Goal: Task Accomplishment & Management: Complete application form

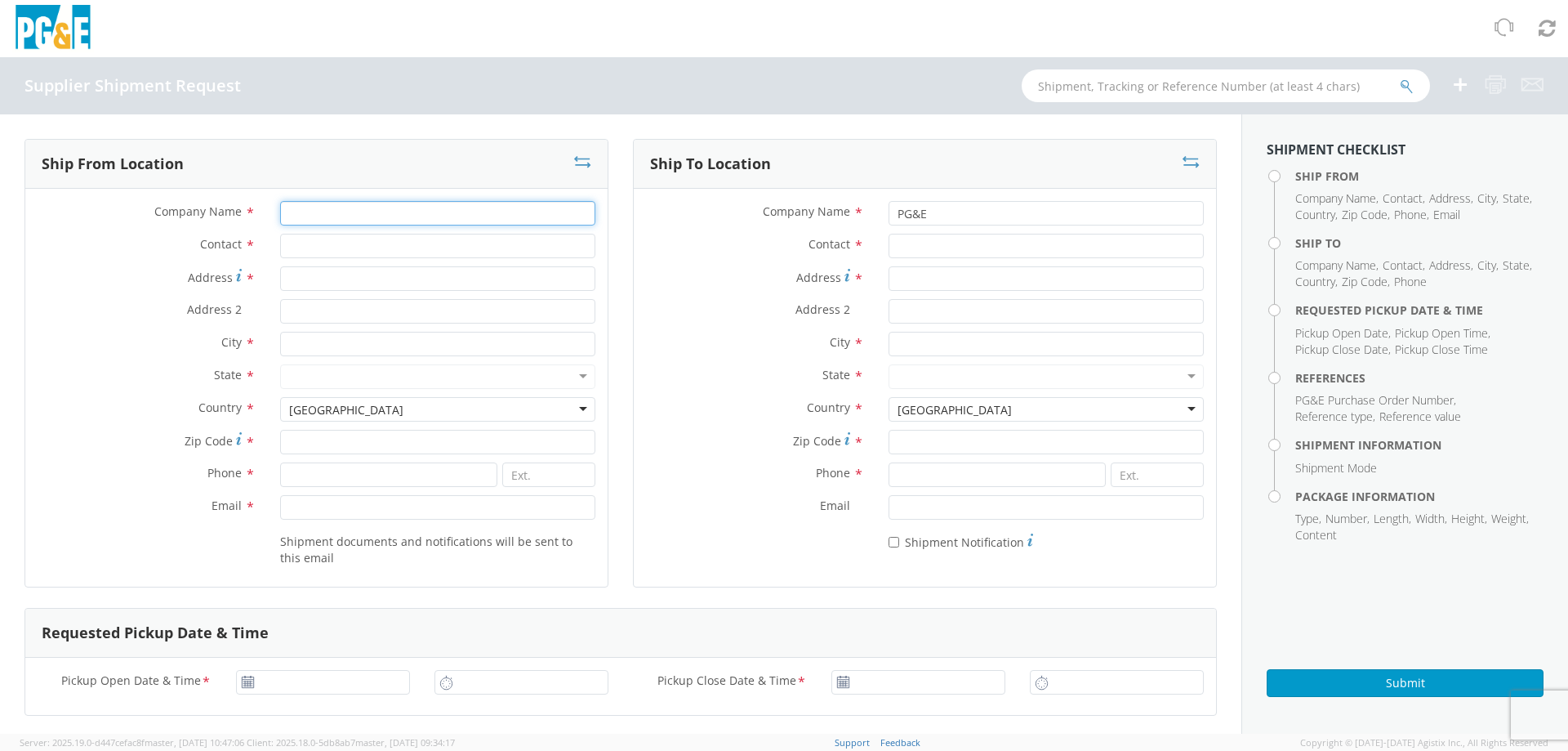
click at [336, 216] on input "Company Name *" at bounding box center [437, 213] width 315 height 24
type input "HILL AND [PERSON_NAME]"
type input "[PERSON_NAME]"
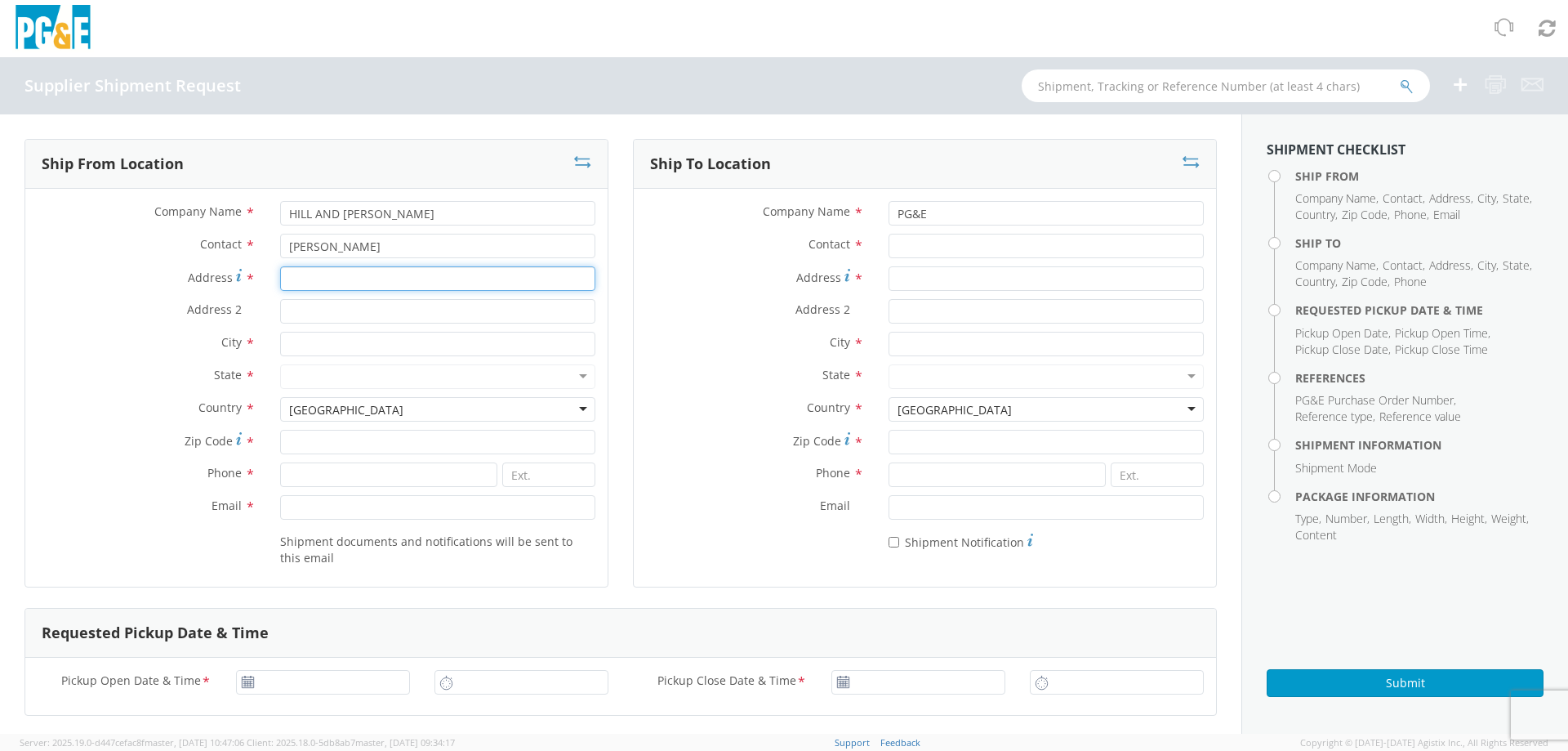
type input "[STREET_ADDRESS]"
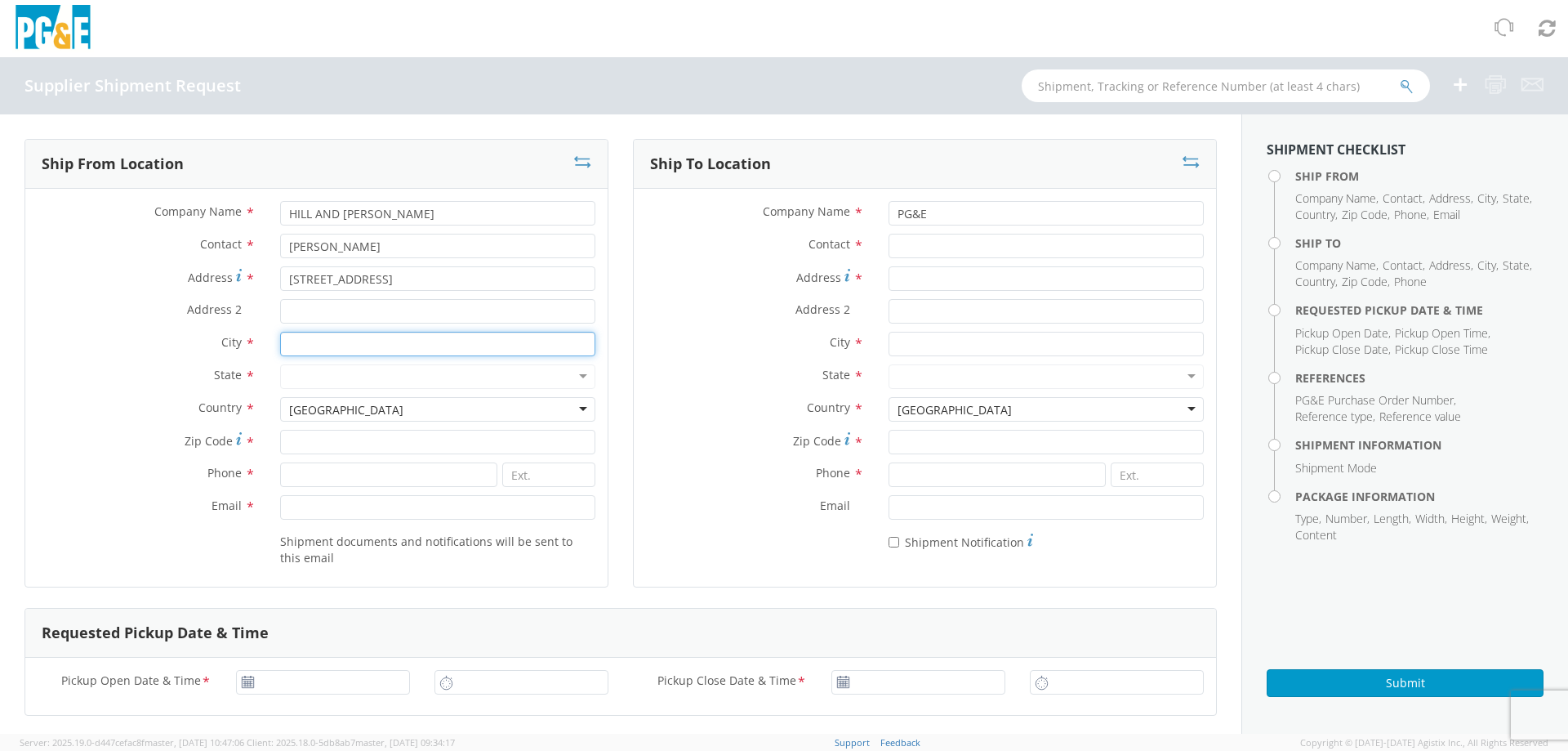
type input "GARLAND"
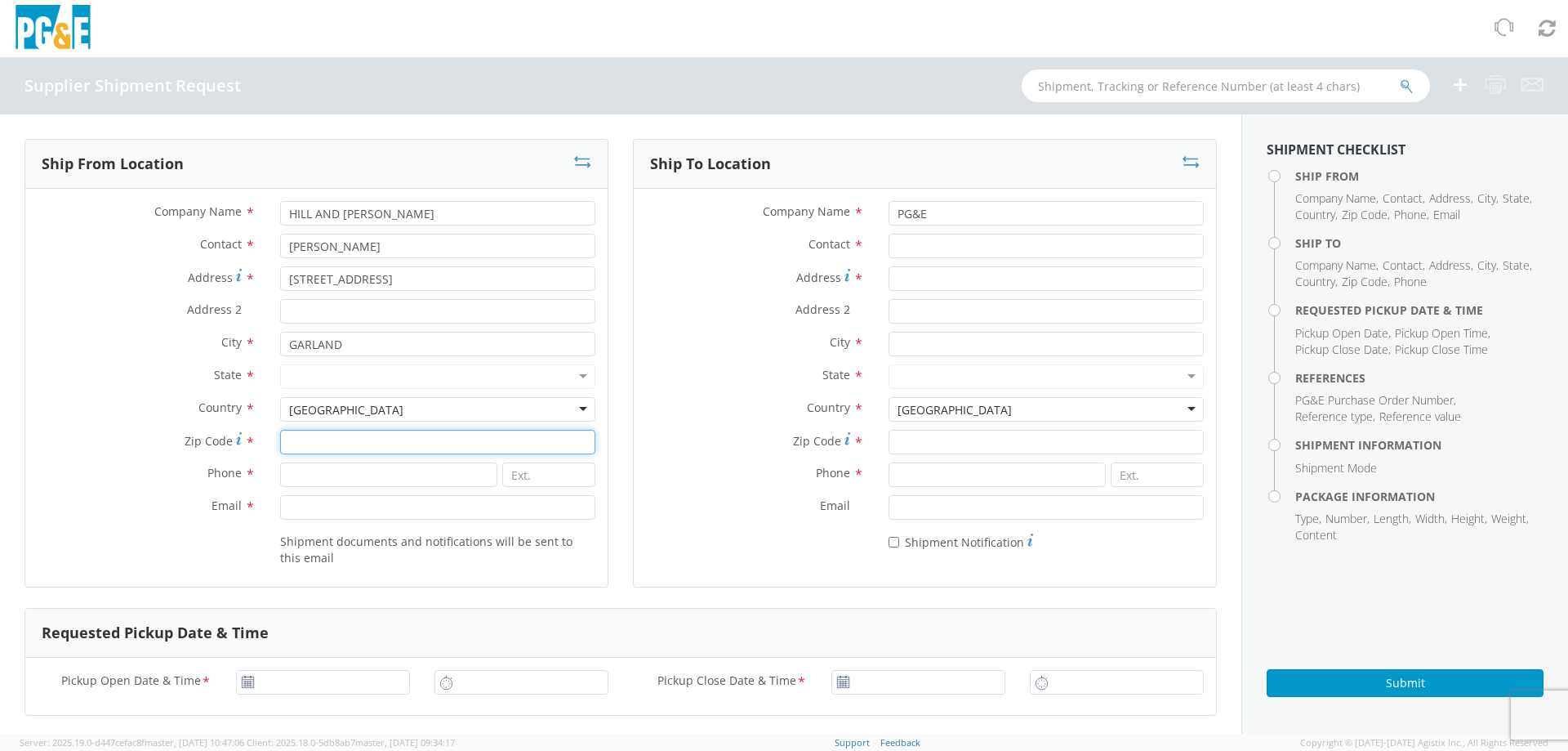
type input "45041"
type input "2202422657"
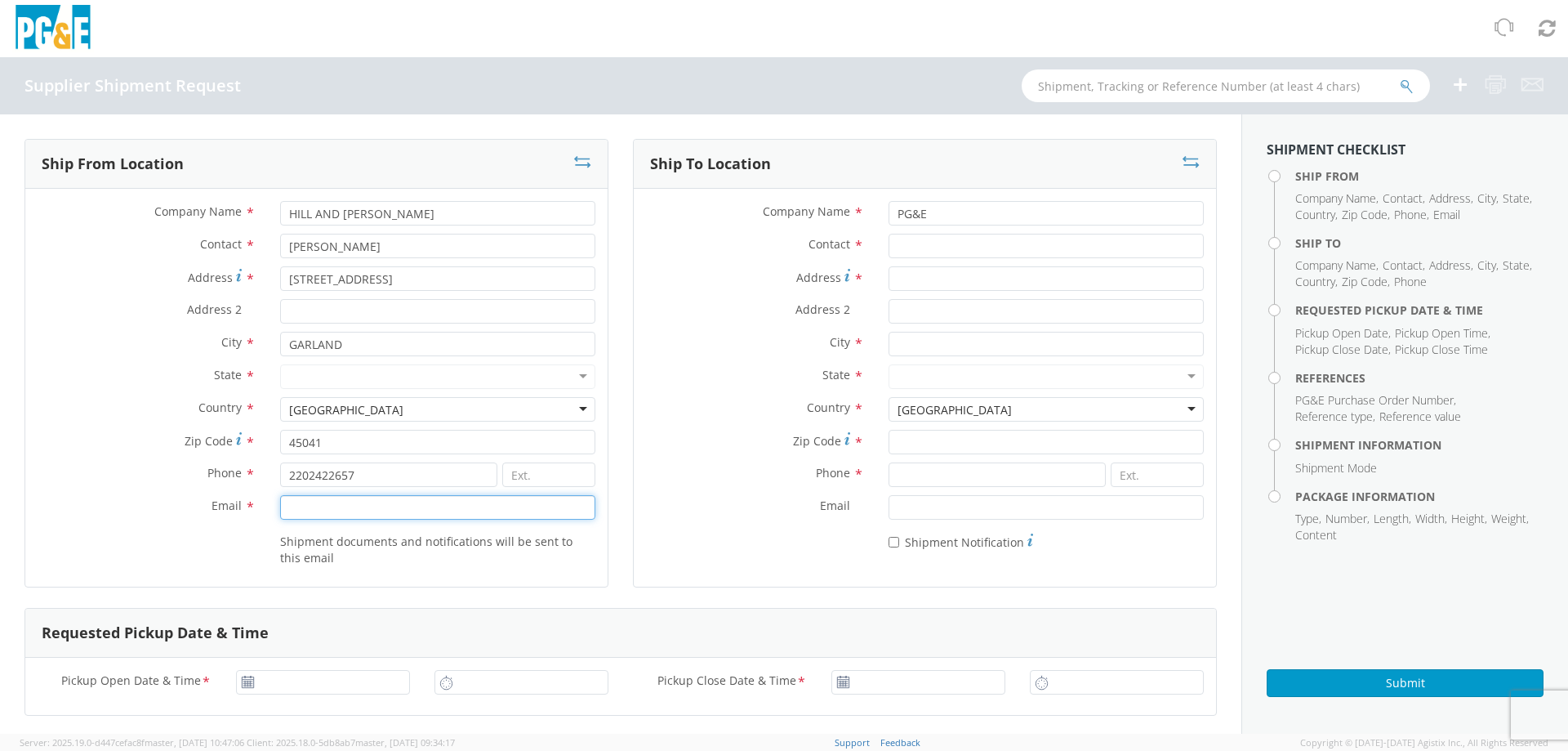
type input "[PERSON_NAME][EMAIL_ADDRESS][PERSON_NAME][DOMAIN_NAME]"
click at [927, 251] on input "Contact *" at bounding box center [1046, 246] width 315 height 24
paste input "o"
type input "o"
click at [919, 250] on input "o" at bounding box center [1046, 246] width 315 height 24
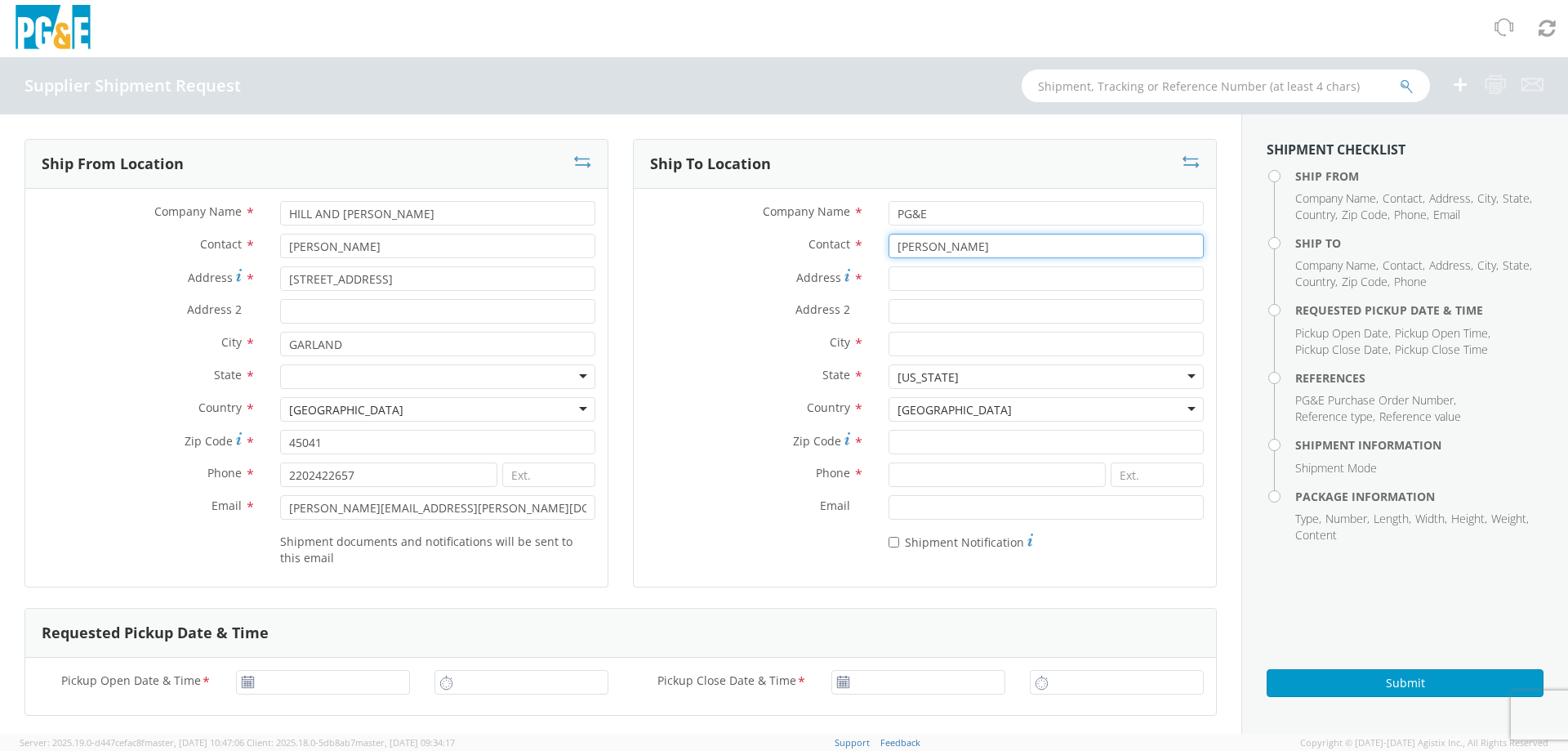
type input "[PERSON_NAME]"
click at [956, 279] on input "Address *" at bounding box center [1046, 278] width 315 height 24
type input "[STREET_ADDRESS]"
click at [946, 349] on input "City *" at bounding box center [1046, 344] width 315 height 24
type input "san [PERSON_NAME]"
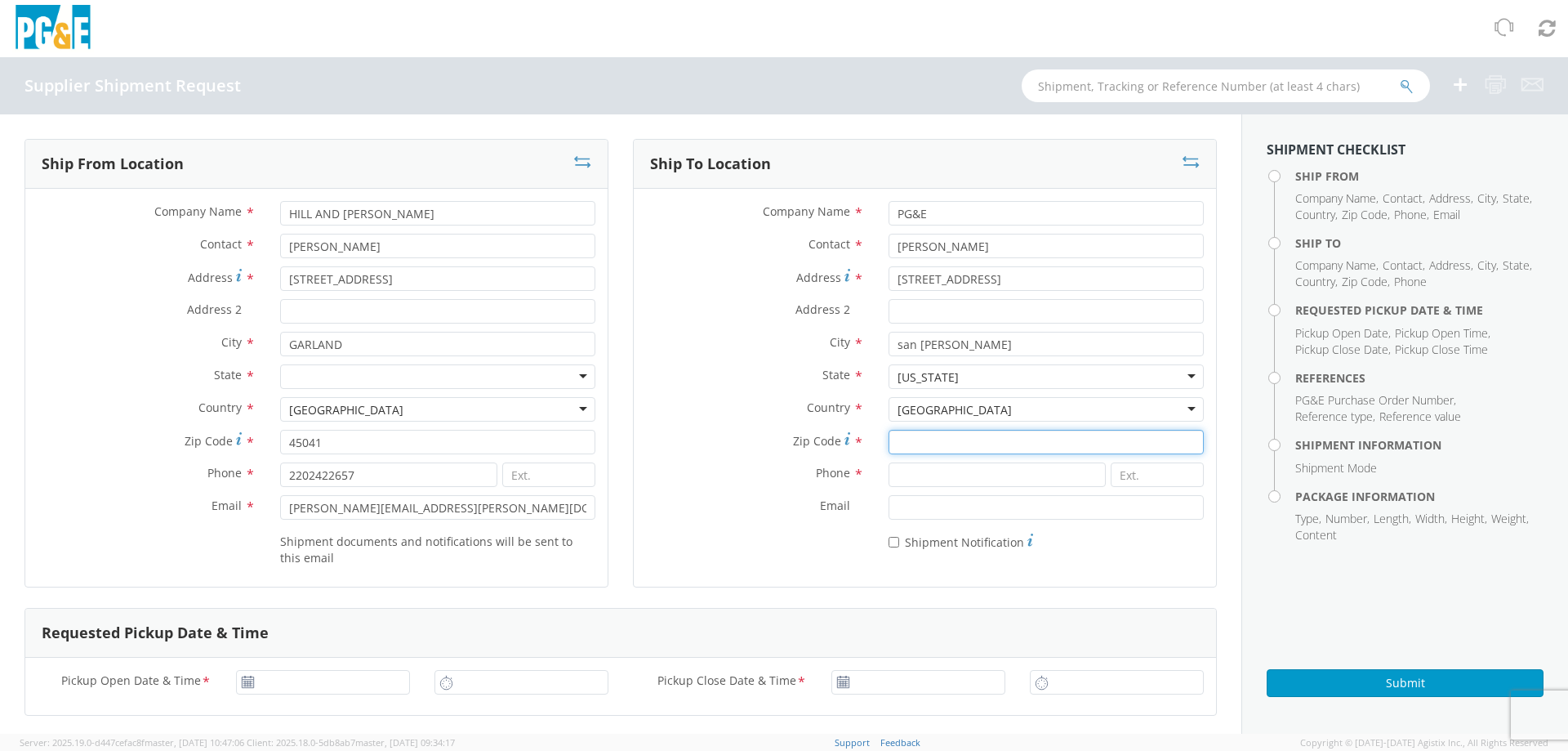
click at [952, 442] on input "Zip Code *" at bounding box center [1046, 442] width 315 height 24
type input "94070"
click at [946, 469] on input at bounding box center [997, 475] width 217 height 24
type input "800743500"
click at [889, 543] on input "* Shipment Notification" at bounding box center [894, 542] width 10 height 10
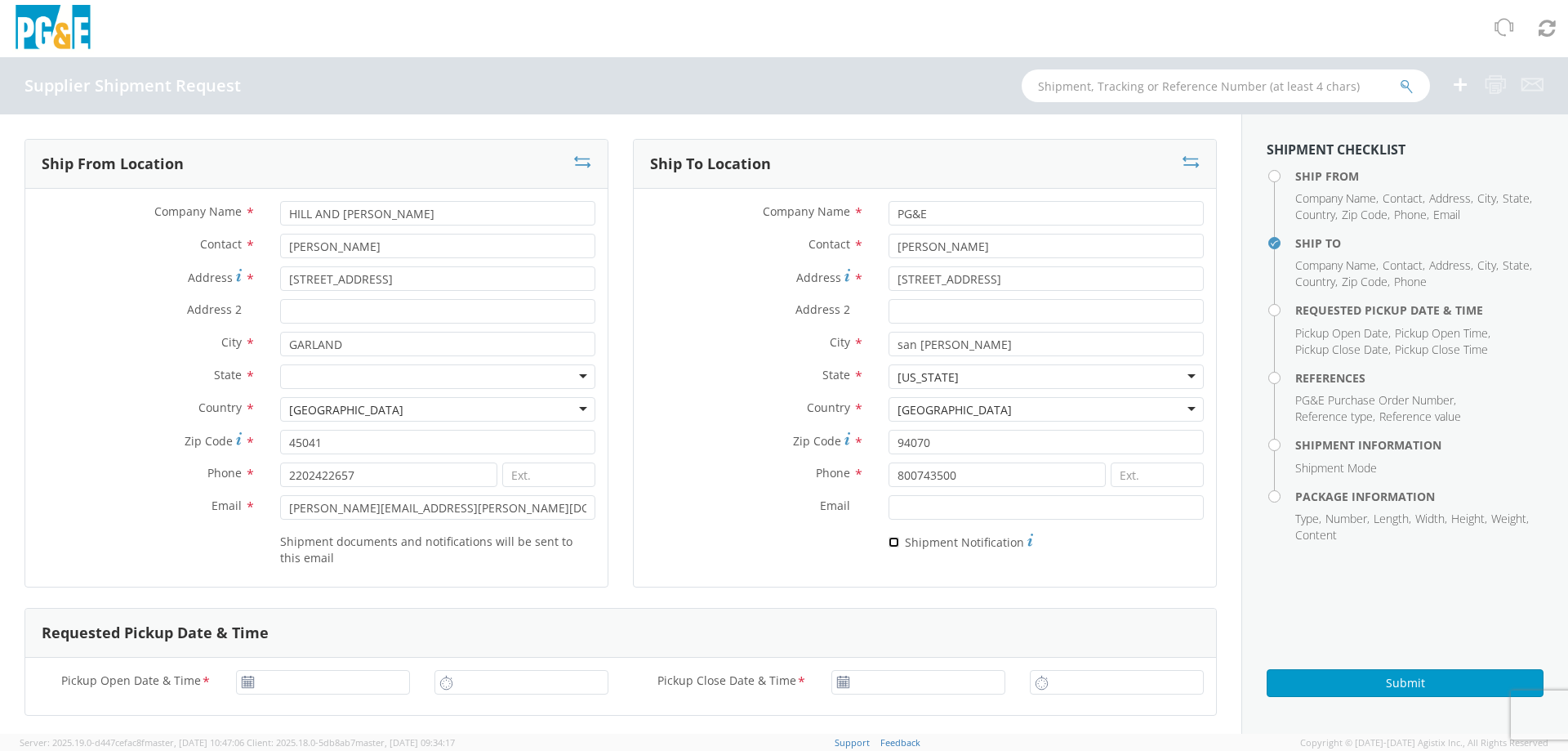
checkbox input "true"
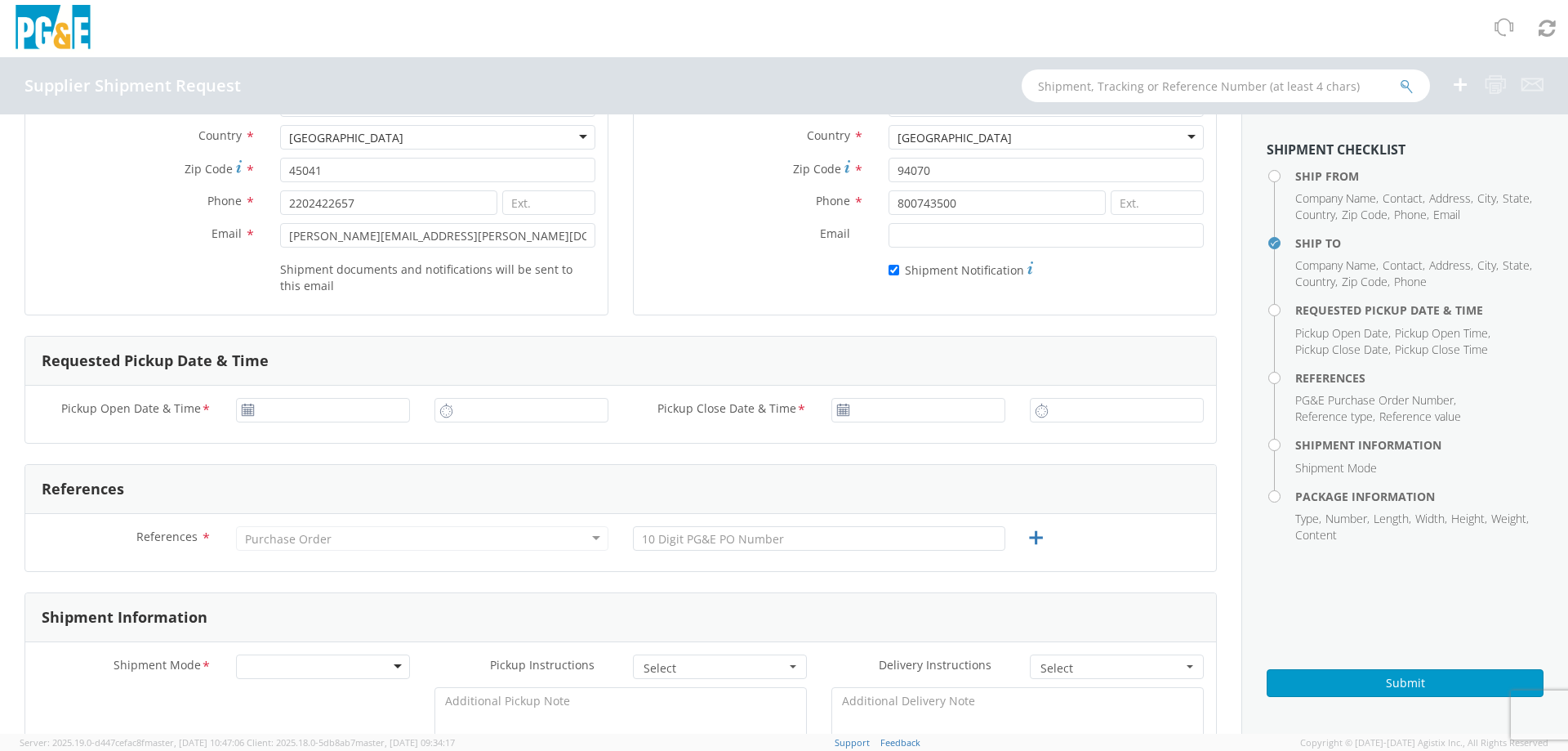
click at [241, 666] on div at bounding box center [323, 667] width 174 height 24
click at [244, 409] on icon at bounding box center [248, 409] width 14 height 13
click at [252, 414] on icon at bounding box center [248, 409] width 14 height 13
click at [246, 411] on use at bounding box center [247, 409] width 11 height 11
click at [241, 414] on use at bounding box center [247, 409] width 11 height 11
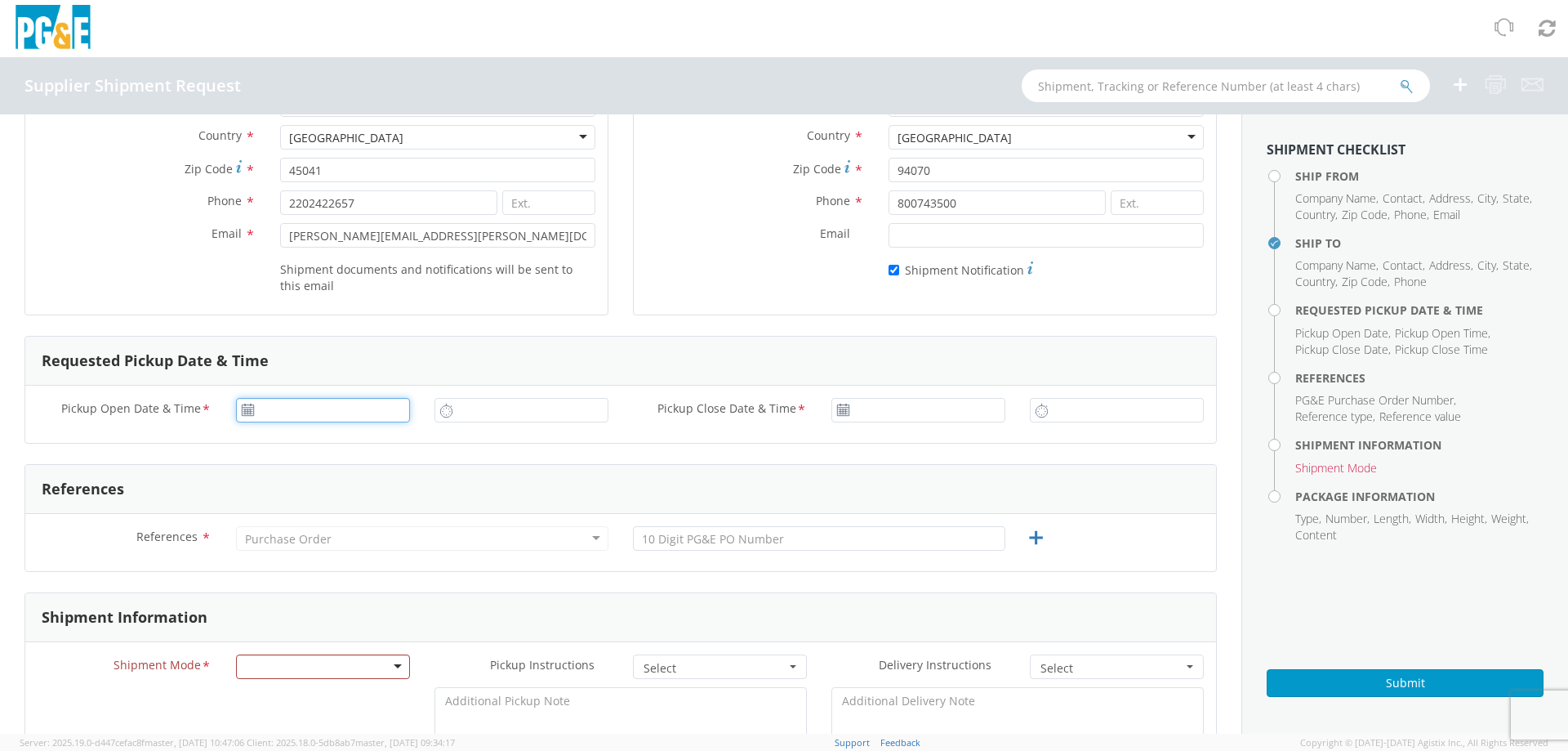
click at [294, 412] on input "Pickup Open Date & Time *" at bounding box center [323, 410] width 174 height 24
drag, startPoint x: 290, startPoint y: 566, endPoint x: 293, endPoint y: 554, distance: 12.4
click at [292, 565] on td "22" at bounding box center [285, 563] width 34 height 24
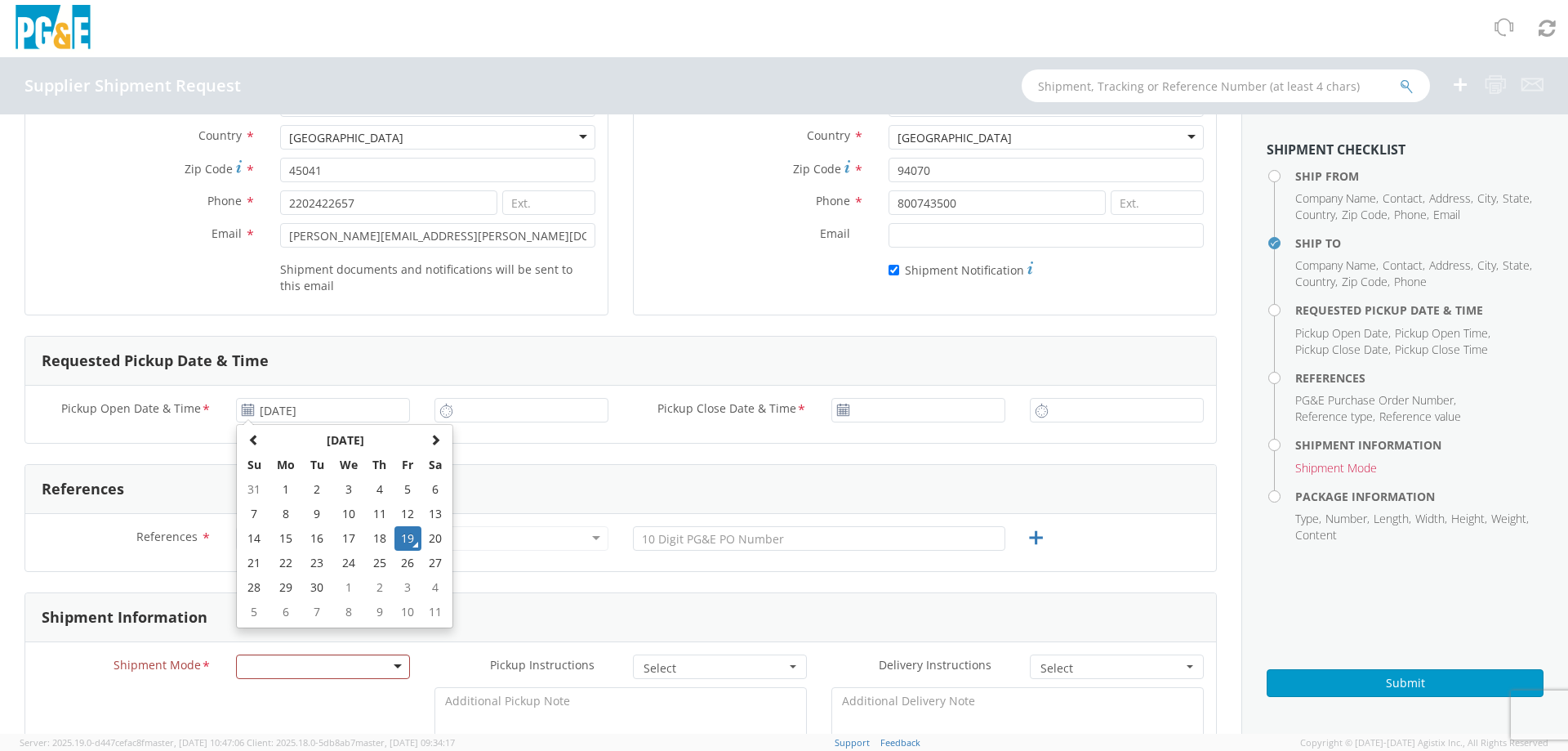
type input "[DATE]"
click at [447, 415] on use at bounding box center [446, 409] width 11 height 13
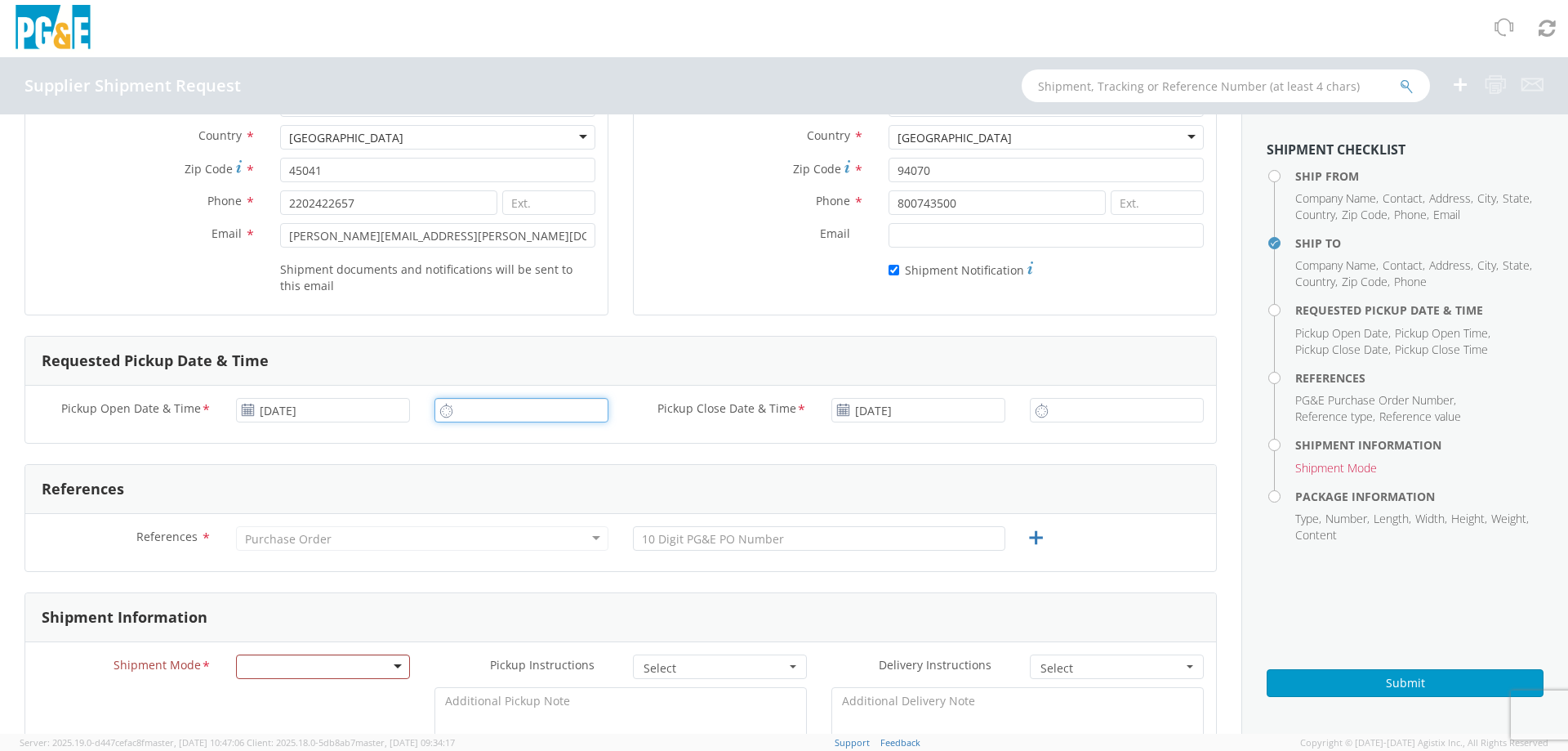
click at [473, 408] on input "text" at bounding box center [521, 410] width 174 height 24
click at [466, 413] on input "12:00 PM" at bounding box center [521, 410] width 174 height 24
type input "8:30 AM"
click at [913, 410] on input "[DATE]" at bounding box center [918, 410] width 174 height 24
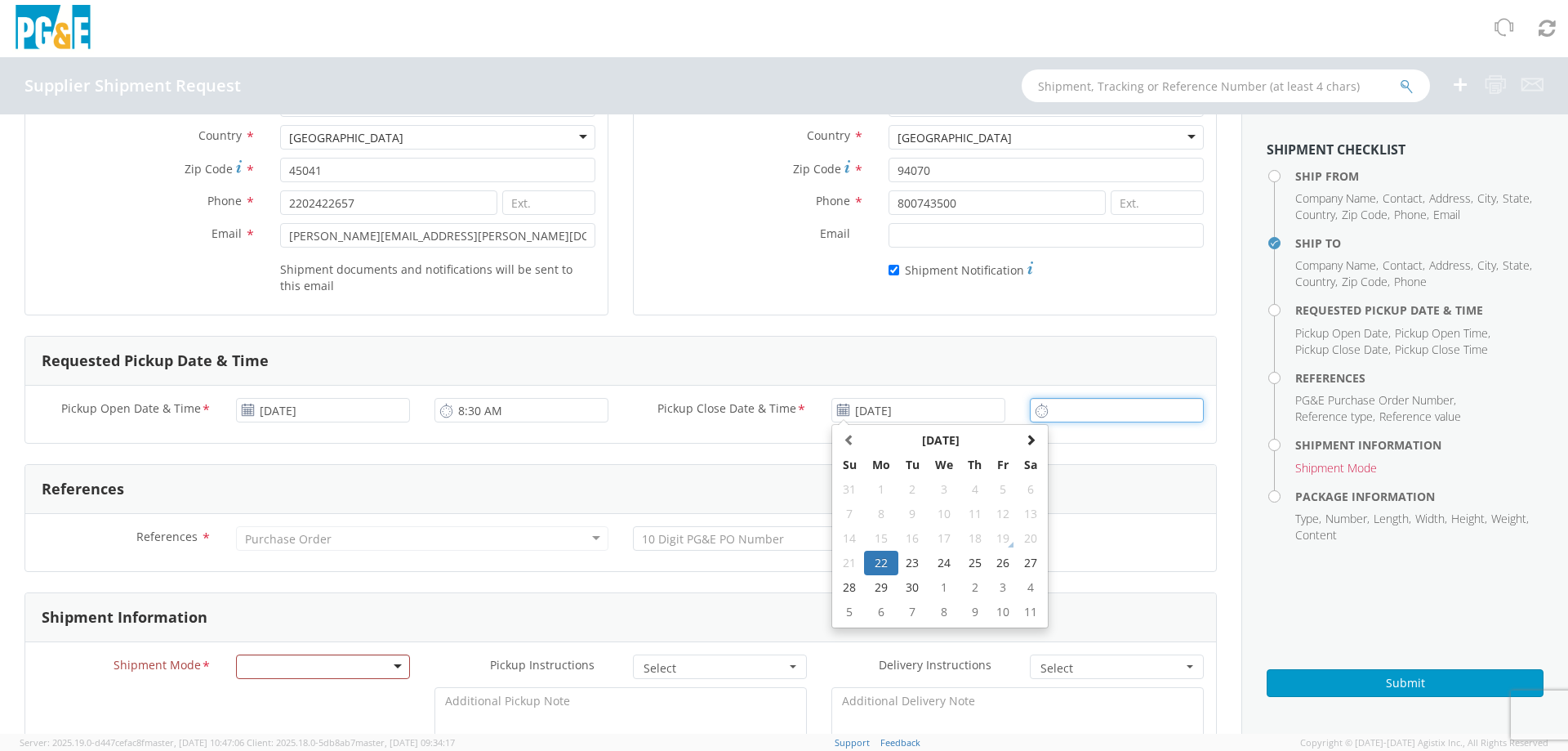
click at [1055, 415] on input "text" at bounding box center [1116, 410] width 174 height 24
type input "2:00 PM"
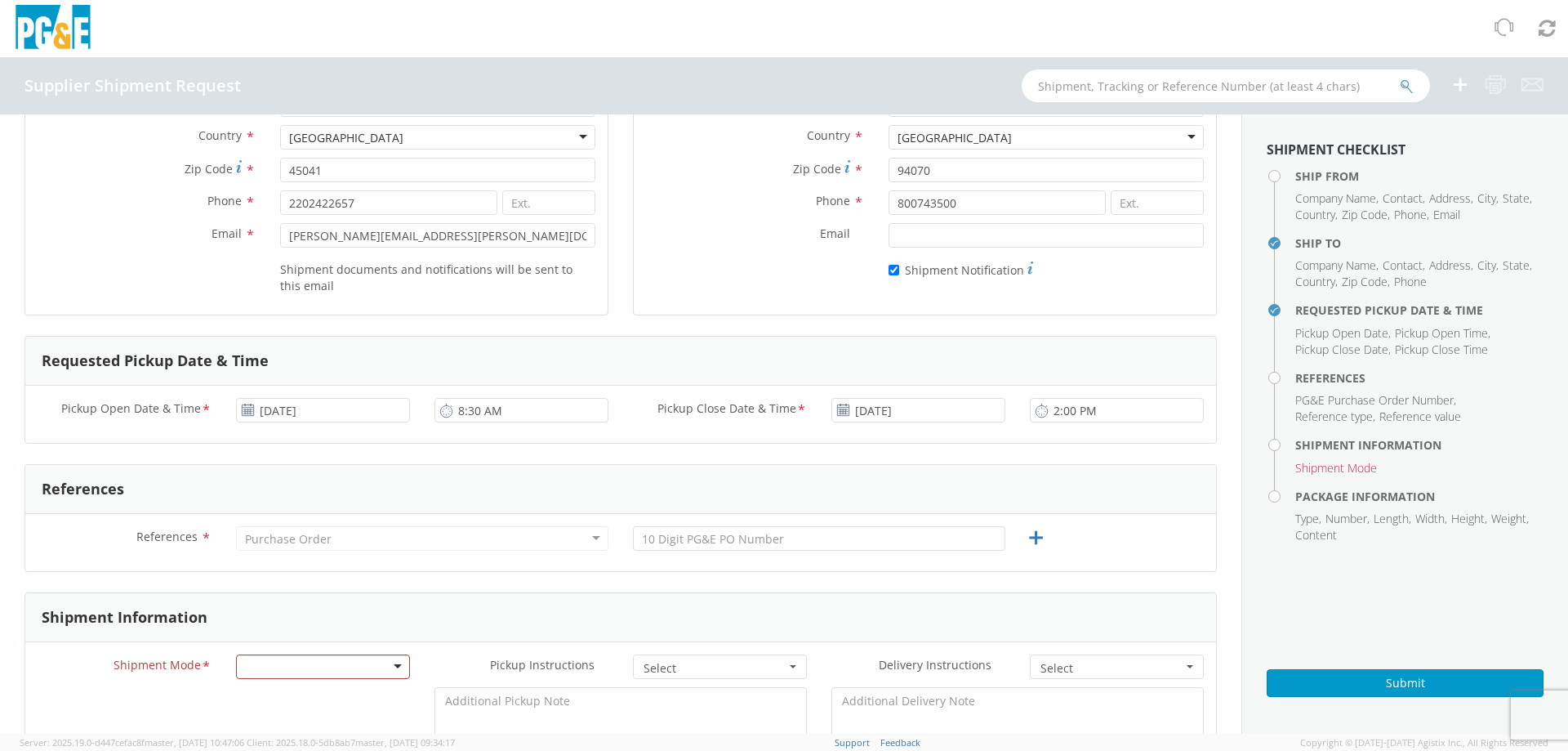
click at [310, 538] on div "Purchase Order" at bounding box center [288, 539] width 87 height 17
click at [313, 535] on div "Purchase Order" at bounding box center [288, 539] width 87 height 17
click at [569, 536] on div "Purchase Order" at bounding box center [422, 538] width 373 height 24
click at [588, 536] on div "Purchase Order" at bounding box center [422, 538] width 373 height 24
click at [401, 538] on div "Purchase Order" at bounding box center [422, 538] width 373 height 24
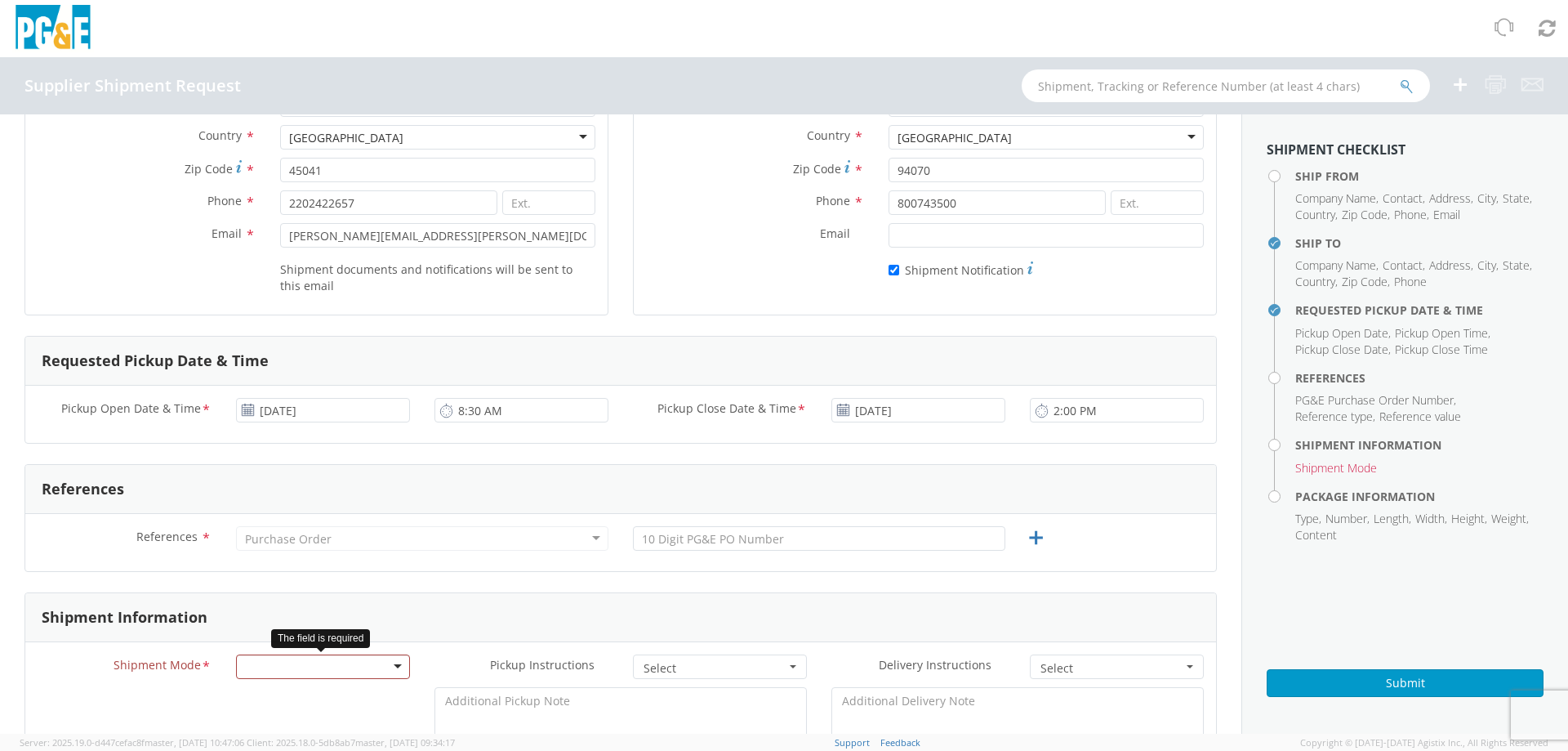
click at [278, 674] on div at bounding box center [323, 667] width 174 height 24
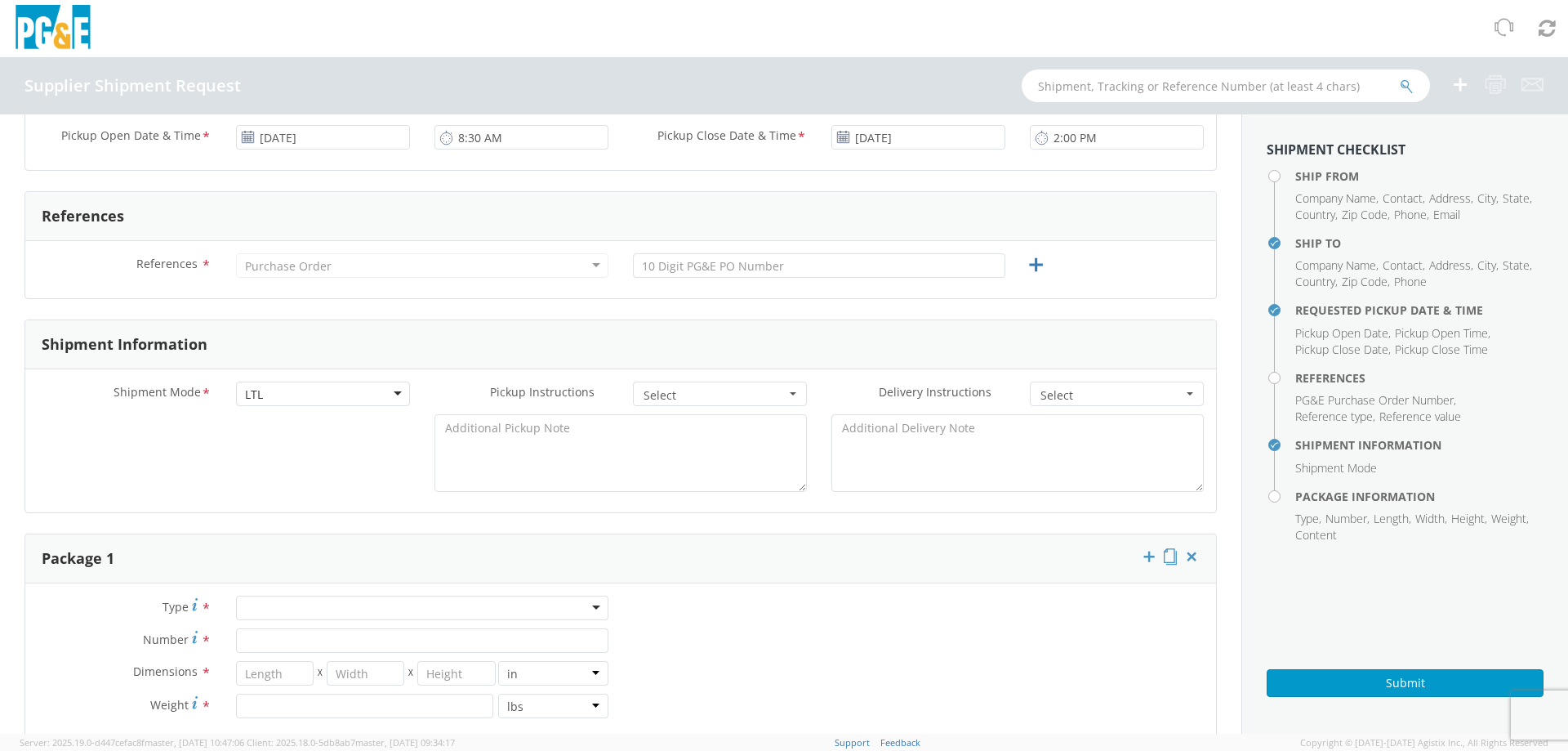
click at [727, 395] on span "Select" at bounding box center [715, 395] width 142 height 17
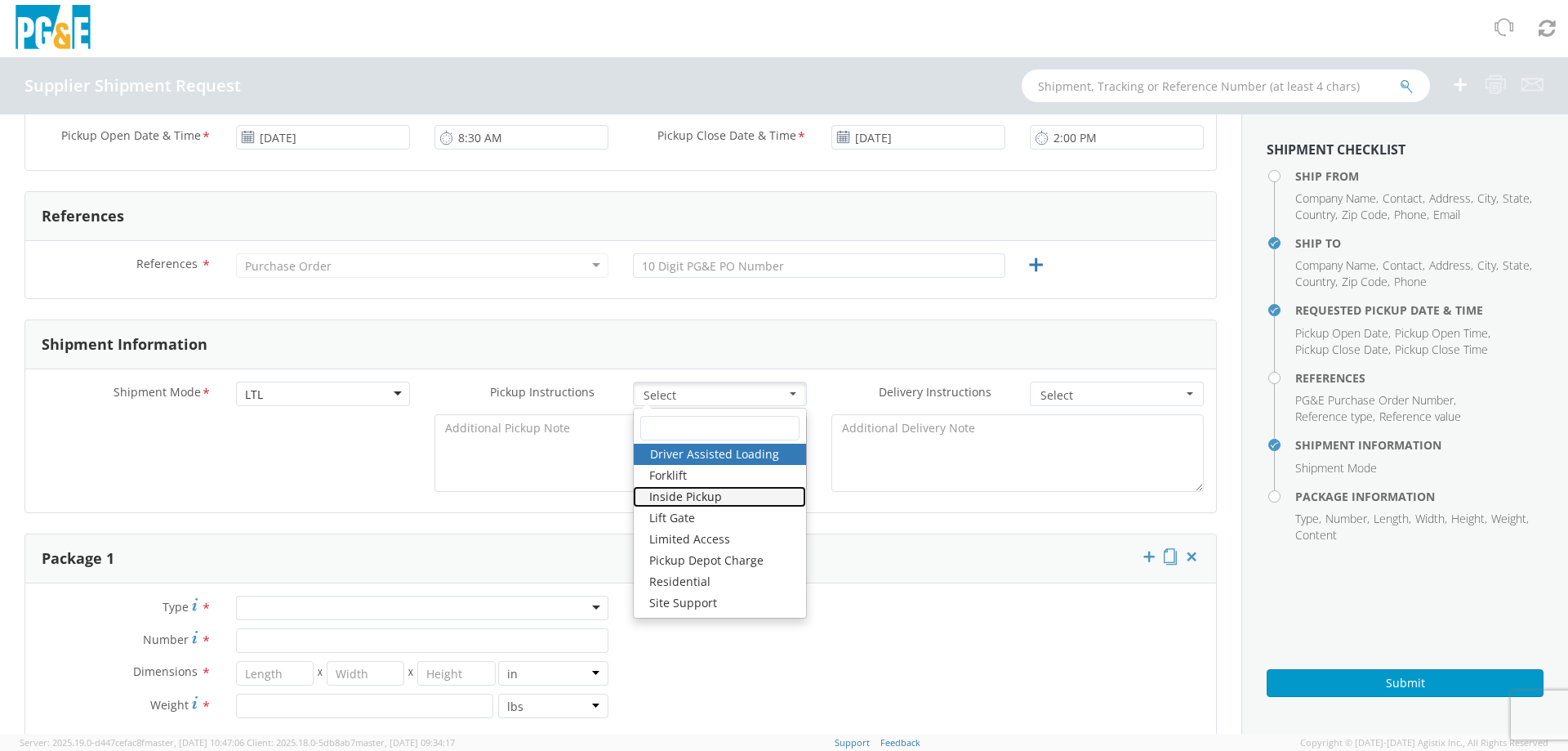
click at [715, 491] on link "Inside Pickup" at bounding box center [718, 496] width 173 height 21
click at [1068, 402] on span "Select" at bounding box center [1112, 395] width 142 height 17
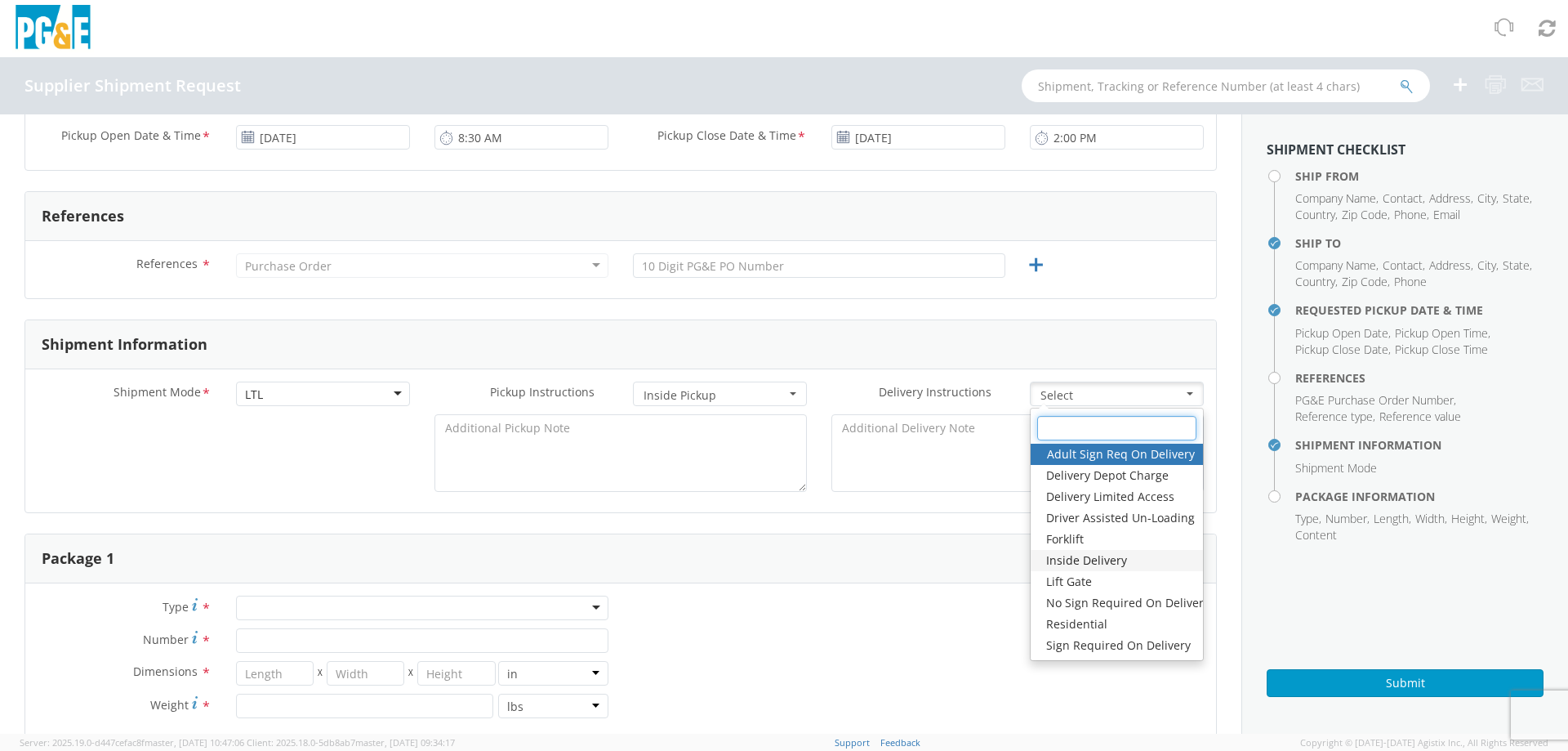
scroll to position [21, 0]
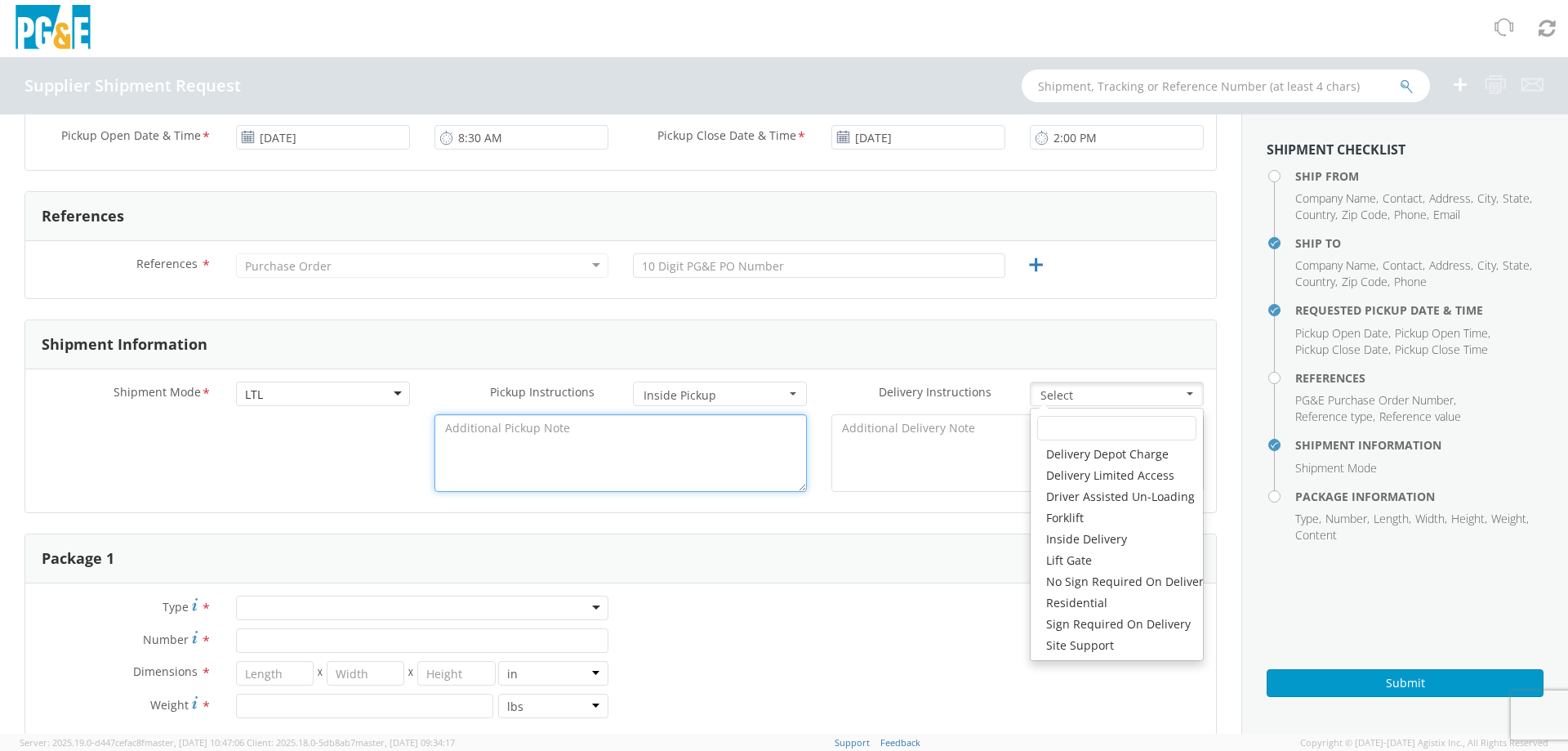
click at [698, 469] on textarea at bounding box center [620, 453] width 373 height 77
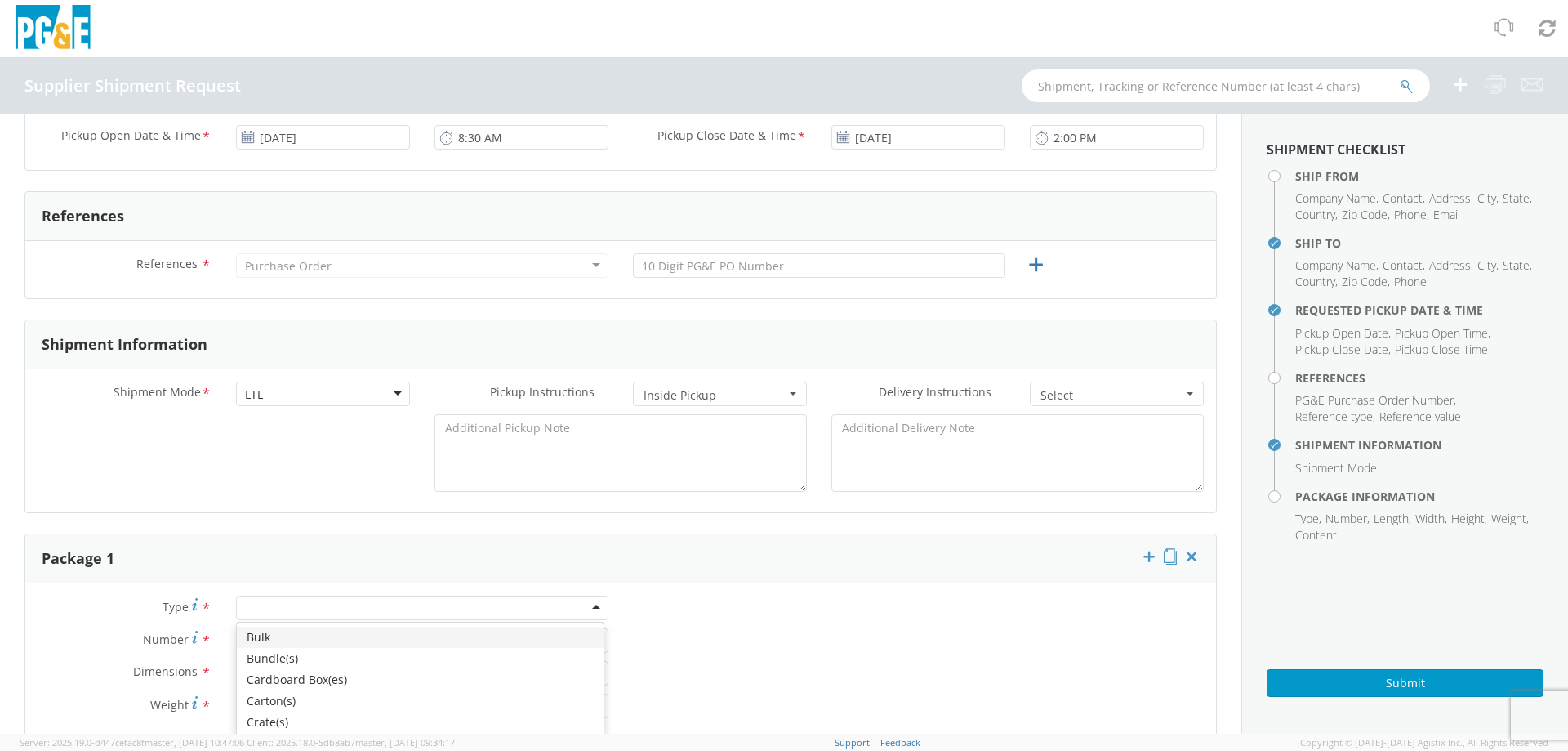
click at [309, 612] on div at bounding box center [422, 608] width 373 height 24
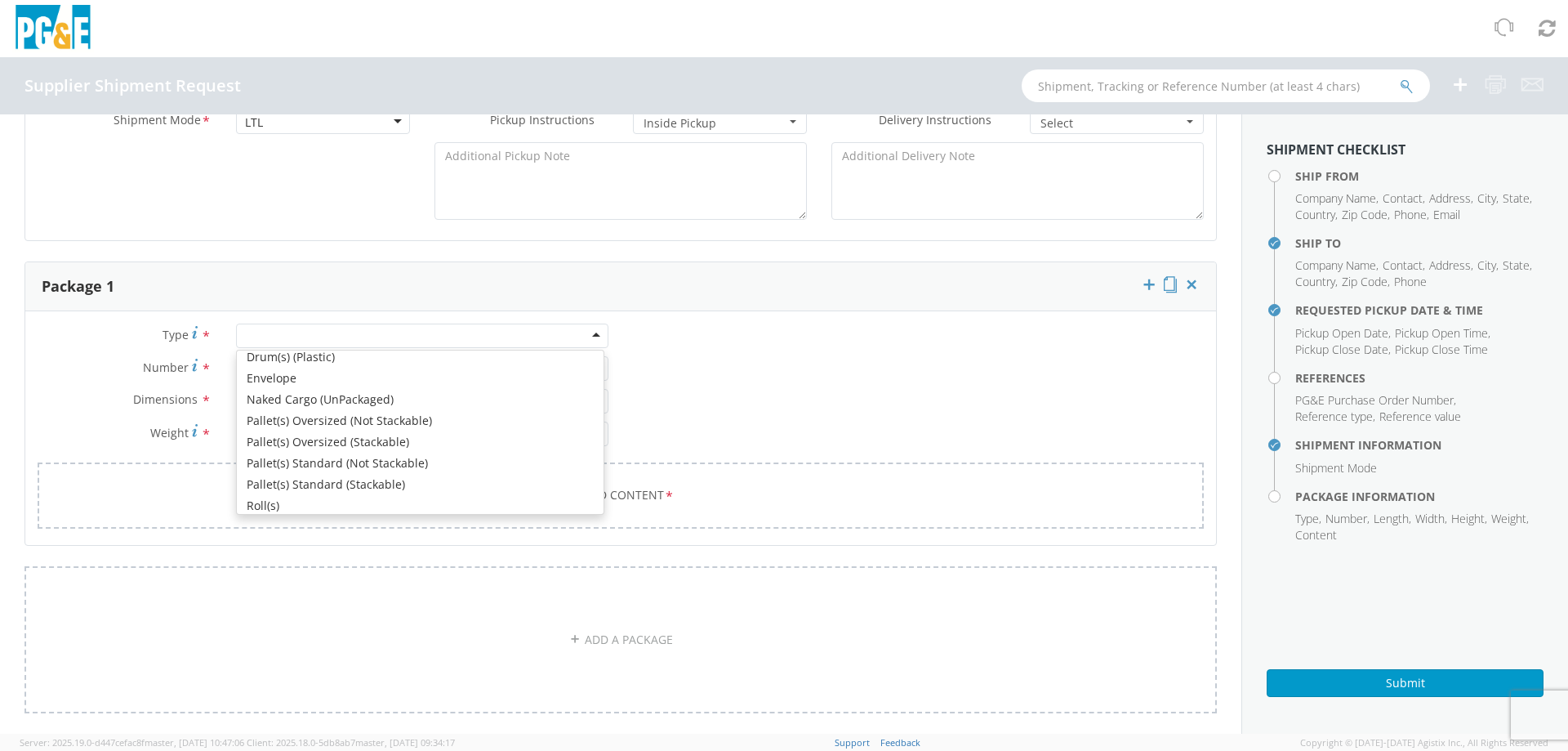
scroll to position [184, 0]
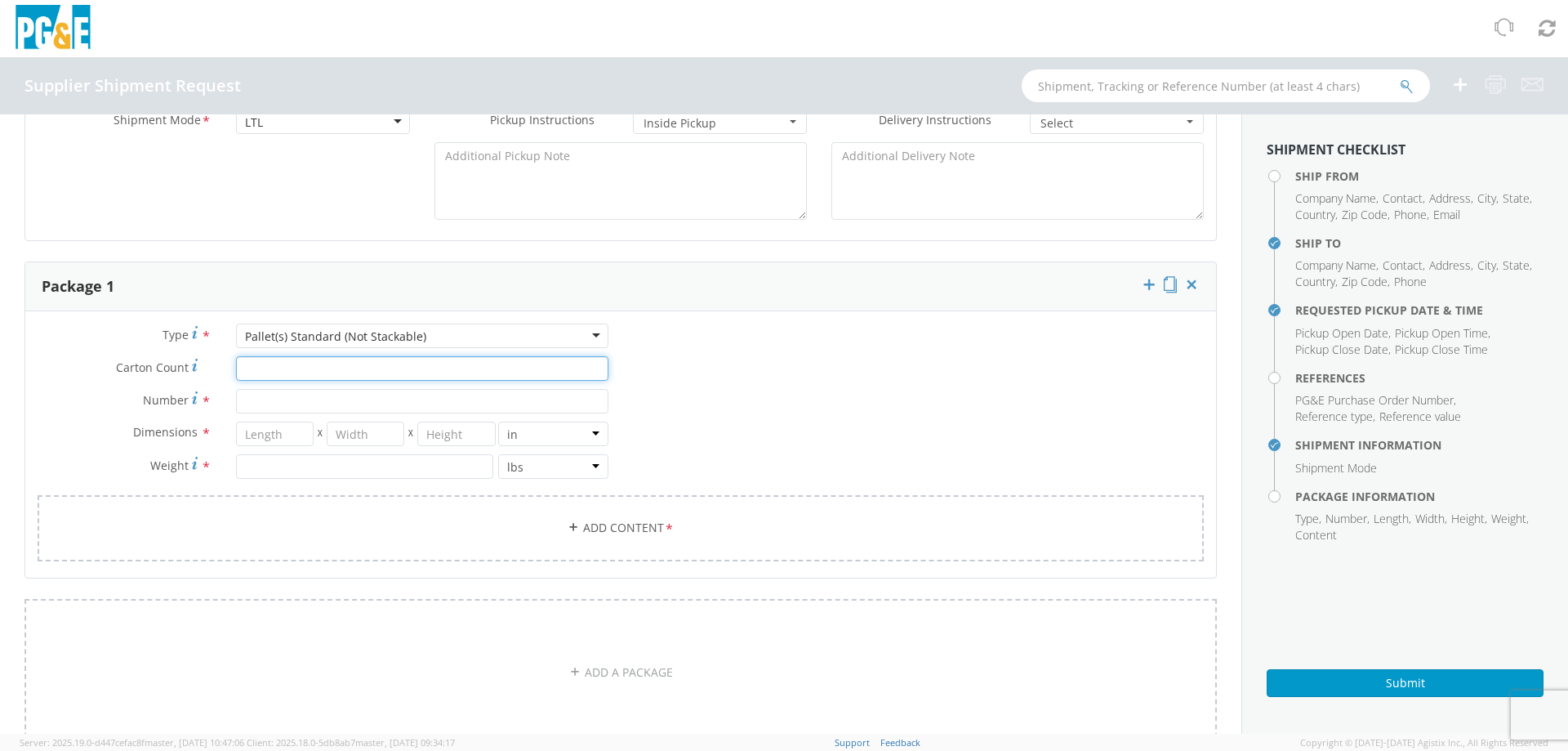
click at [239, 371] on input "Carton Count *" at bounding box center [422, 369] width 373 height 24
drag, startPoint x: 185, startPoint y: 369, endPoint x: 106, endPoint y: 374, distance: 79.2
click at [106, 374] on label "Carton Count *" at bounding box center [124, 367] width 198 height 22
copy span "Carton Count"
click at [275, 369] on input "Carton Count *" at bounding box center [422, 369] width 373 height 24
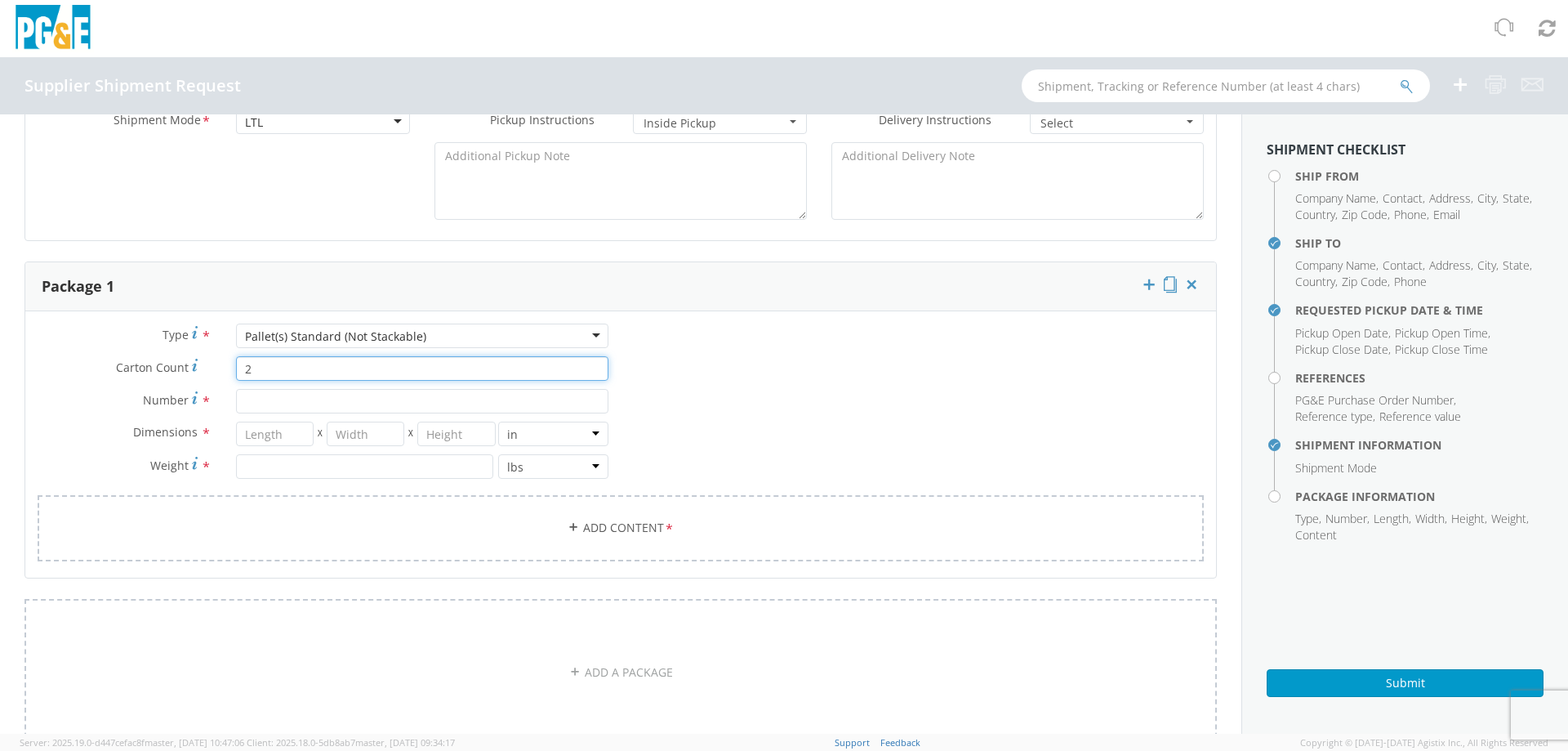
type input "2"
click at [274, 409] on input "Number *" at bounding box center [422, 401] width 373 height 24
type input "1"
click at [287, 440] on input "number" at bounding box center [275, 434] width 77 height 24
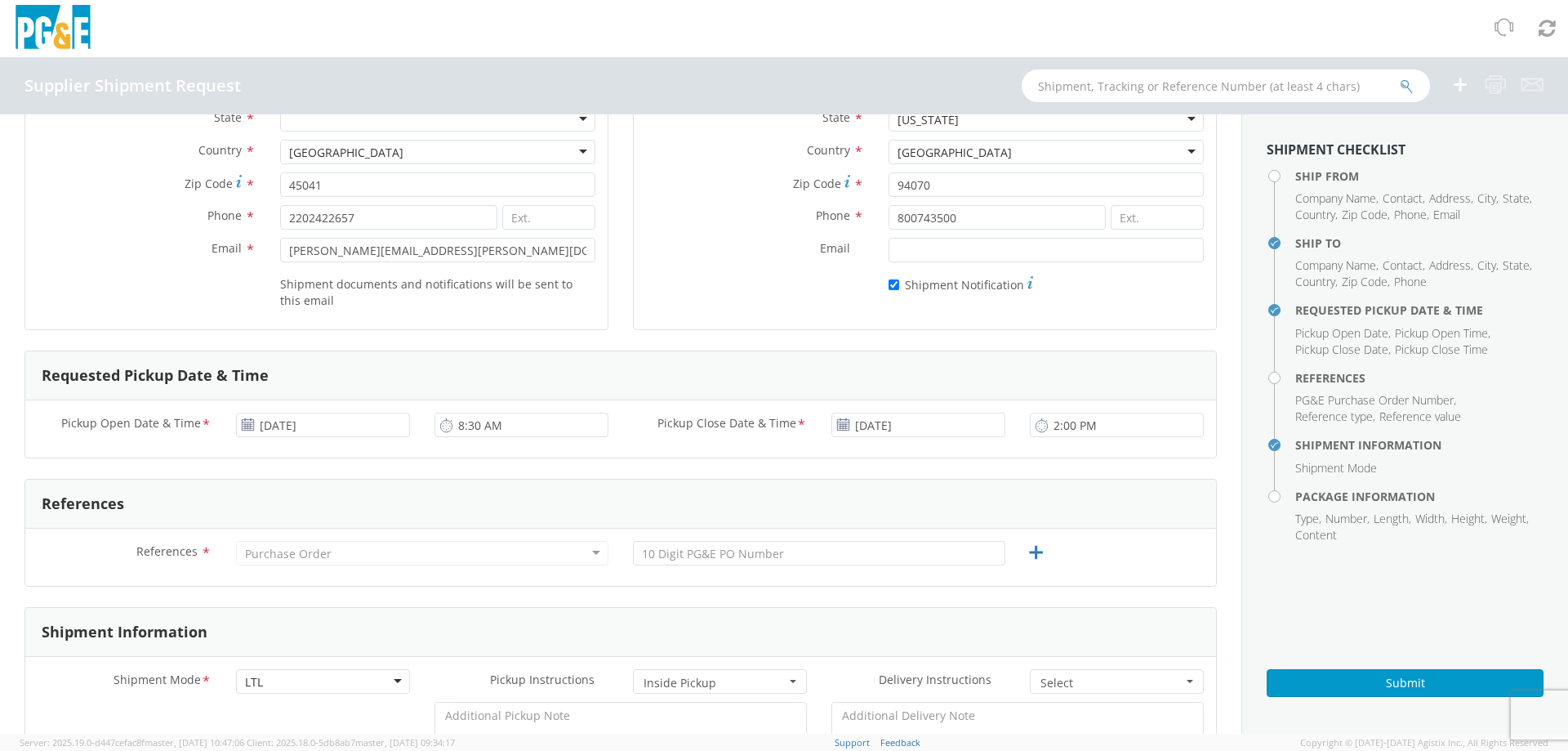
scroll to position [272, 0]
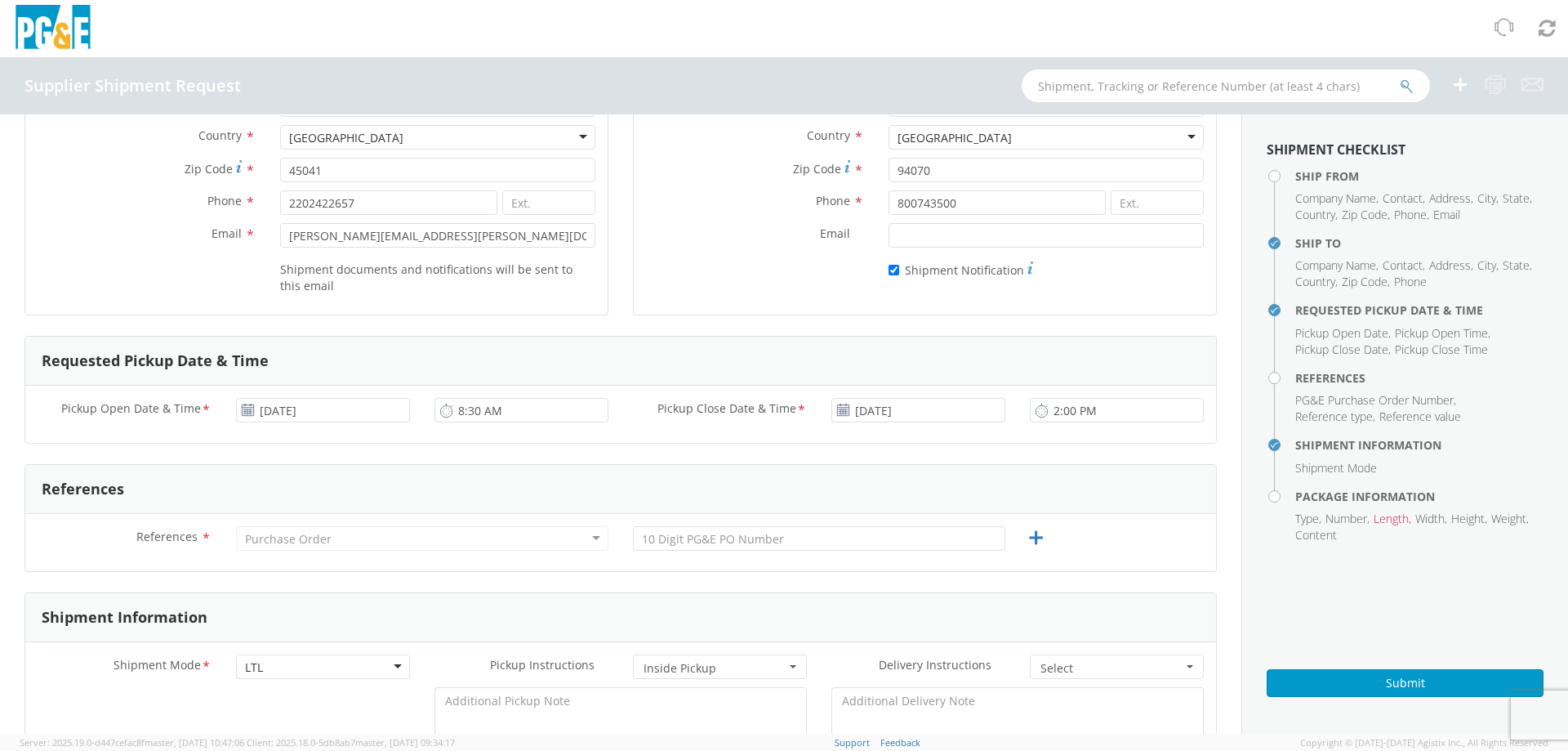
drag, startPoint x: 275, startPoint y: 546, endPoint x: 440, endPoint y: 537, distance: 165.2
click at [277, 546] on div "Purchase Order" at bounding box center [288, 539] width 87 height 17
click at [728, 537] on input "text" at bounding box center [818, 538] width 373 height 24
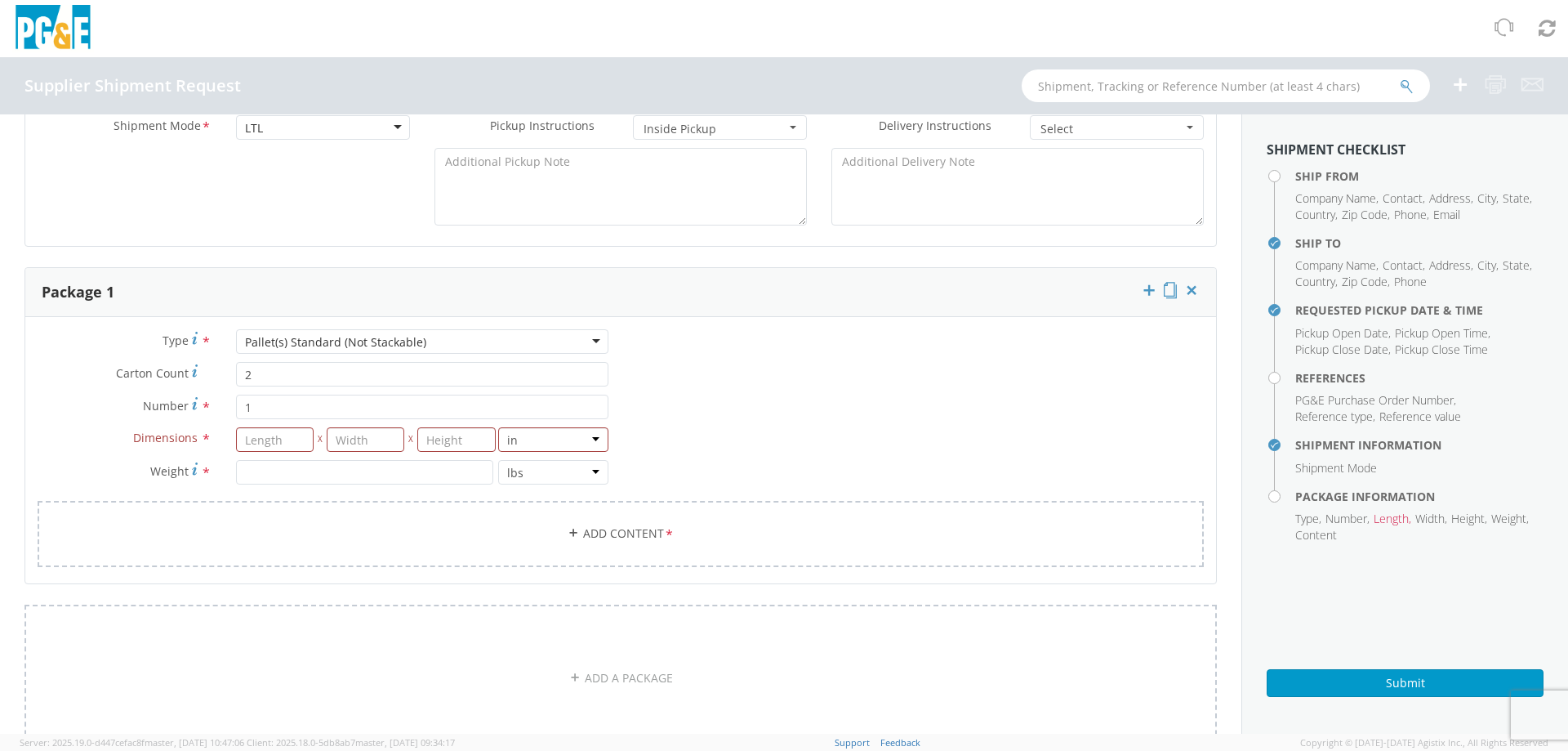
scroll to position [817, 0]
type input "1742078 po 2701244363"
click at [282, 433] on input "number" at bounding box center [275, 434] width 77 height 24
type input "44"
click at [354, 435] on input "number" at bounding box center [365, 434] width 77 height 24
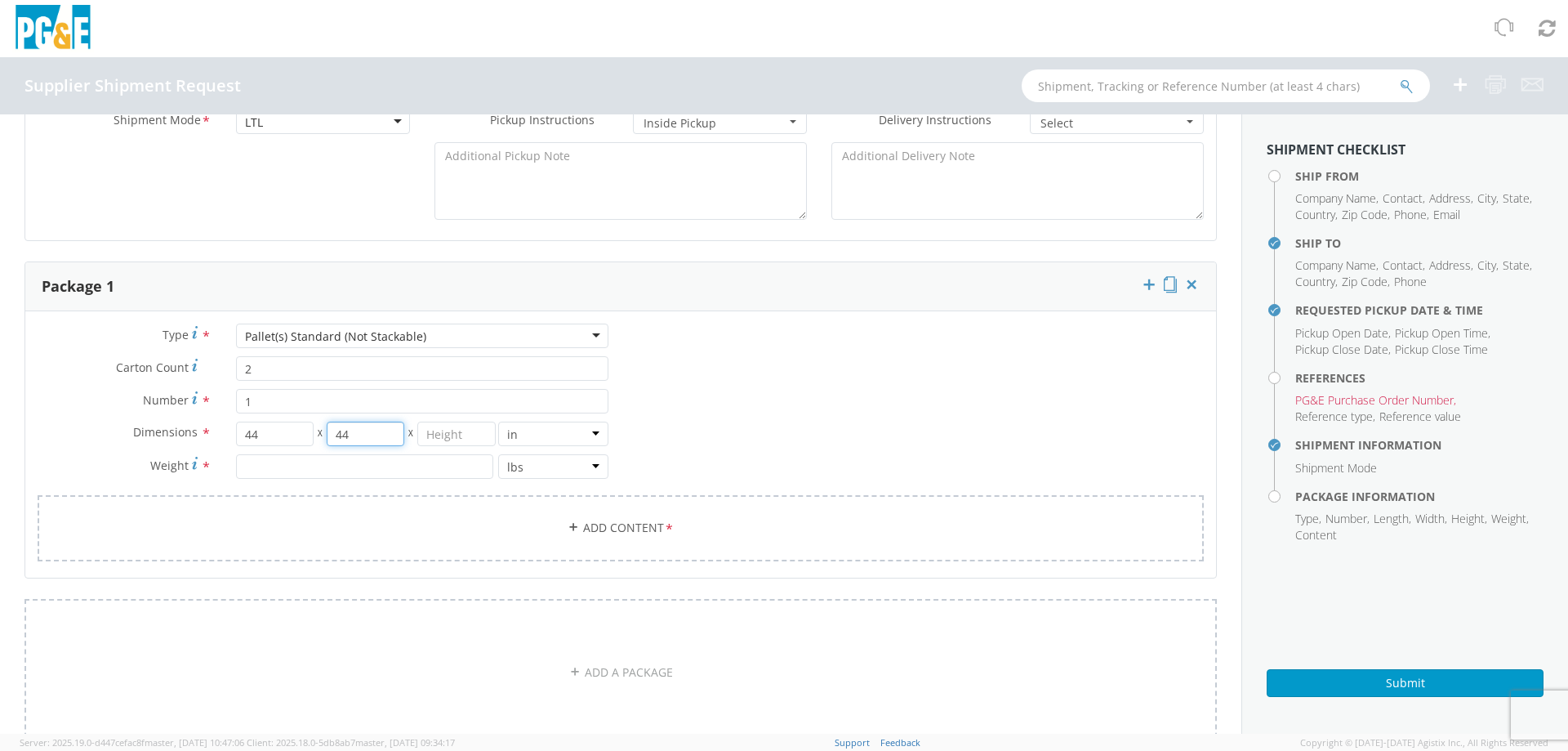
type input "44"
click at [456, 435] on input "number" at bounding box center [455, 434] width 77 height 24
type input "10"
click at [406, 472] on input "number" at bounding box center [365, 467] width 257 height 24
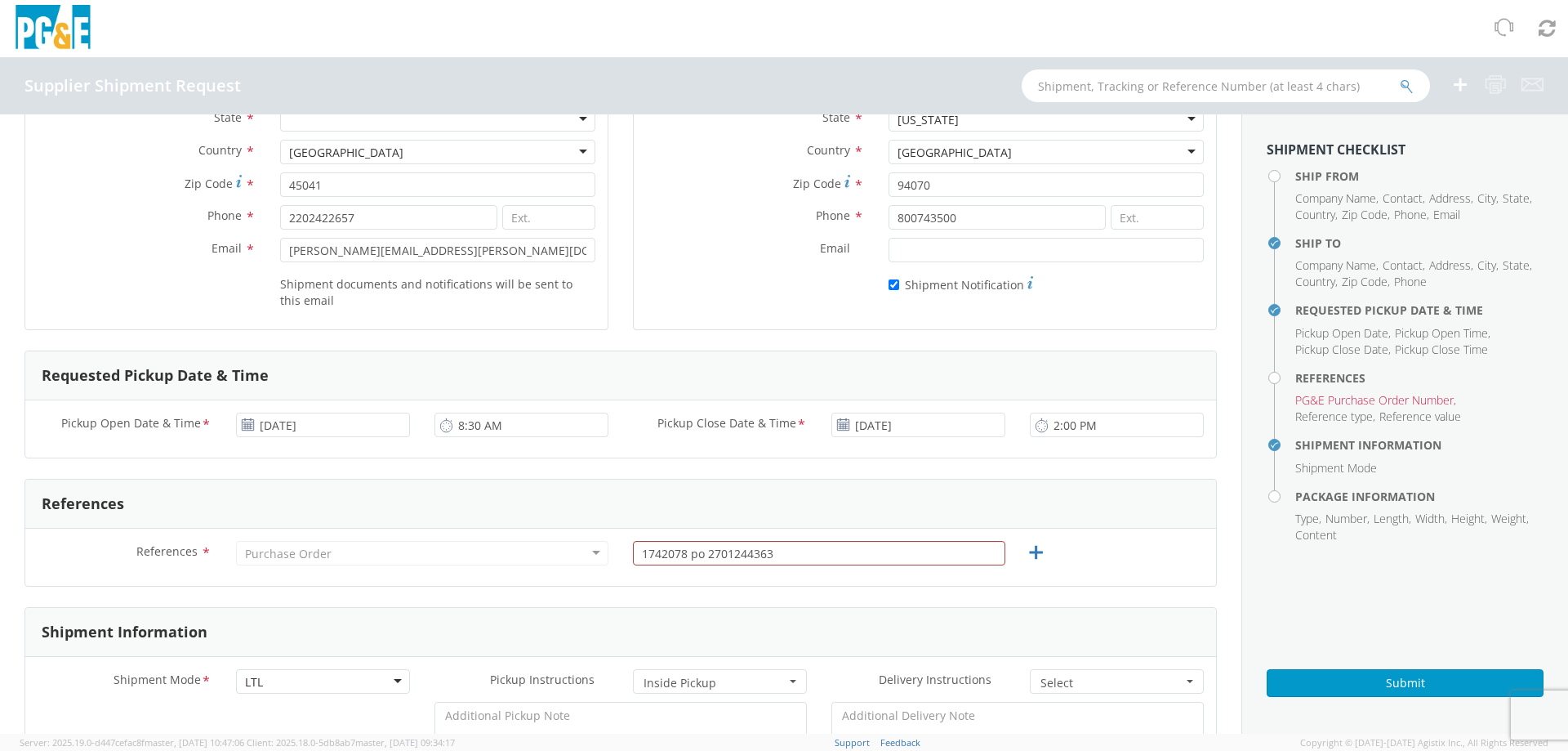
scroll to position [272, 0]
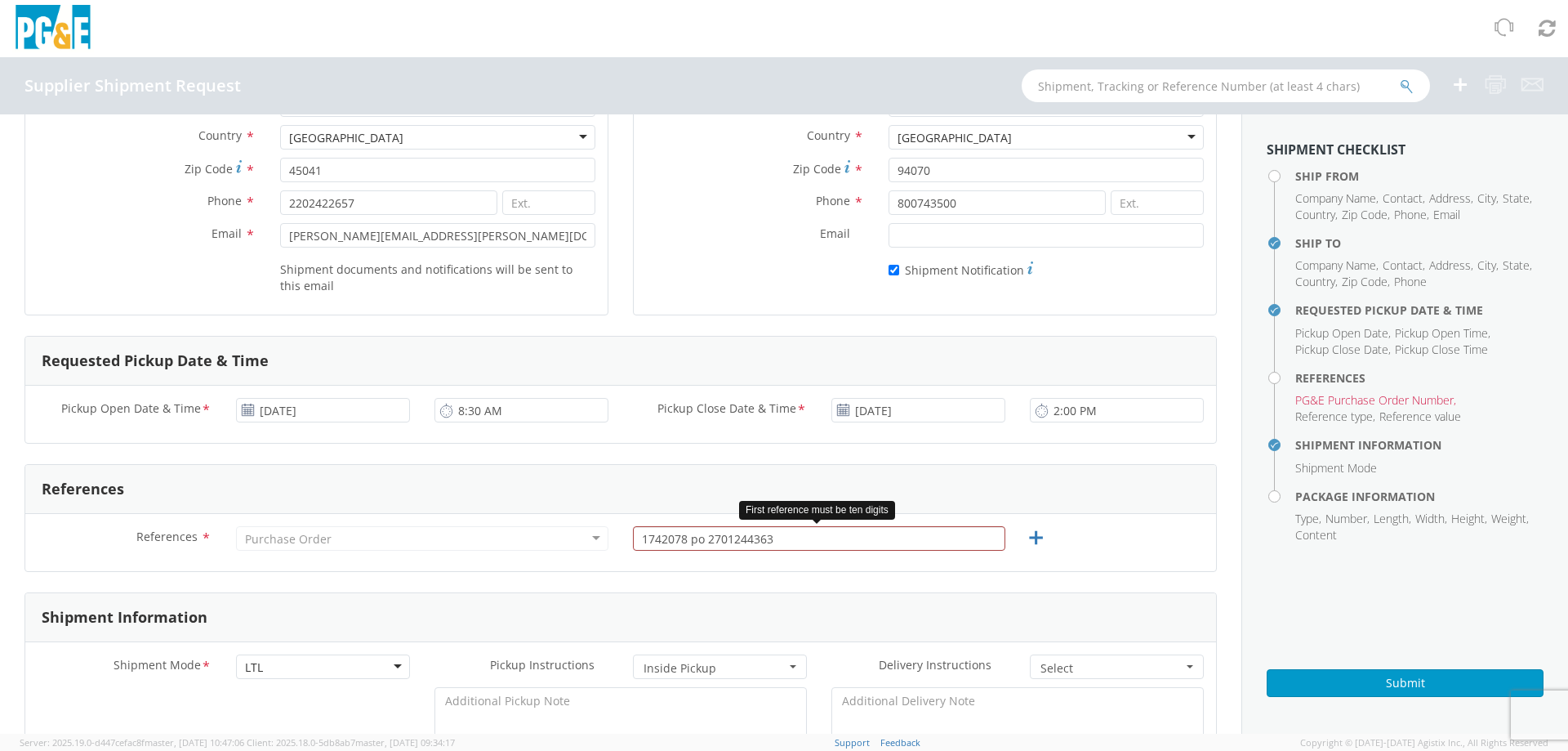
type input "134"
click at [779, 538] on input "1742078 po 2701244363" at bounding box center [818, 538] width 373 height 24
drag, startPoint x: 705, startPoint y: 541, endPoint x: 621, endPoint y: 534, distance: 84.3
click at [621, 534] on div "1742078 po 2701244363" at bounding box center [818, 538] width 397 height 24
type input "701244363"
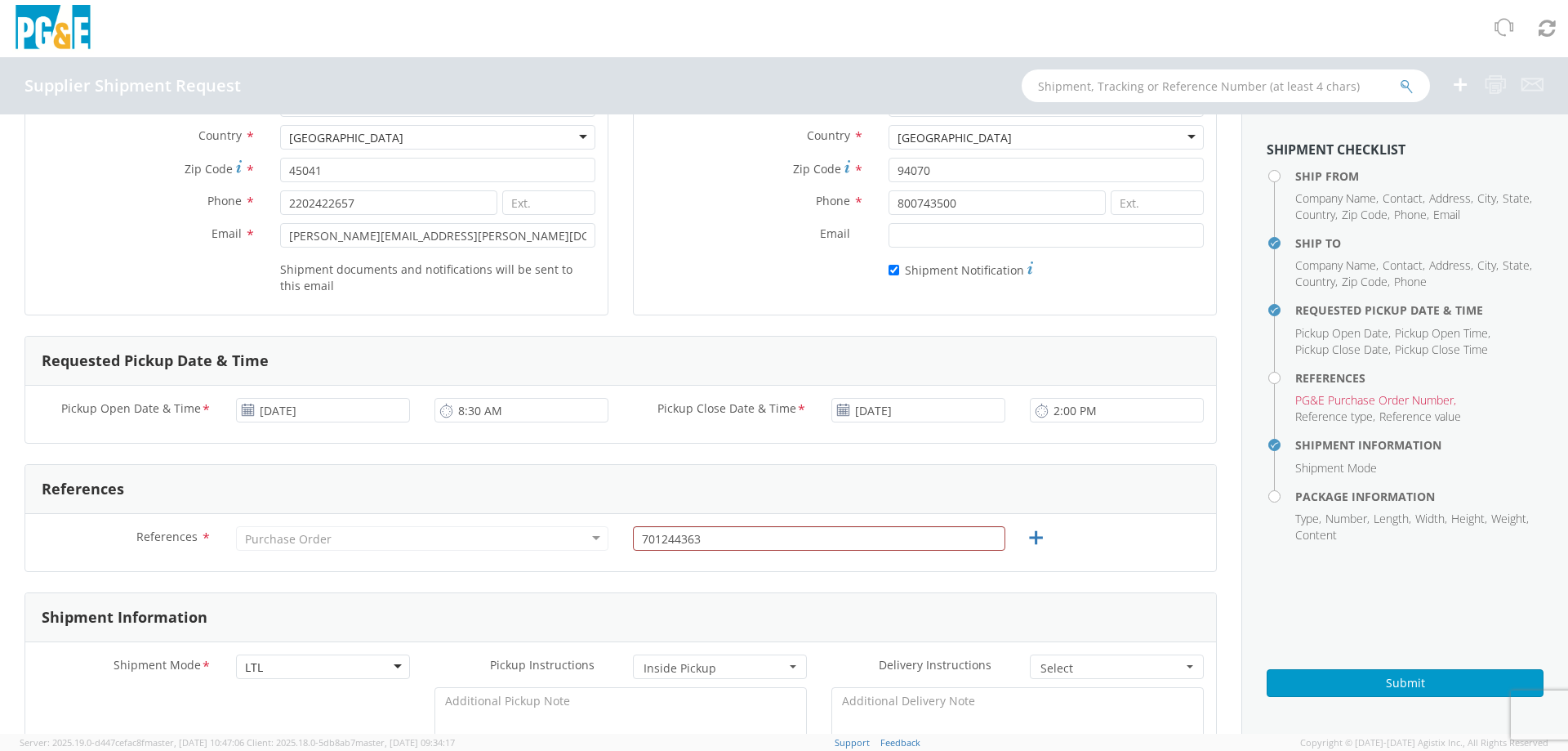
click at [1128, 555] on div "References * Purchase Order Purchase Order Account Type Activity ID Airline App…" at bounding box center [620, 542] width 1191 height 33
click at [580, 718] on textarea at bounding box center [620, 726] width 373 height 77
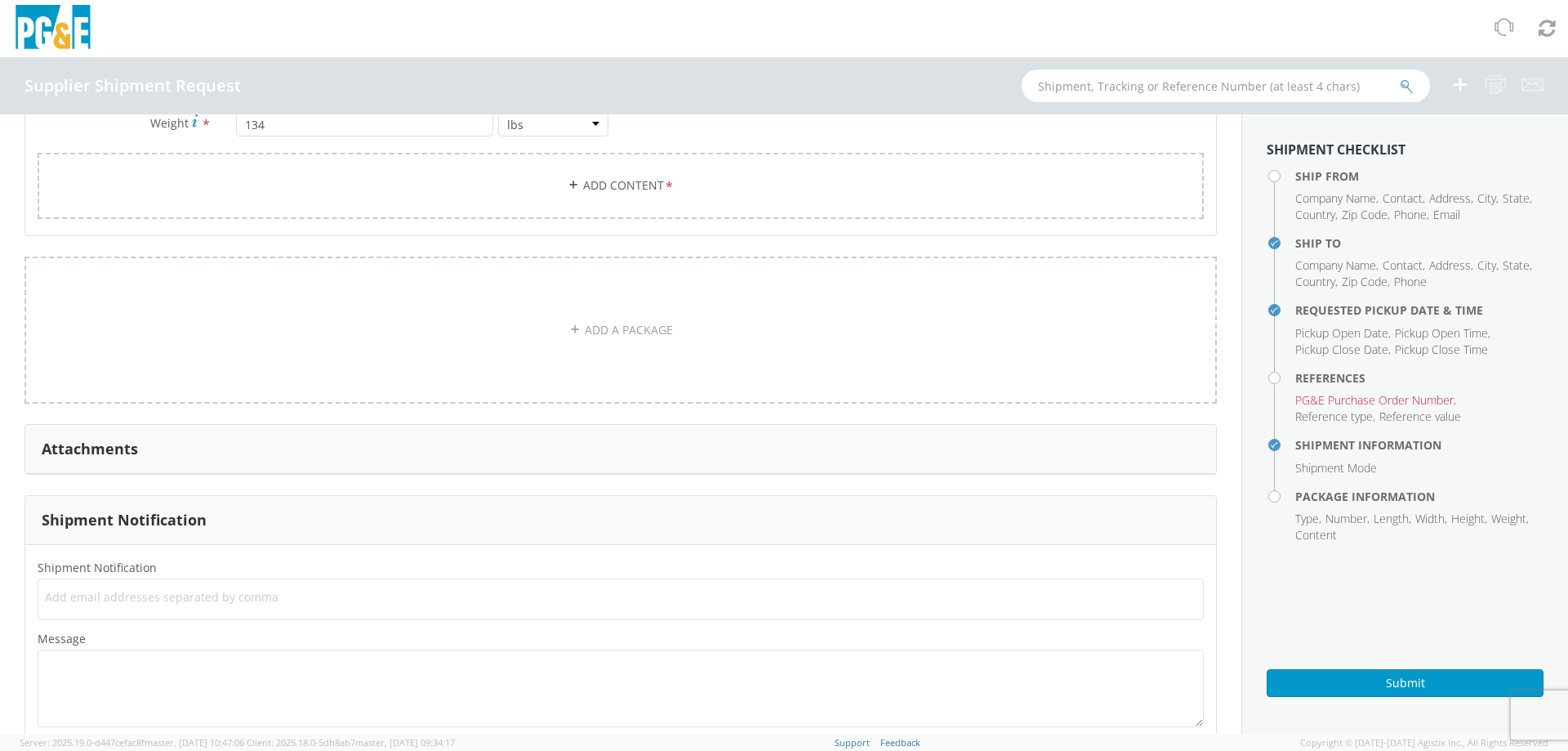
scroll to position [1194, 0]
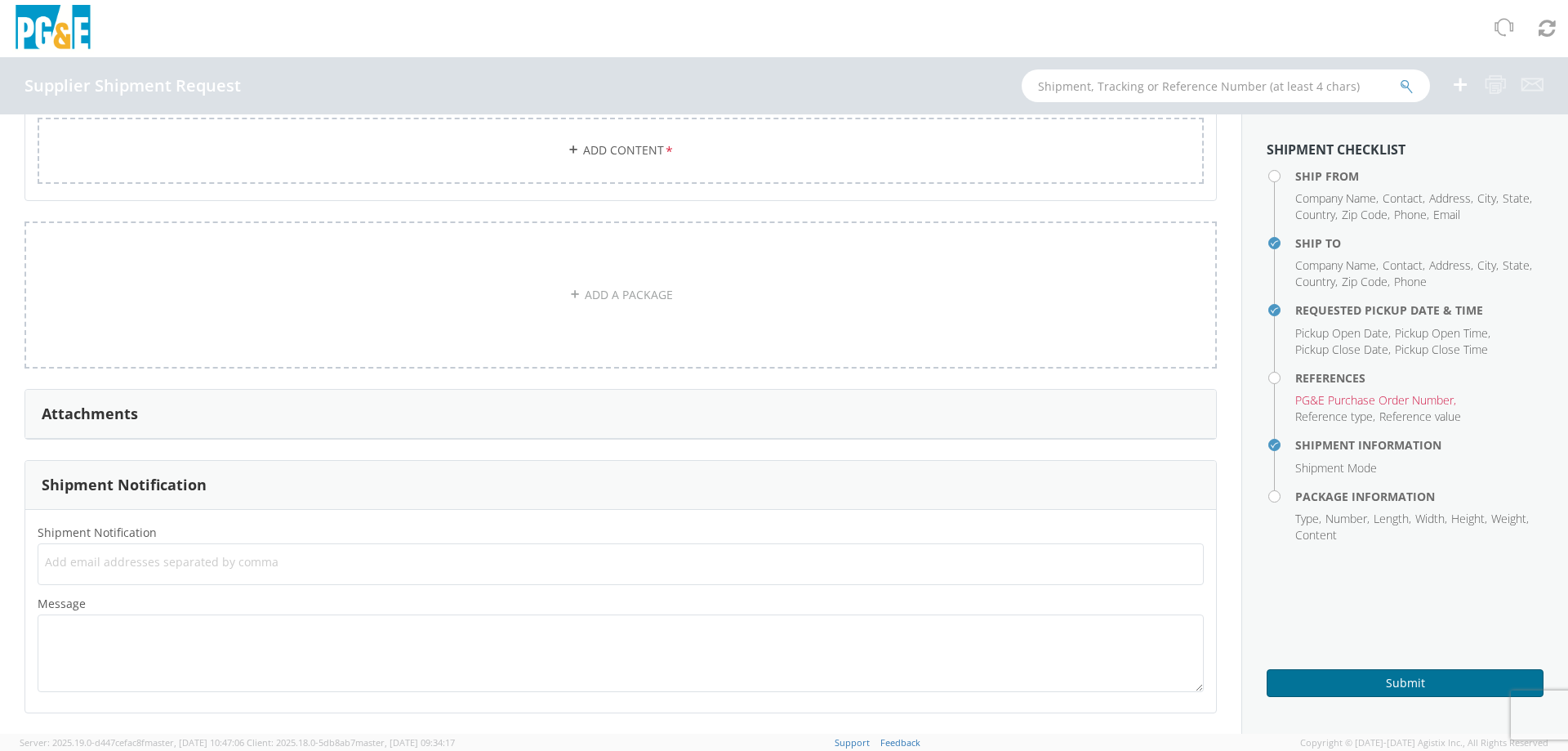
click at [1417, 685] on button "Submit" at bounding box center [1405, 683] width 277 height 28
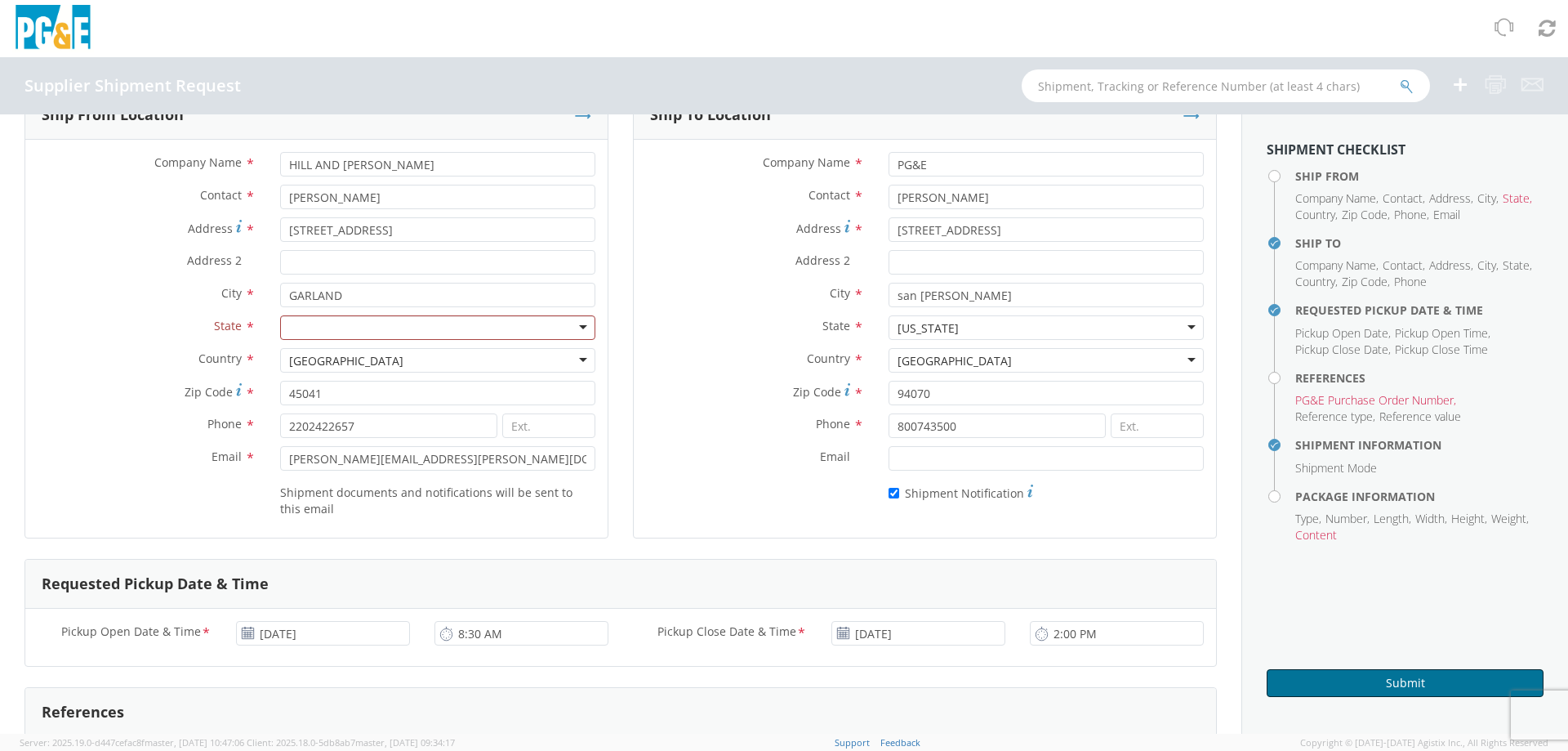
scroll to position [0, 0]
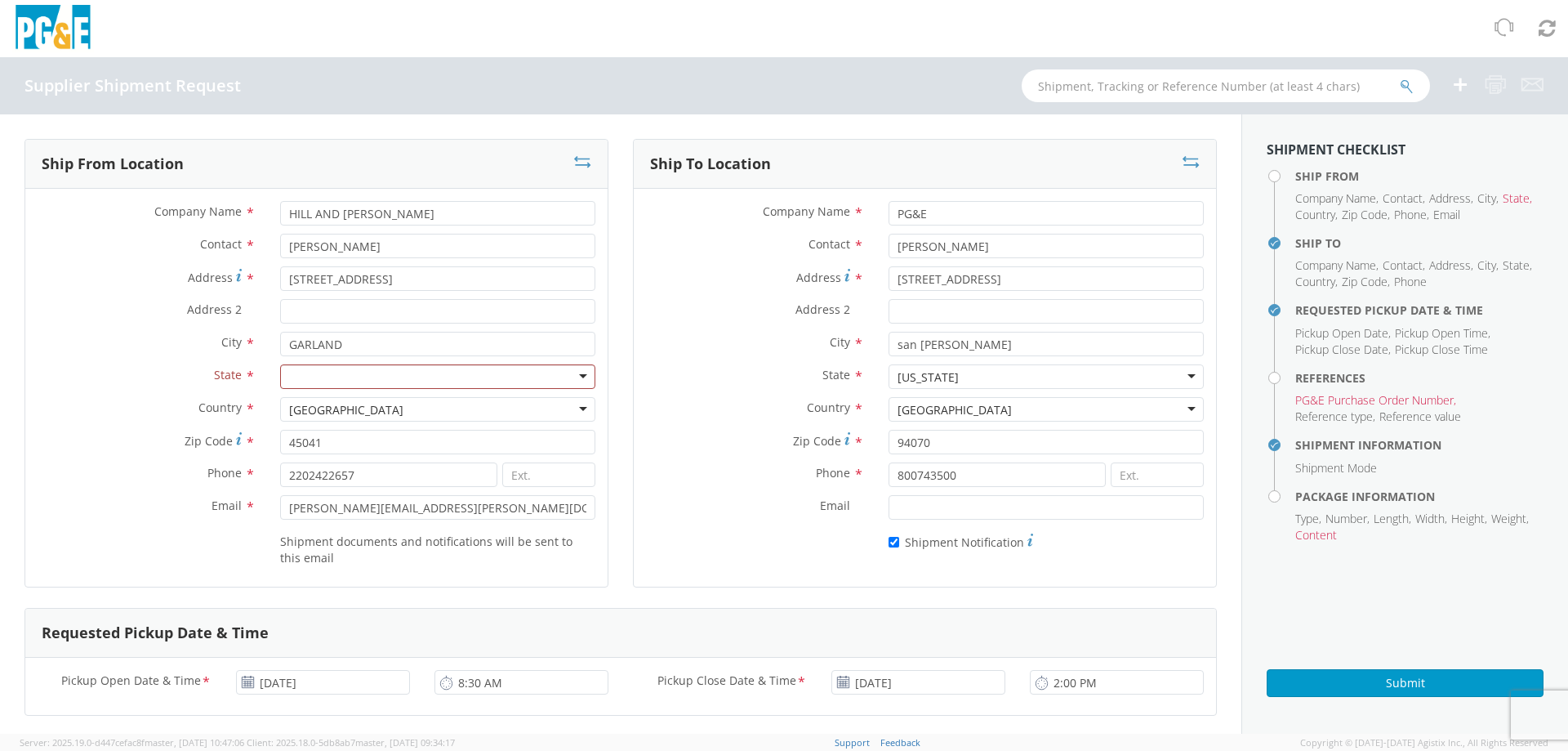
click at [402, 383] on div at bounding box center [437, 376] width 315 height 24
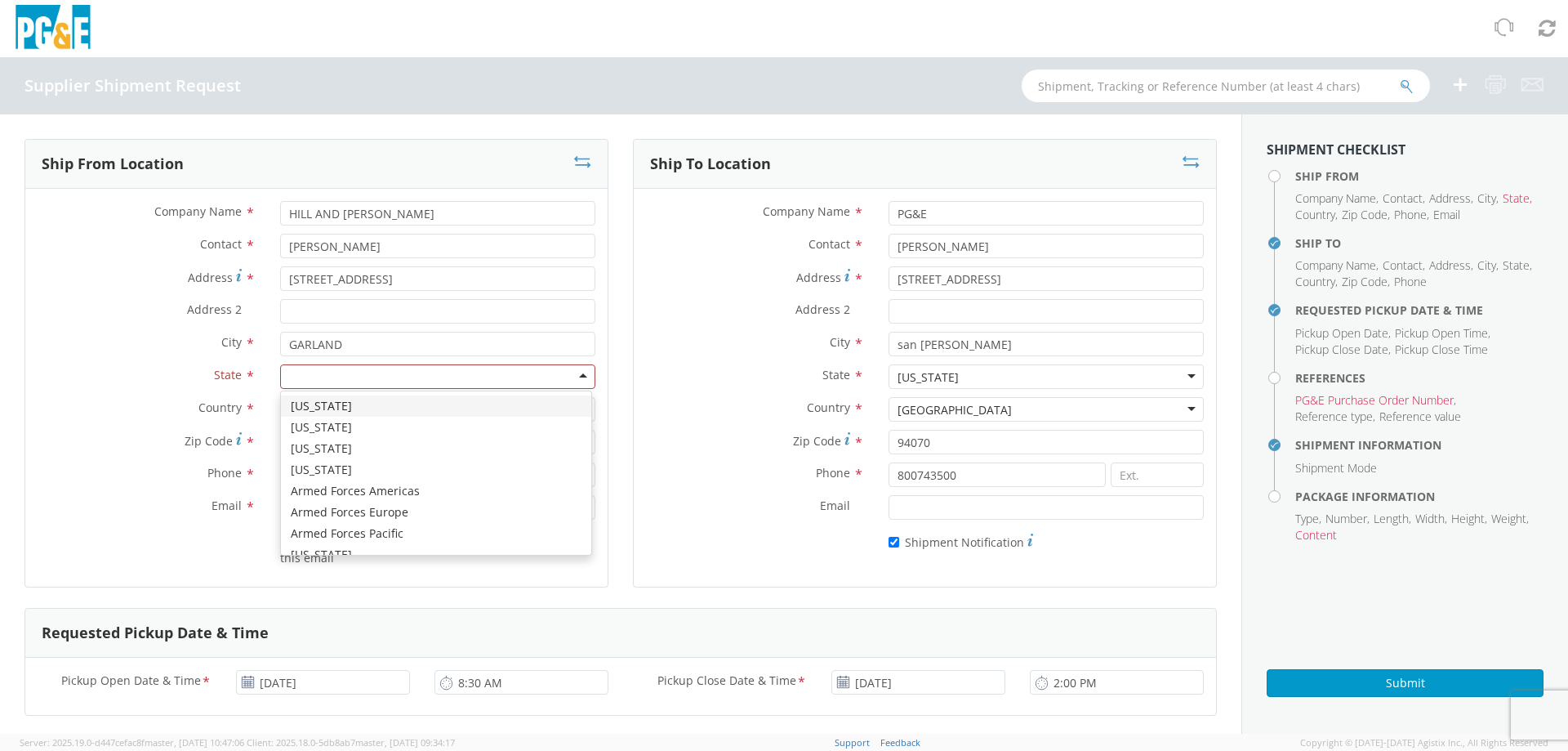
type input "t"
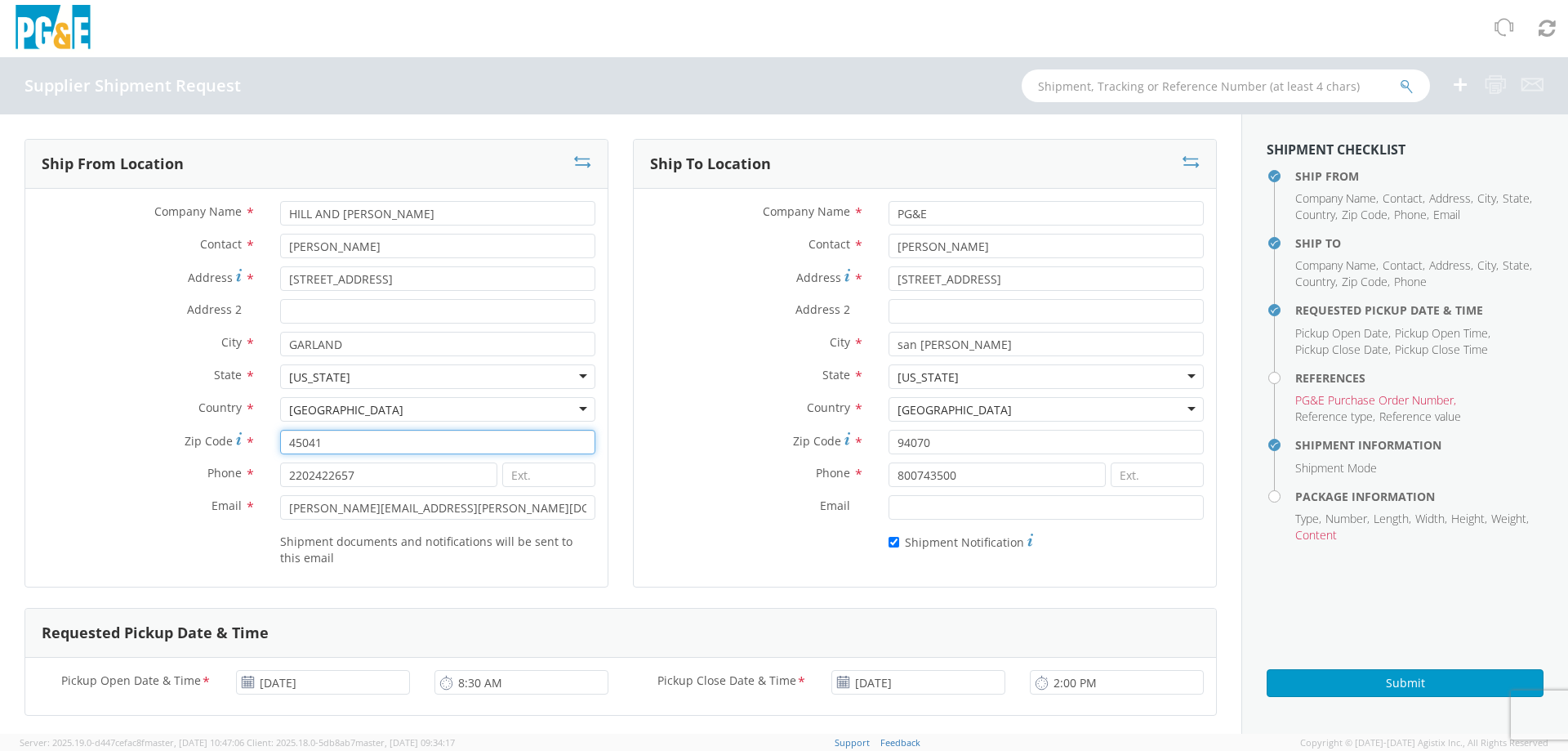
click at [414, 443] on input "45041" at bounding box center [437, 442] width 315 height 24
click at [303, 441] on input "45041" at bounding box center [437, 442] width 315 height 24
type input "4"
type input "75041"
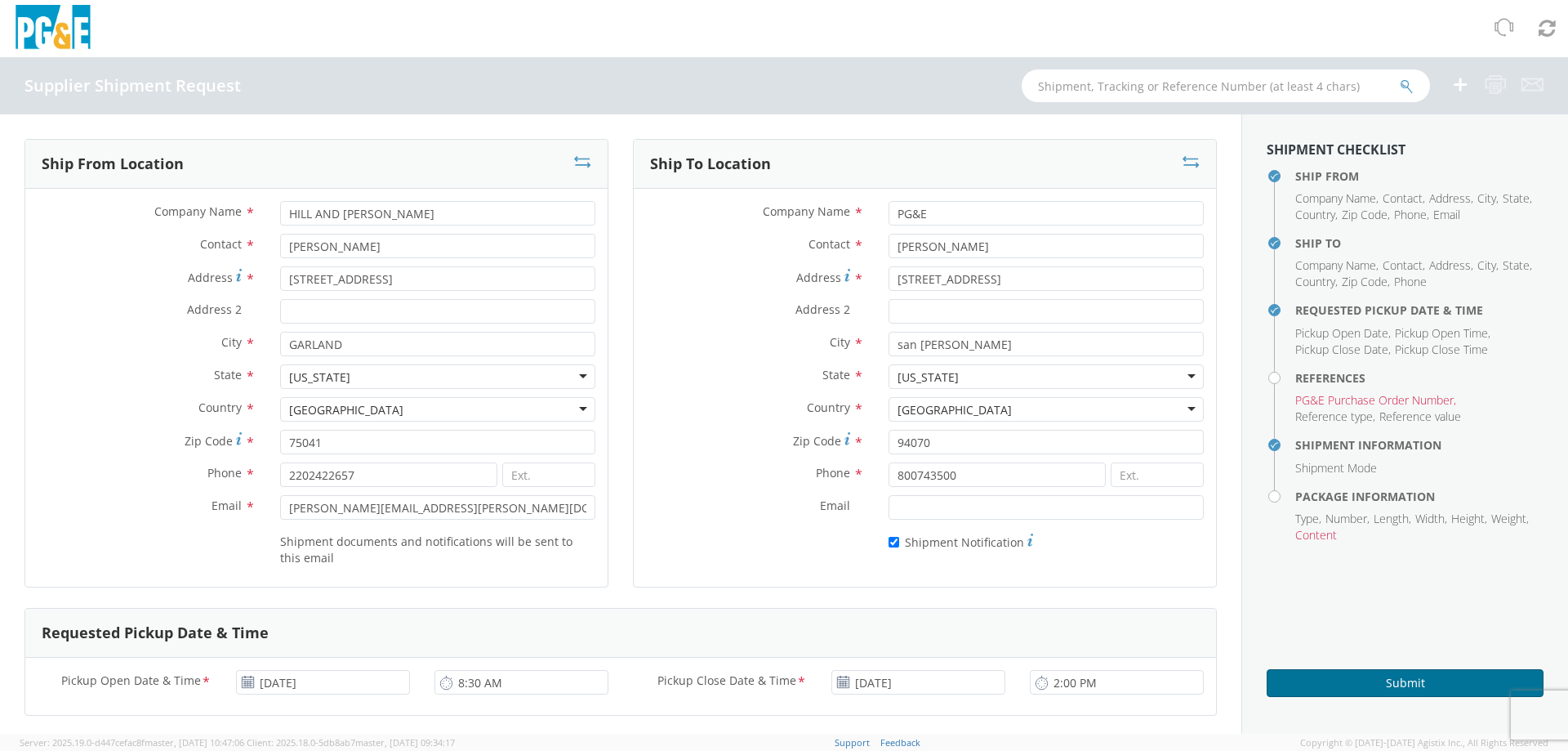
click at [1366, 685] on button "Submit" at bounding box center [1405, 683] width 277 height 28
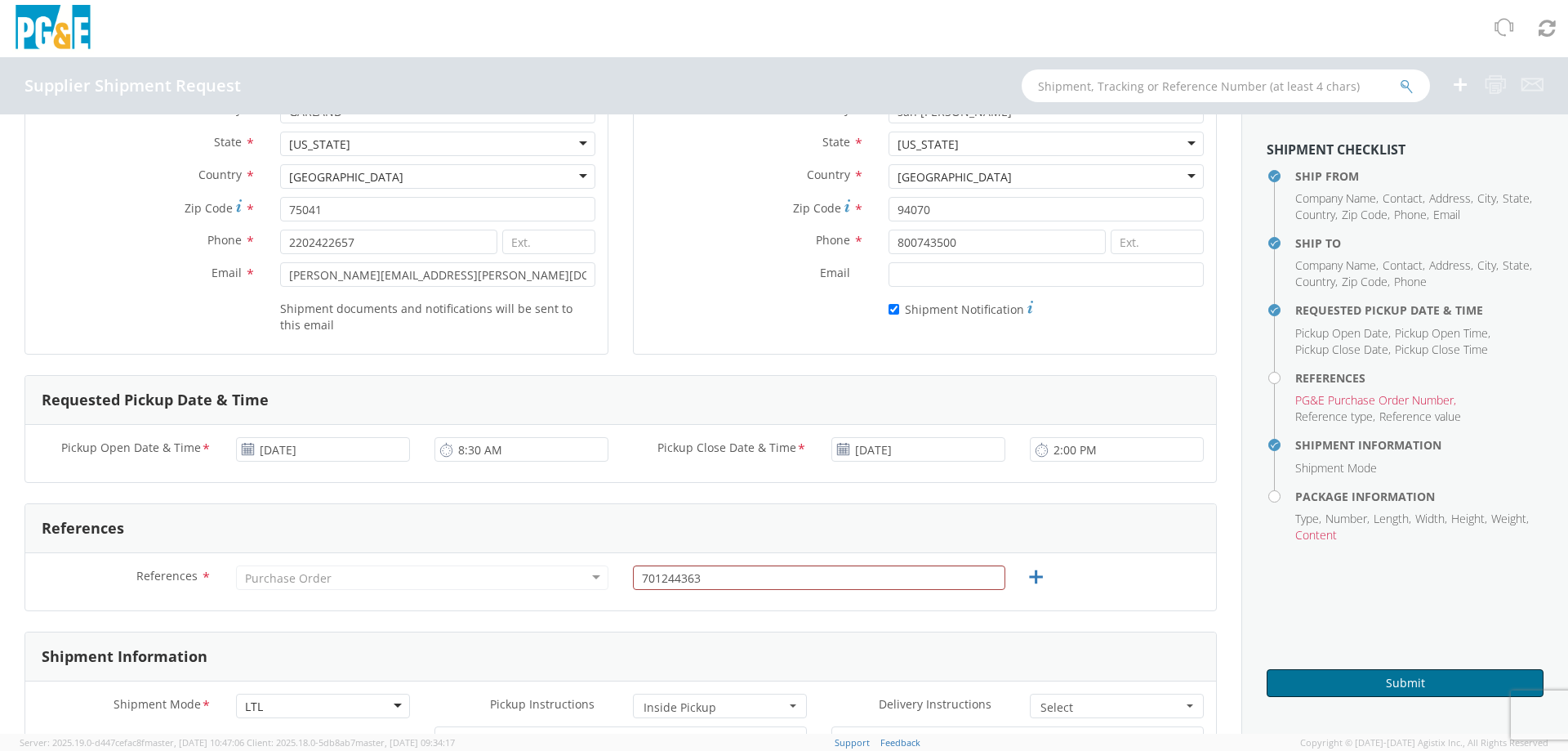
scroll to position [272, 0]
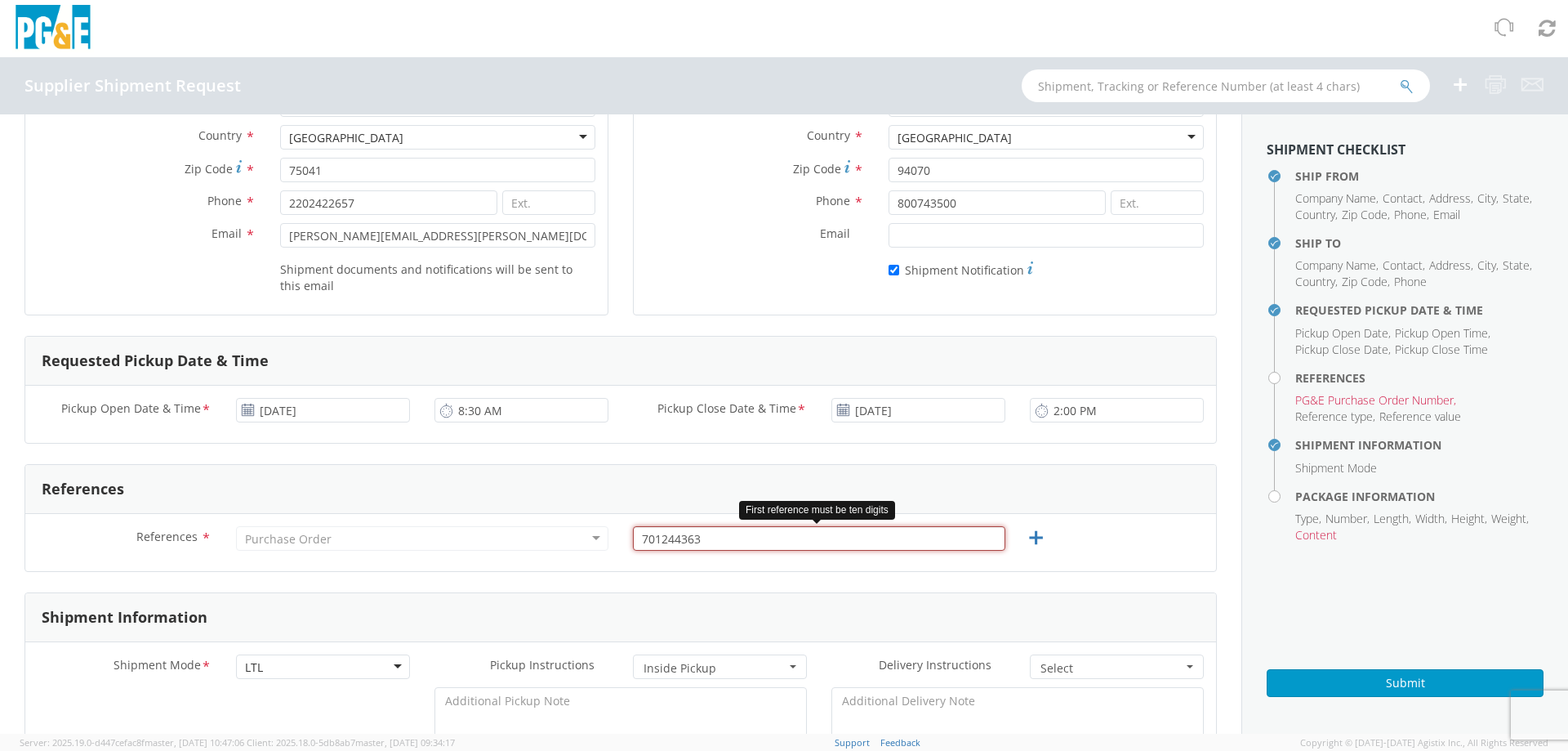
click at [706, 538] on input "701244363" at bounding box center [818, 538] width 373 height 24
click at [634, 534] on input "701244363" at bounding box center [818, 538] width 373 height 24
type input "po701244363"
click at [1028, 538] on icon at bounding box center [1035, 537] width 20 height 20
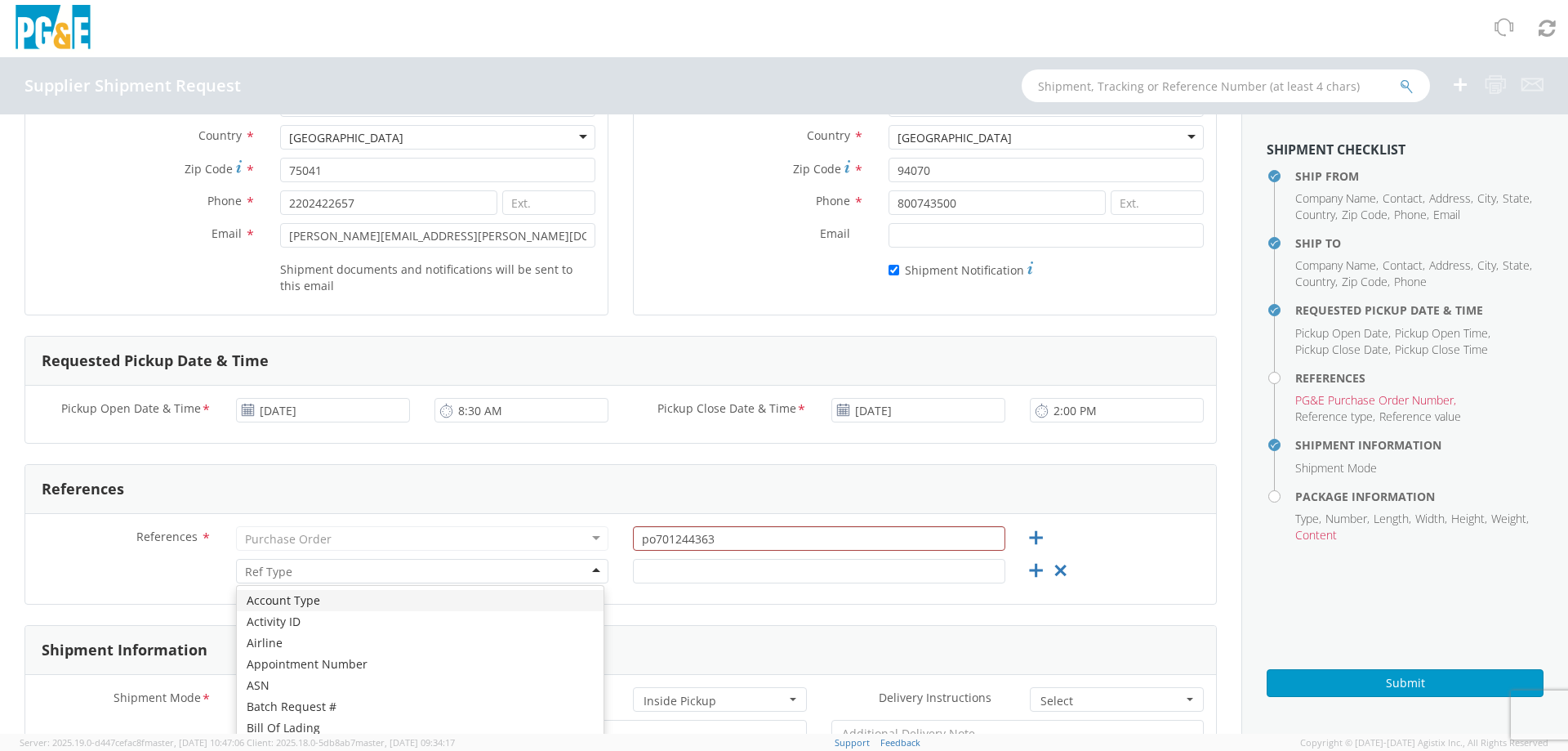
click at [545, 575] on div at bounding box center [422, 571] width 373 height 24
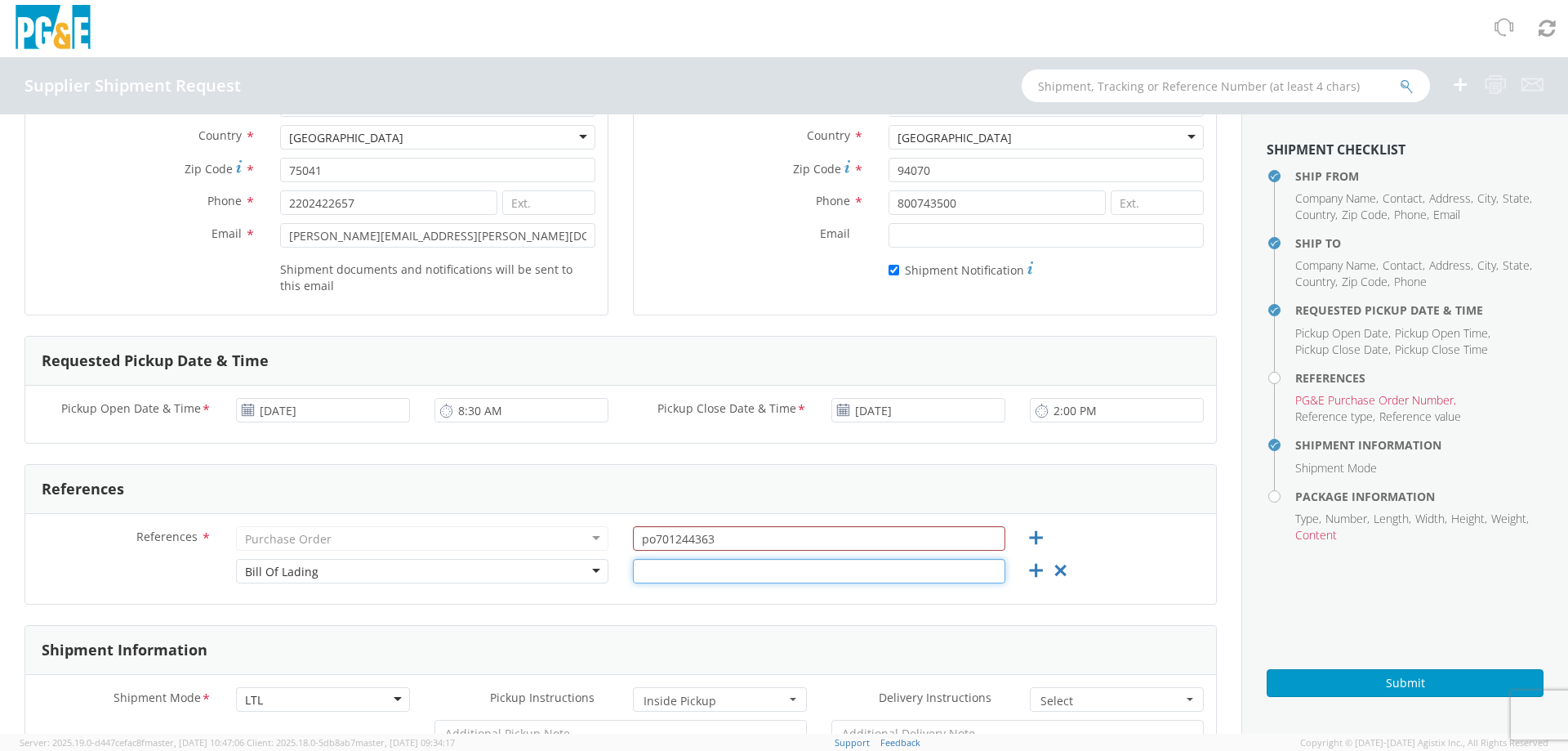
click at [702, 569] on input "text" at bounding box center [818, 571] width 373 height 24
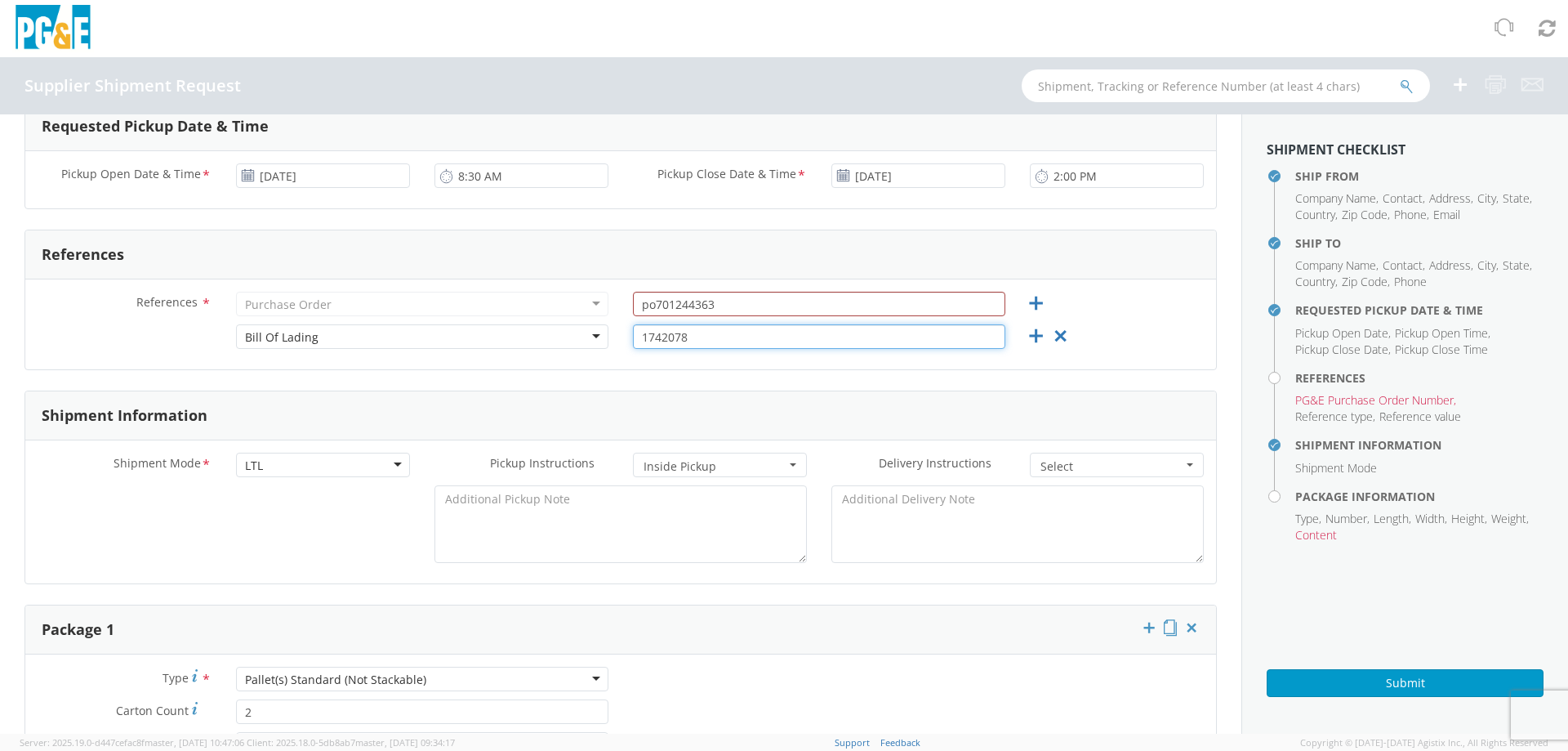
scroll to position [545, 0]
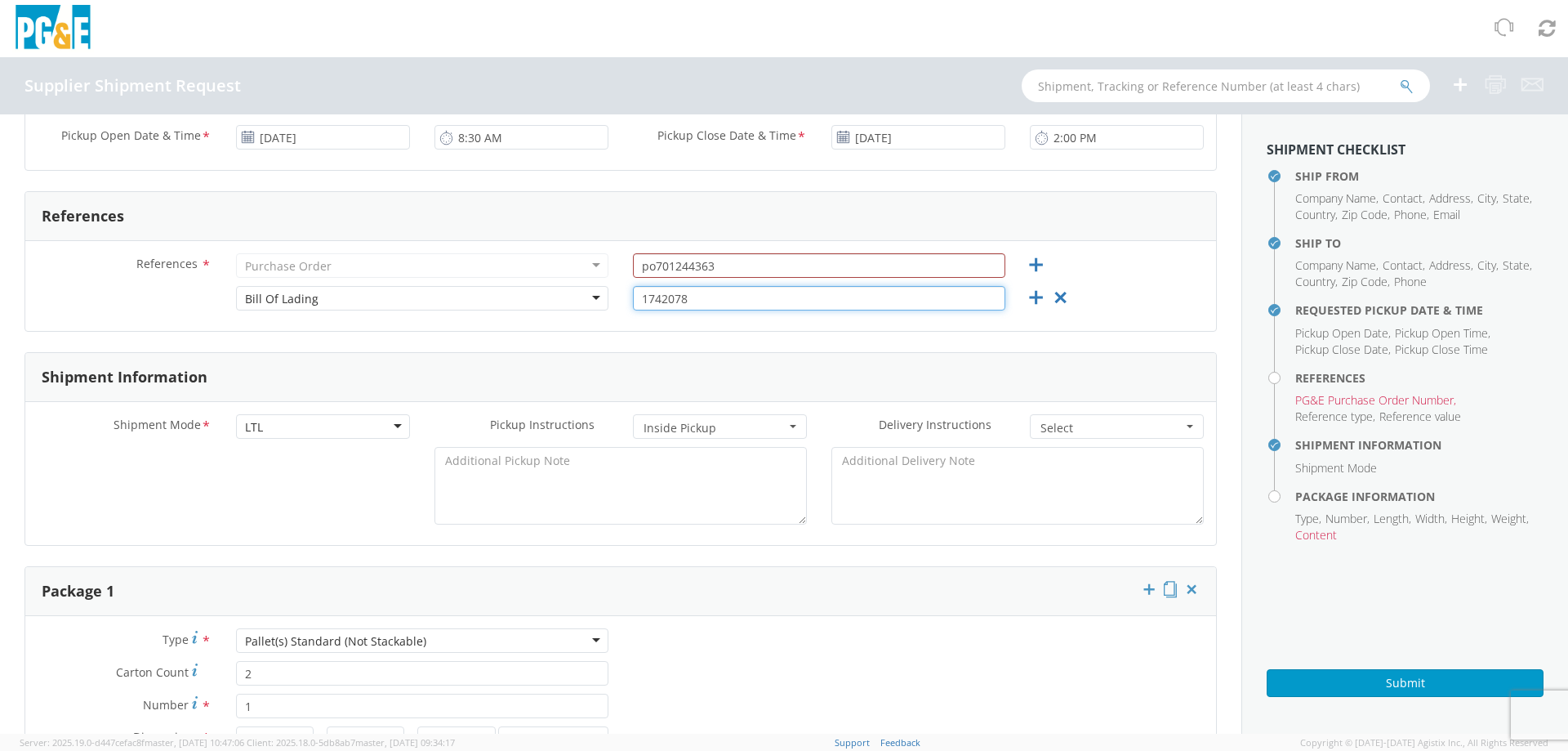
type input "1742078"
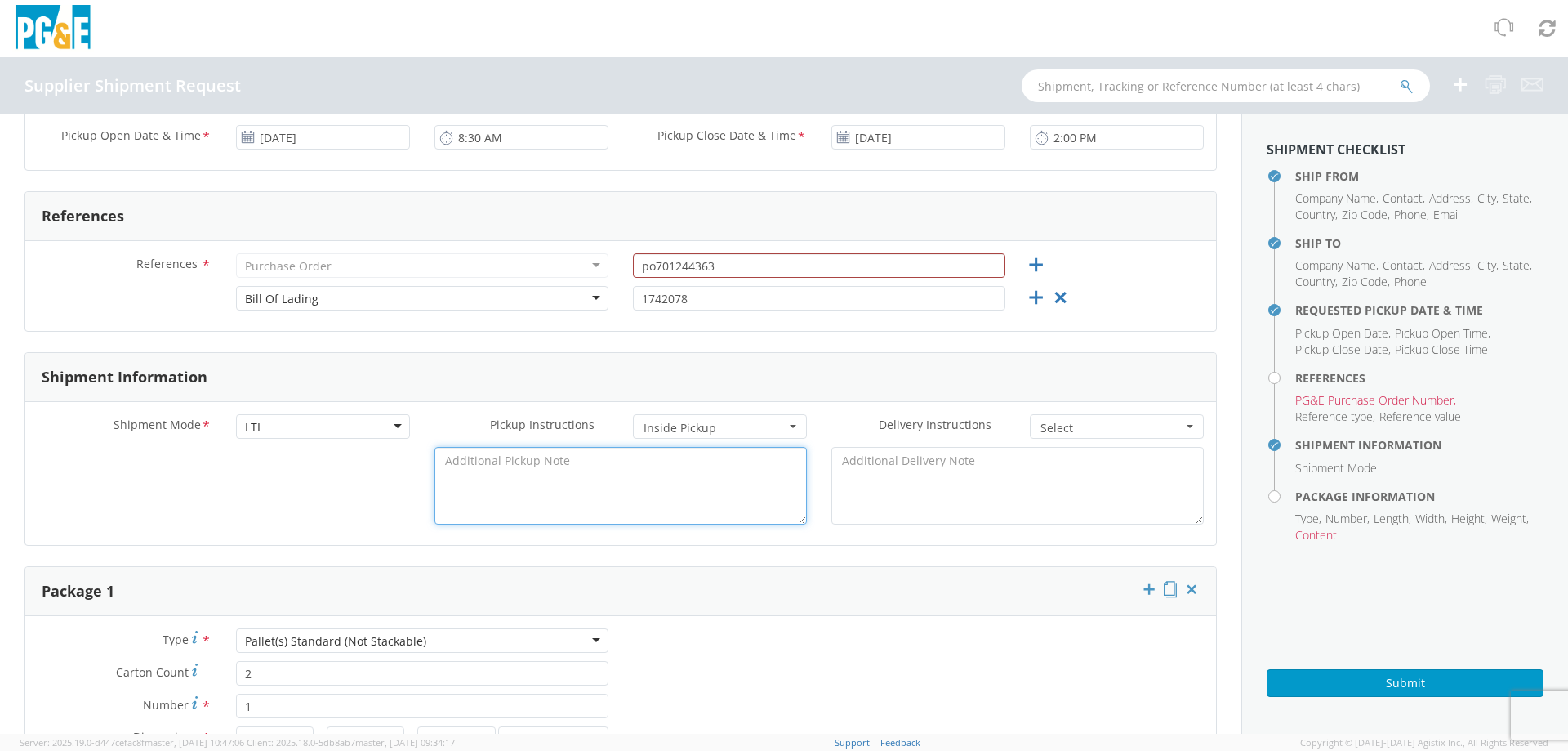
click at [570, 476] on textarea at bounding box center [620, 485] width 373 height 77
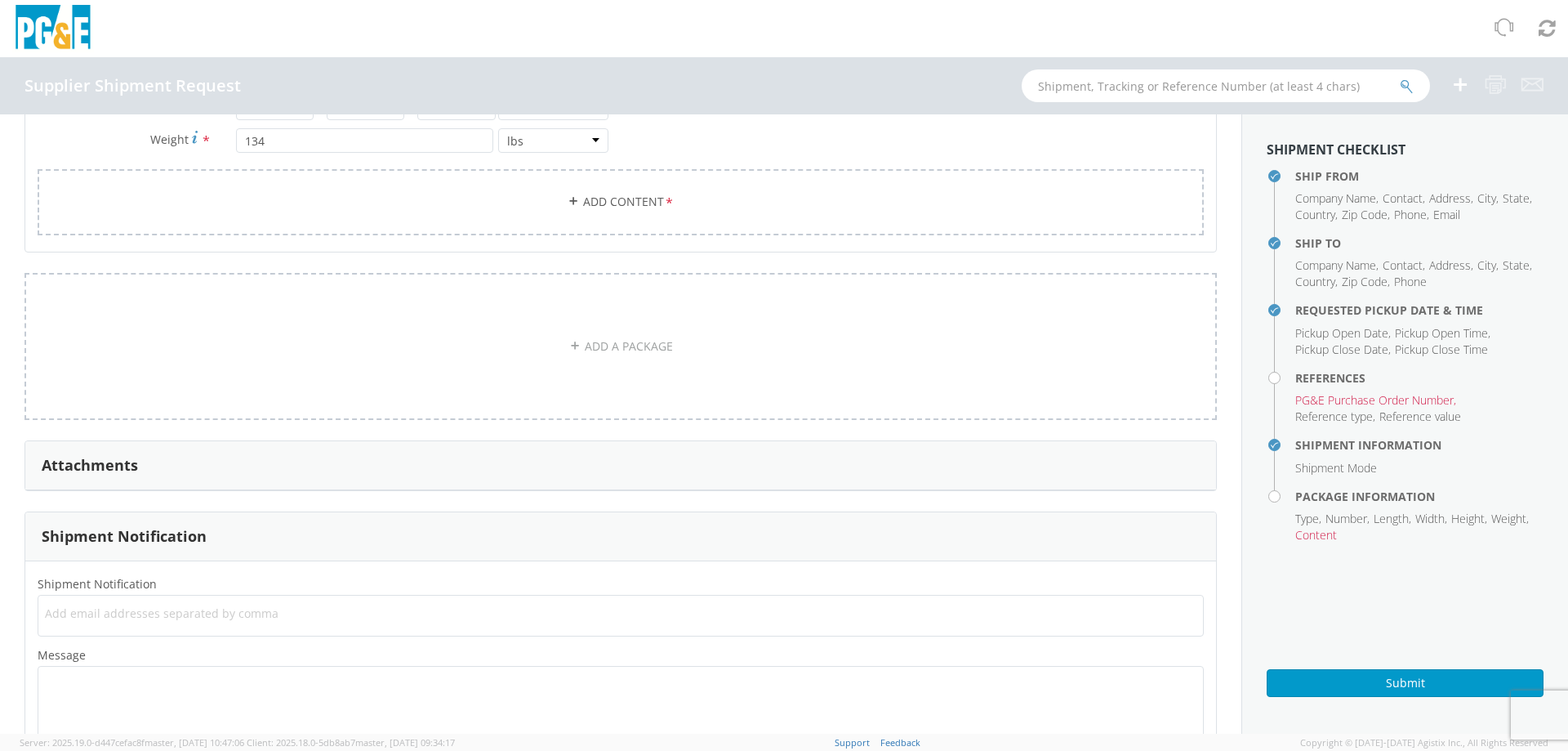
scroll to position [1227, 0]
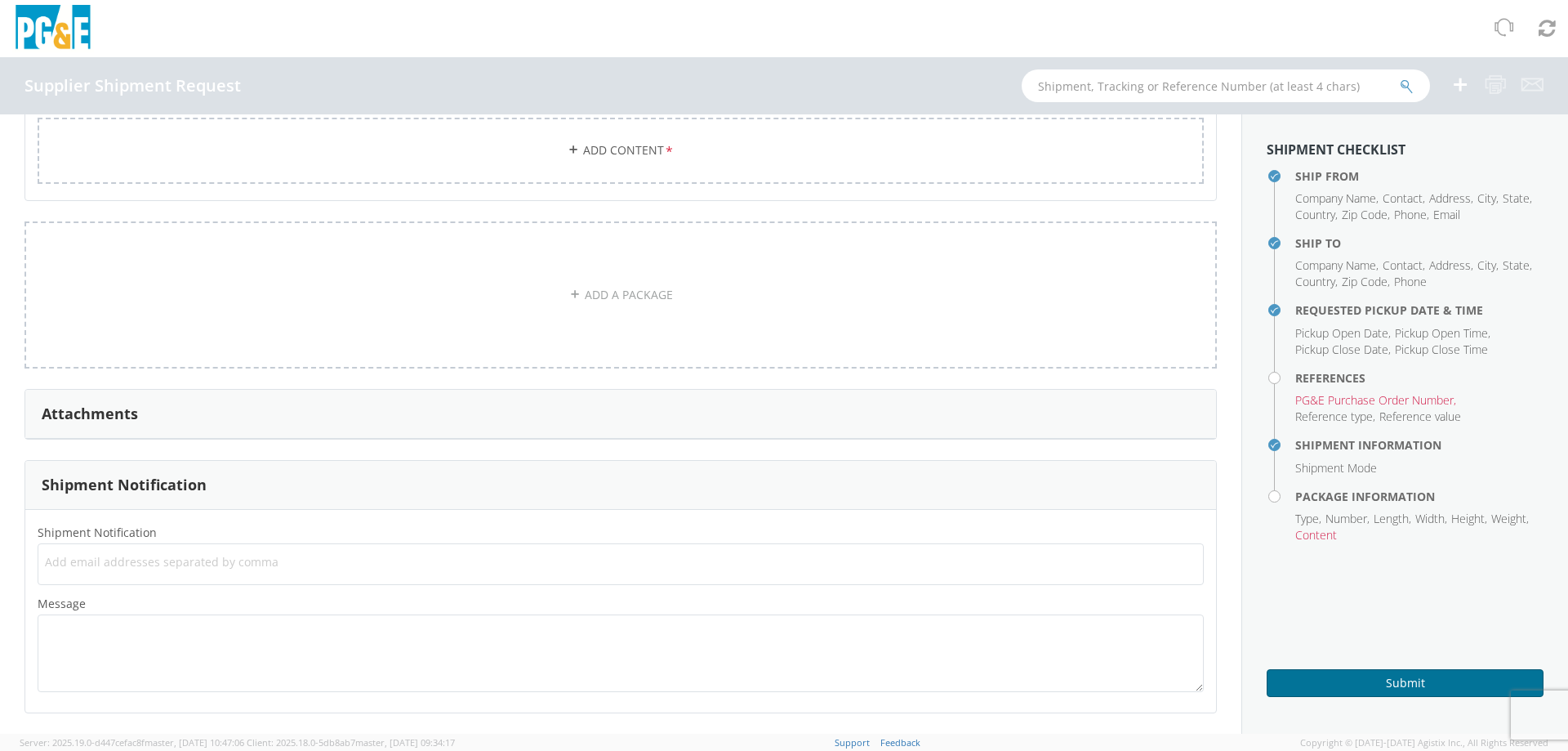
click at [1442, 682] on button "Submit" at bounding box center [1405, 683] width 277 height 28
click at [1326, 537] on span "Content" at bounding box center [1316, 535] width 42 height 16
click at [1333, 502] on h4 "Package Information" at bounding box center [1419, 496] width 248 height 12
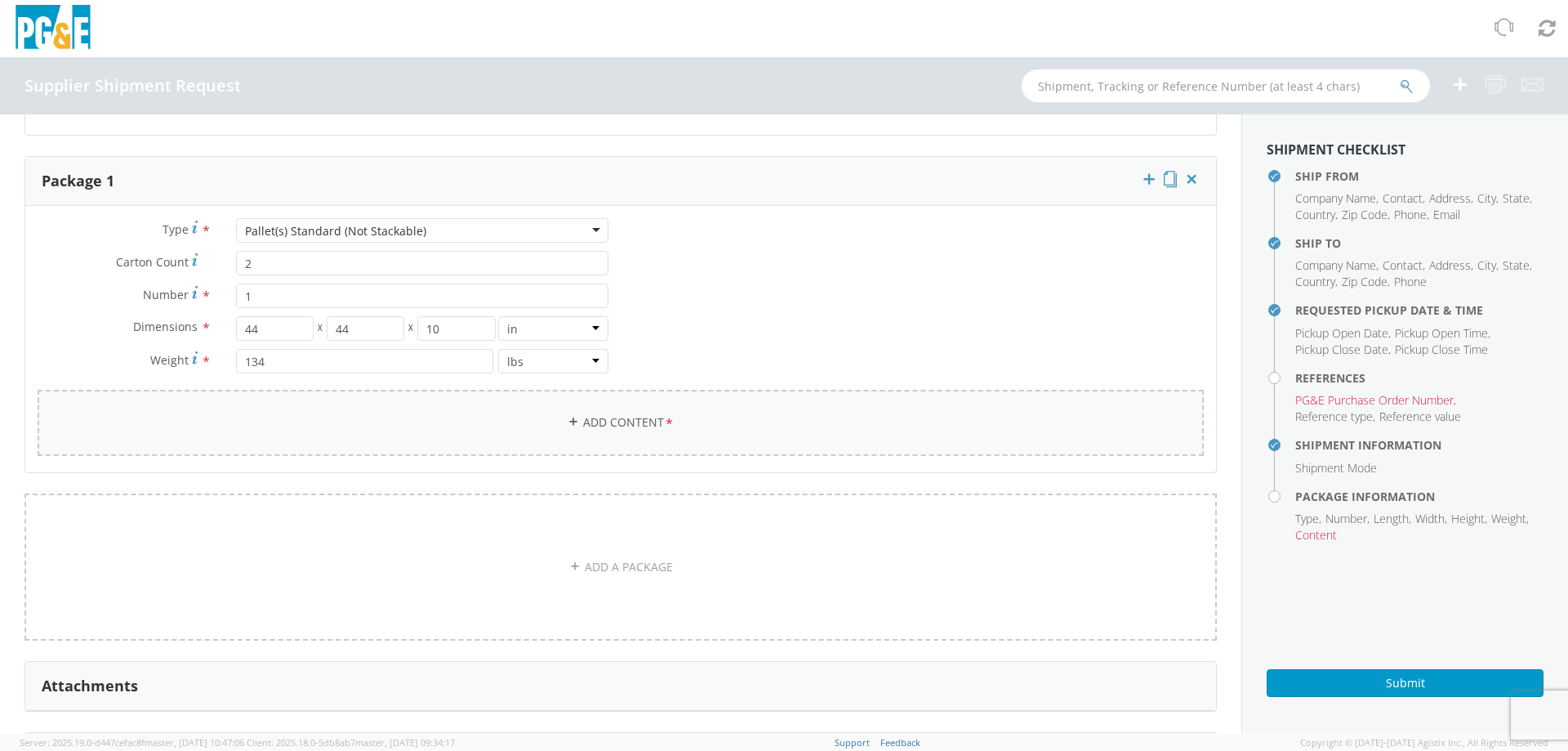
scroll to position [410, 0]
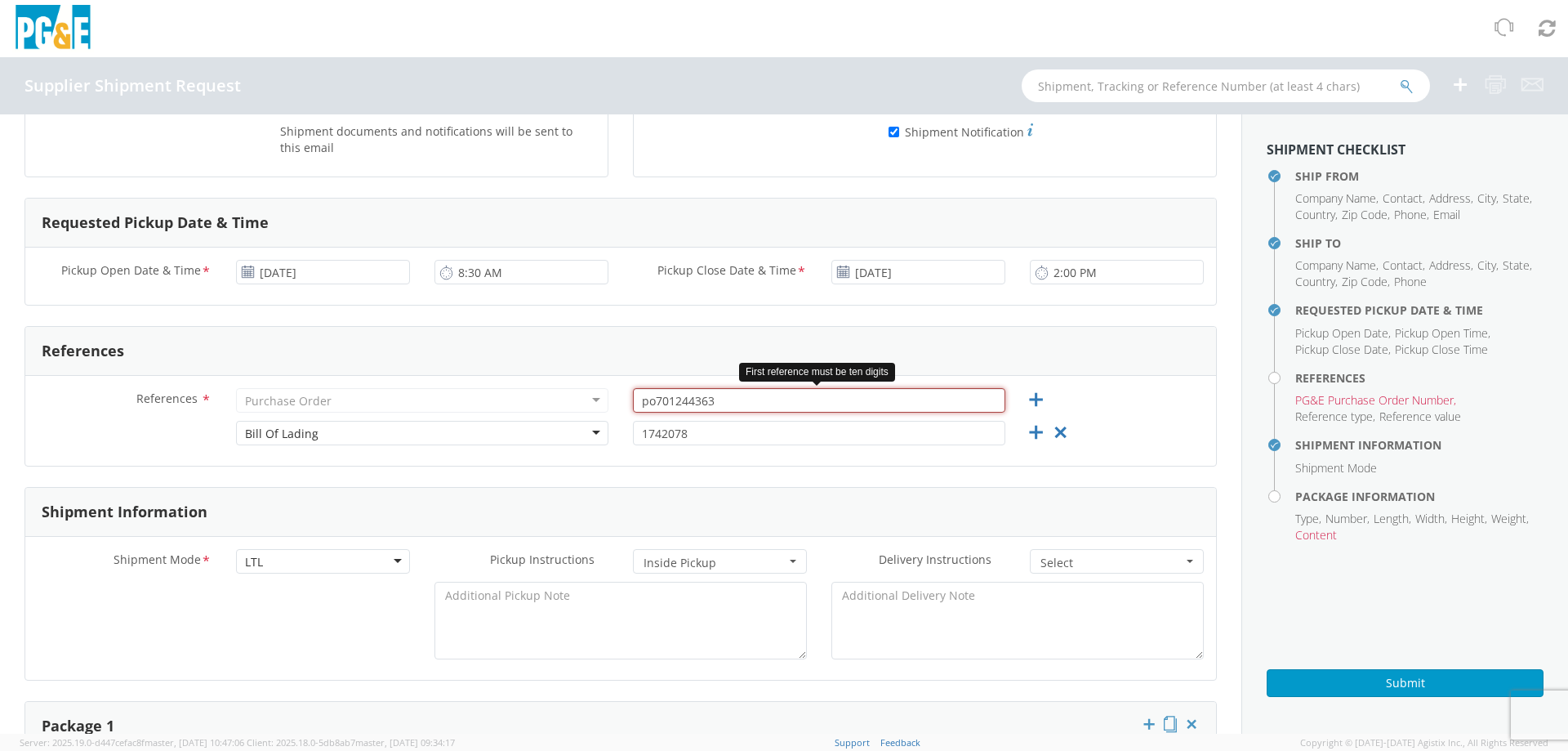
click at [728, 402] on input "po701244363" at bounding box center [818, 400] width 373 height 24
drag, startPoint x: 718, startPoint y: 399, endPoint x: 609, endPoint y: 399, distance: 109.0
click at [609, 399] on div "References * Purchase Order Purchase Order Account Type Activity ID Airline App…" at bounding box center [620, 404] width 1191 height 33
click at [592, 431] on div "Bill Of Lading" at bounding box center [422, 433] width 373 height 24
click at [478, 400] on div "Purchase Order" at bounding box center [422, 400] width 373 height 24
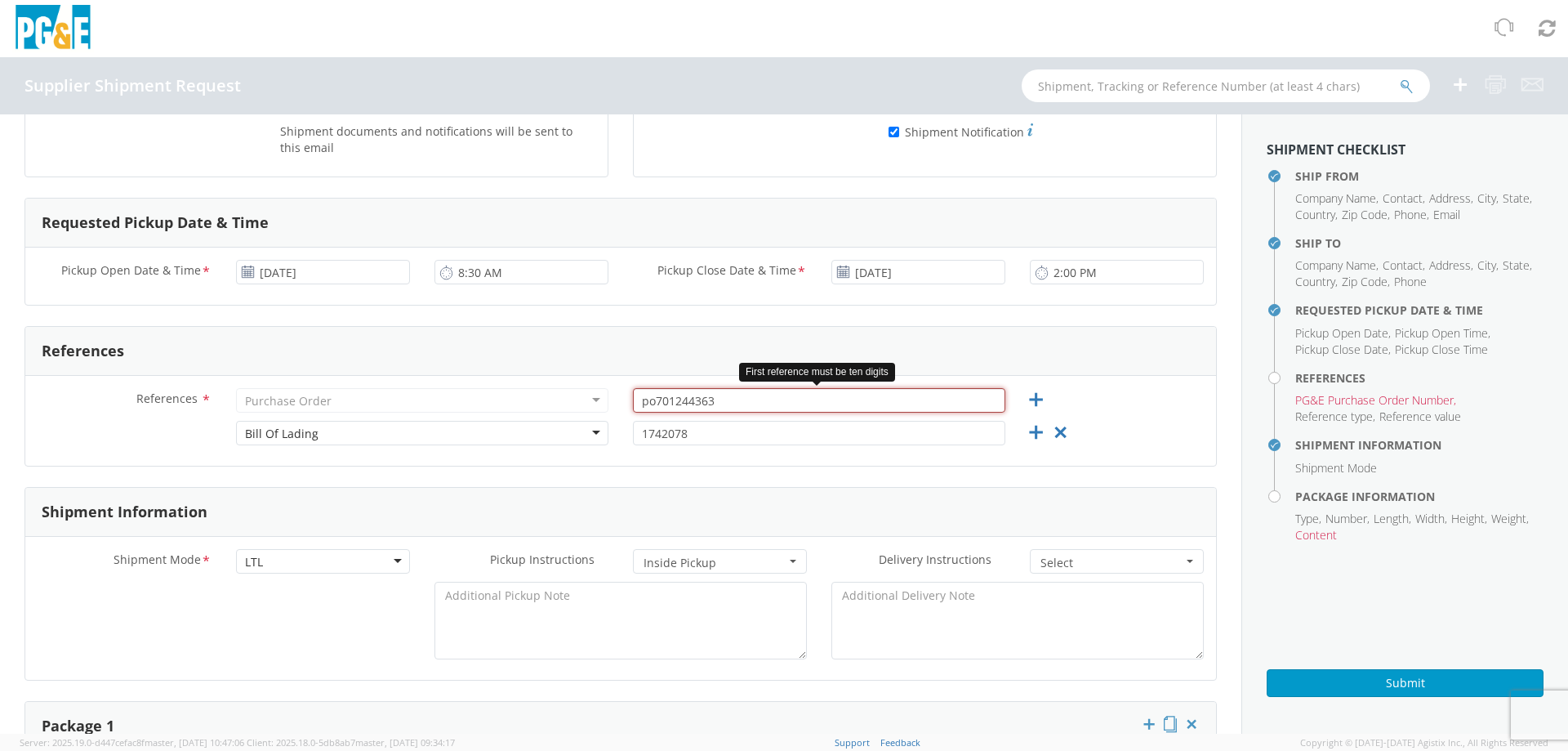
click at [711, 409] on input "po701244363" at bounding box center [818, 400] width 373 height 24
click at [646, 402] on input "po701244363" at bounding box center [818, 400] width 373 height 24
click at [719, 402] on input "701244363" at bounding box center [818, 400] width 373 height 24
type input "7"
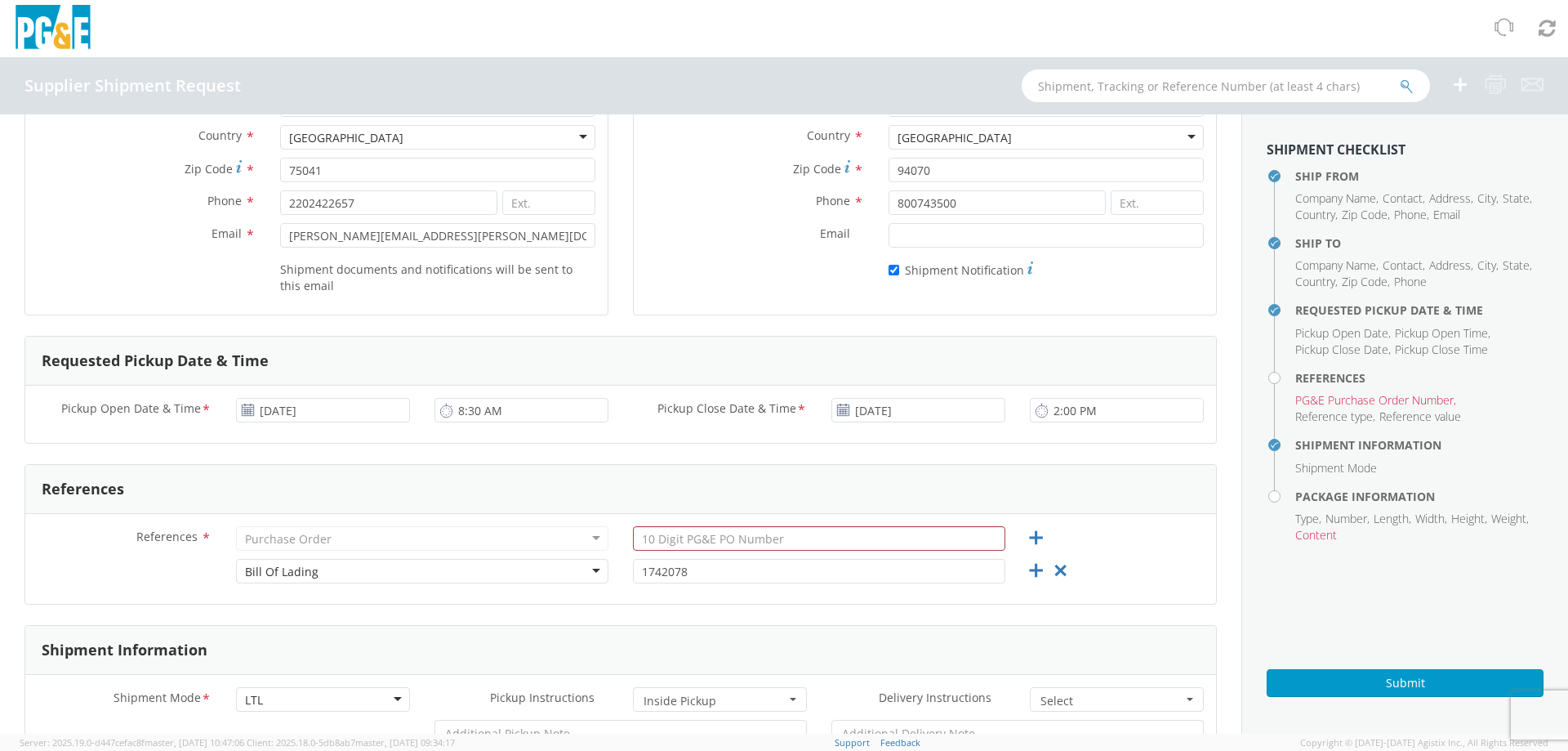
scroll to position [545, 0]
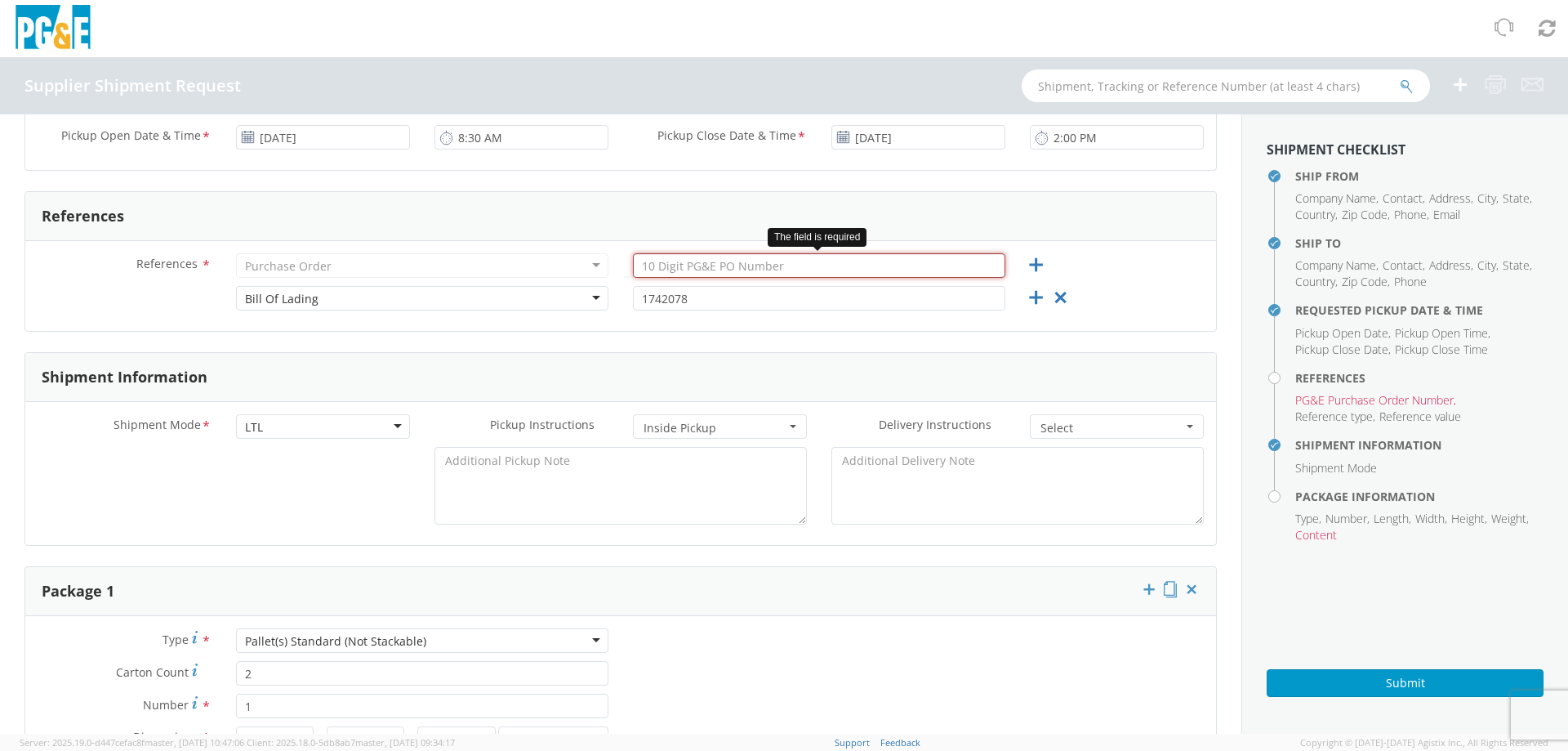
click at [663, 272] on input "text" at bounding box center [818, 265] width 373 height 24
paste input "2701244363"
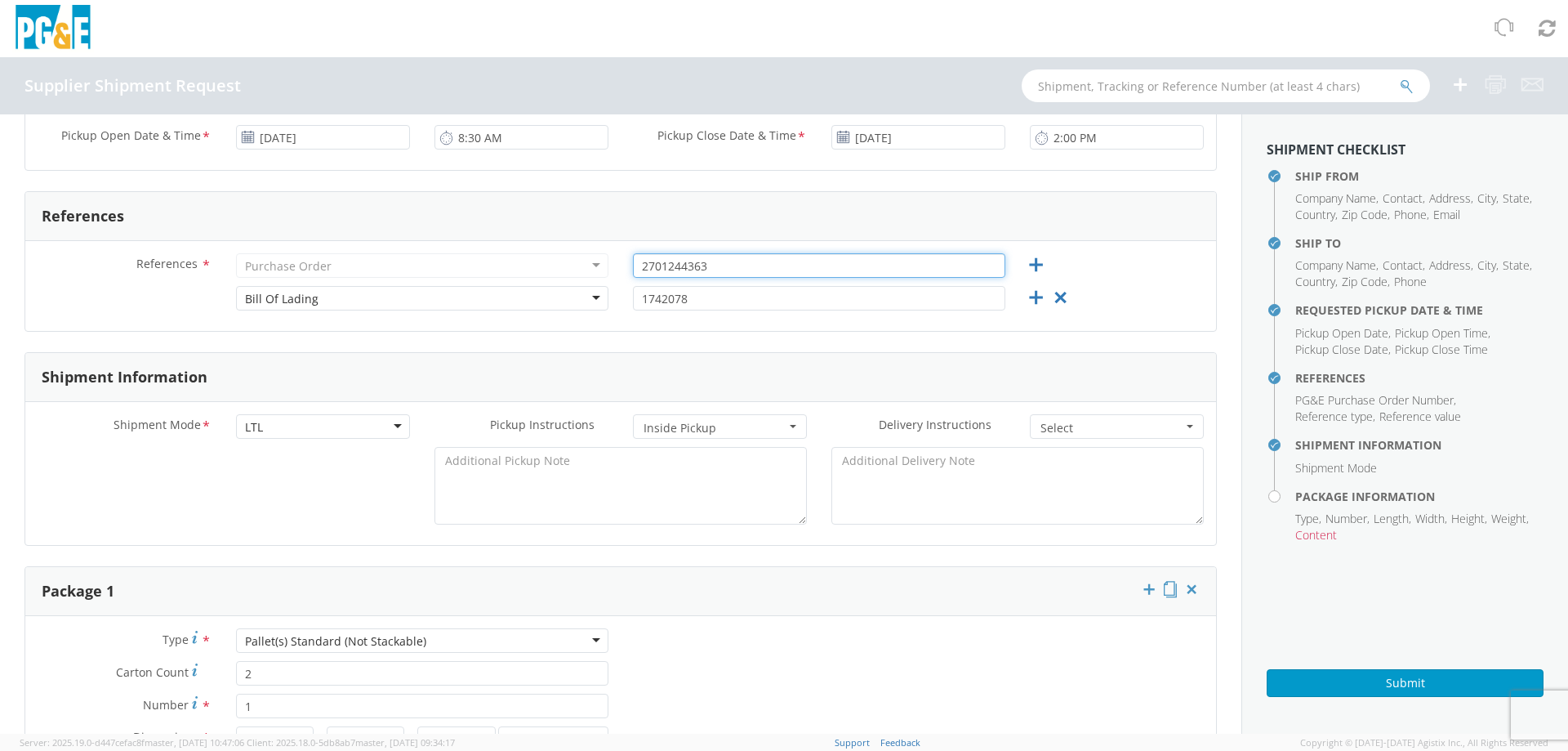
type input "2701244363"
click at [1388, 632] on aside "Shipment Checklist Ship From Company Name , Contact , Address , City , State , …" at bounding box center [1405, 424] width 327 height 620
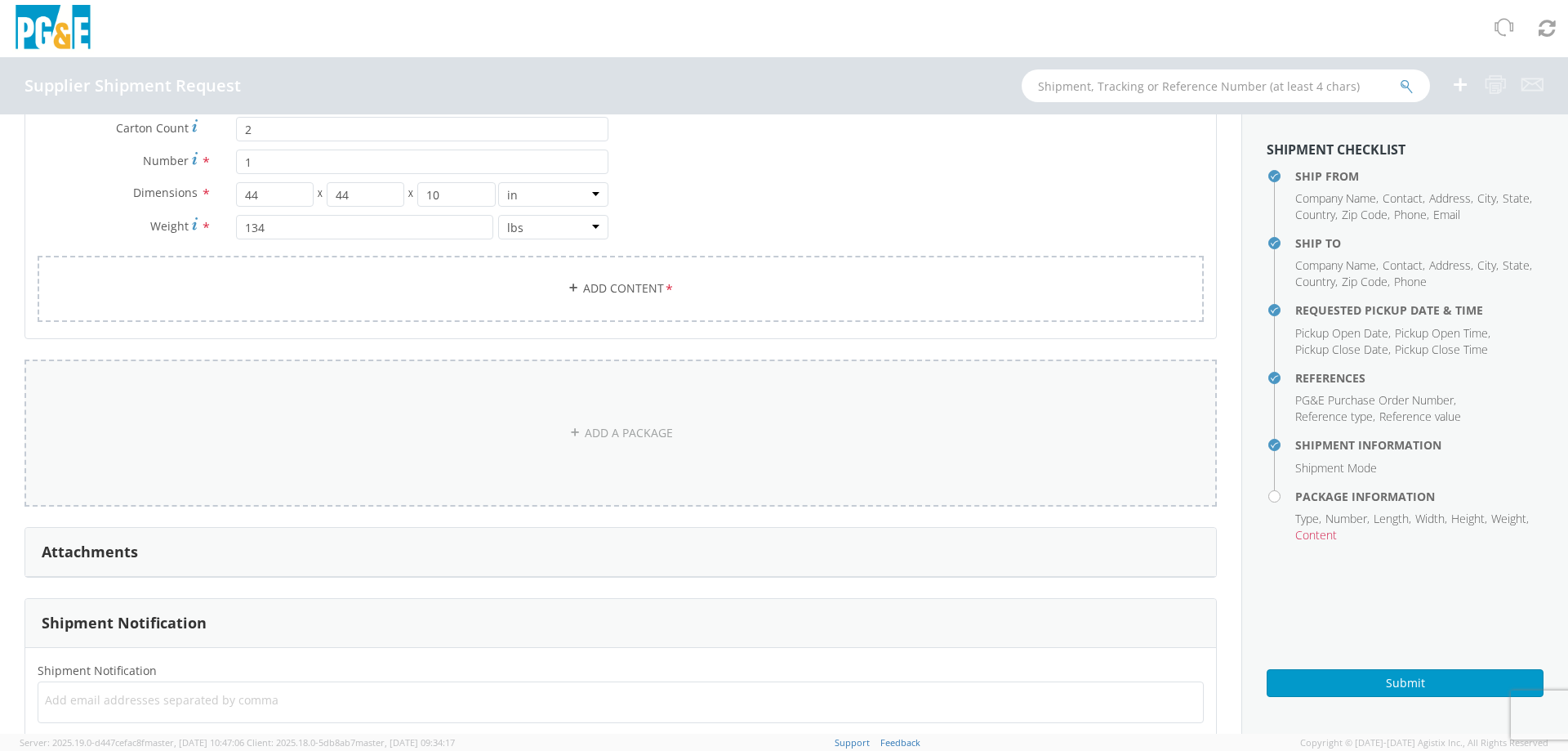
scroll to position [817, 0]
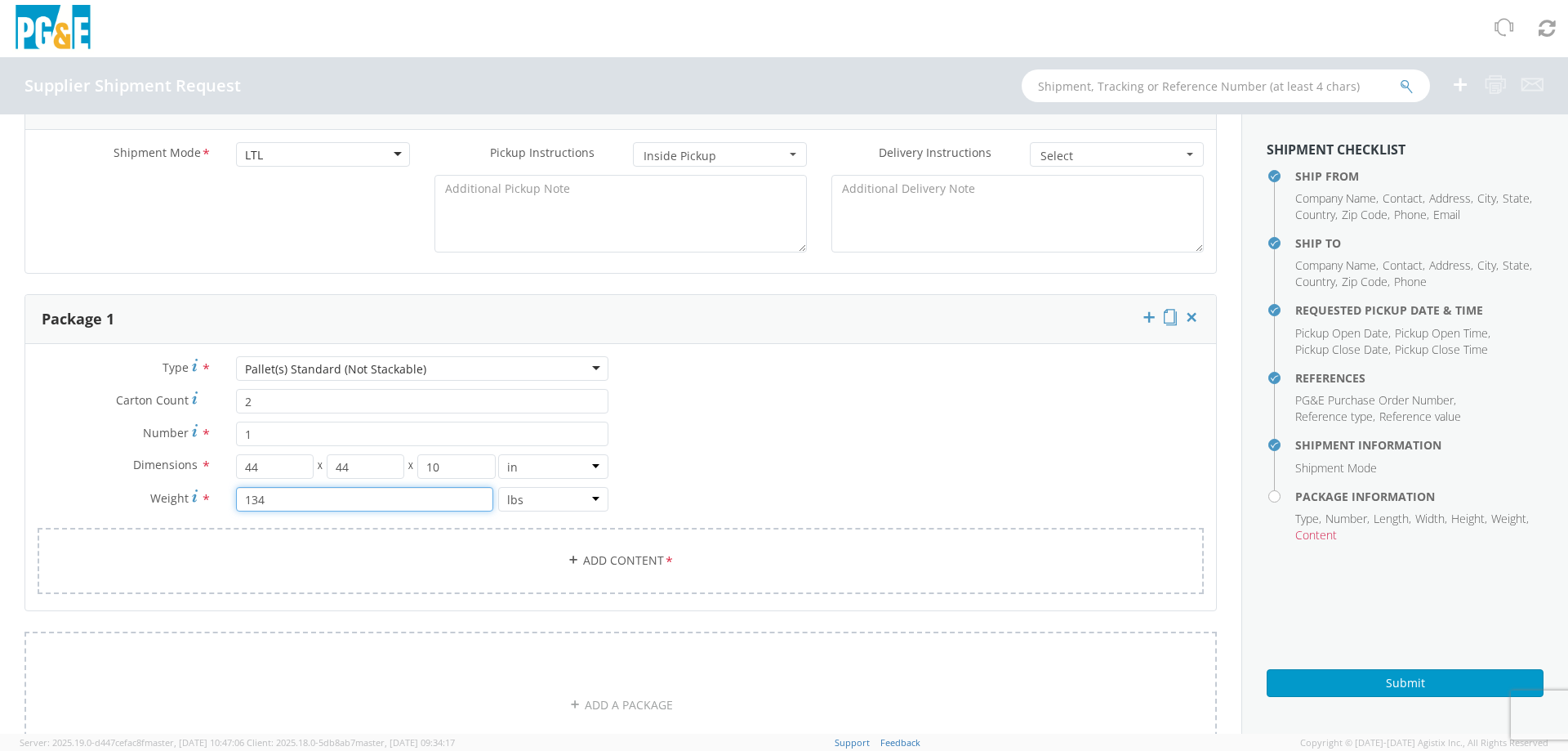
click at [293, 502] on input "134" at bounding box center [365, 499] width 257 height 24
click at [533, 497] on select "lbs kgs" at bounding box center [552, 499] width 110 height 24
click at [498, 487] on select "lbs kgs" at bounding box center [552, 499] width 110 height 24
click at [533, 468] on select "in cm ft" at bounding box center [552, 467] width 110 height 24
click at [498, 455] on select "in cm ft" at bounding box center [552, 467] width 110 height 24
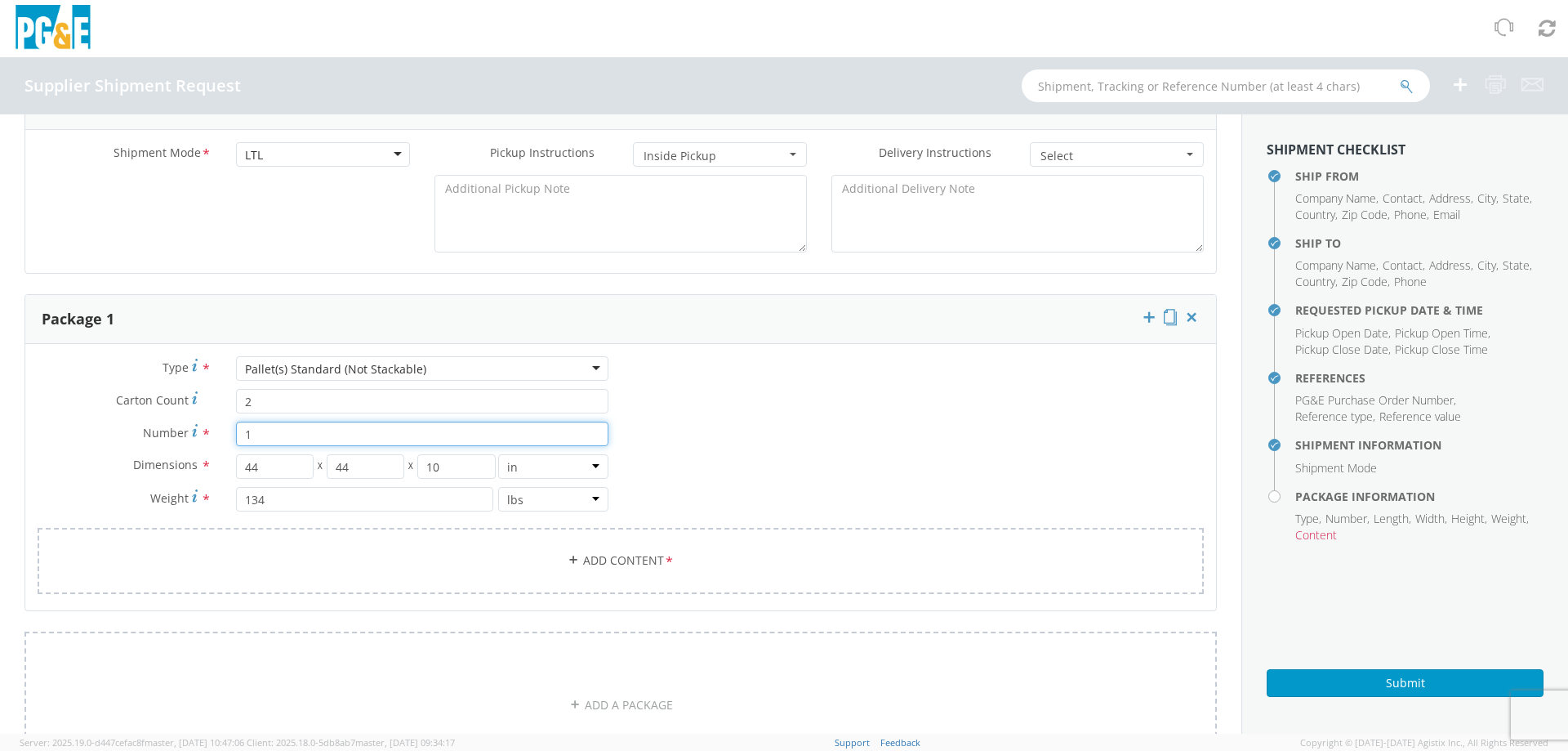
click at [321, 431] on input "1" at bounding box center [422, 434] width 373 height 24
click at [283, 416] on div "Type * Pallet(s) Standard (Not Stackable) Pallet(s) Standard (Not Stackable) Bu…" at bounding box center [322, 442] width 595 height 171
click at [297, 400] on input "2" at bounding box center [422, 401] width 373 height 24
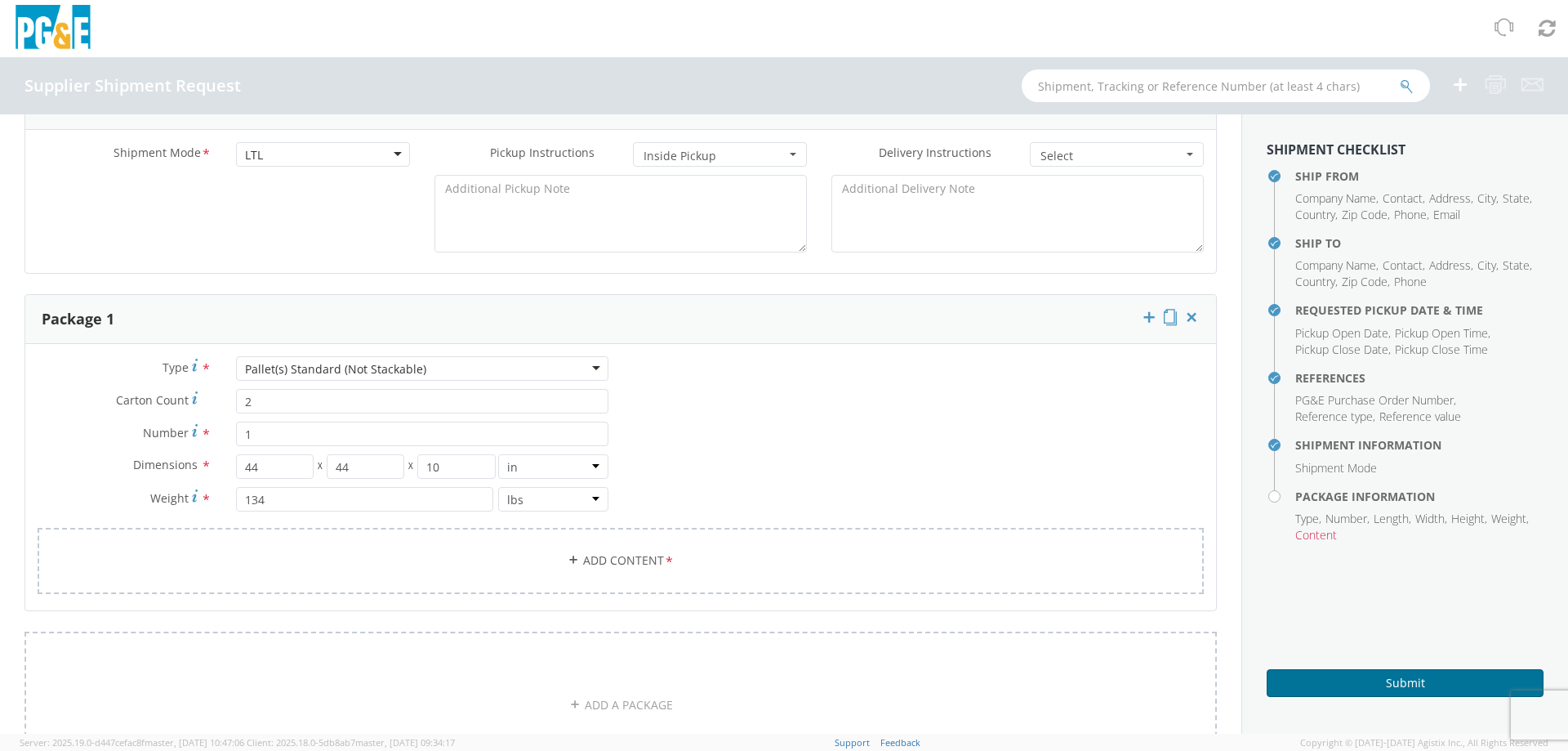
click at [1433, 681] on button "Submit" at bounding box center [1405, 683] width 277 height 28
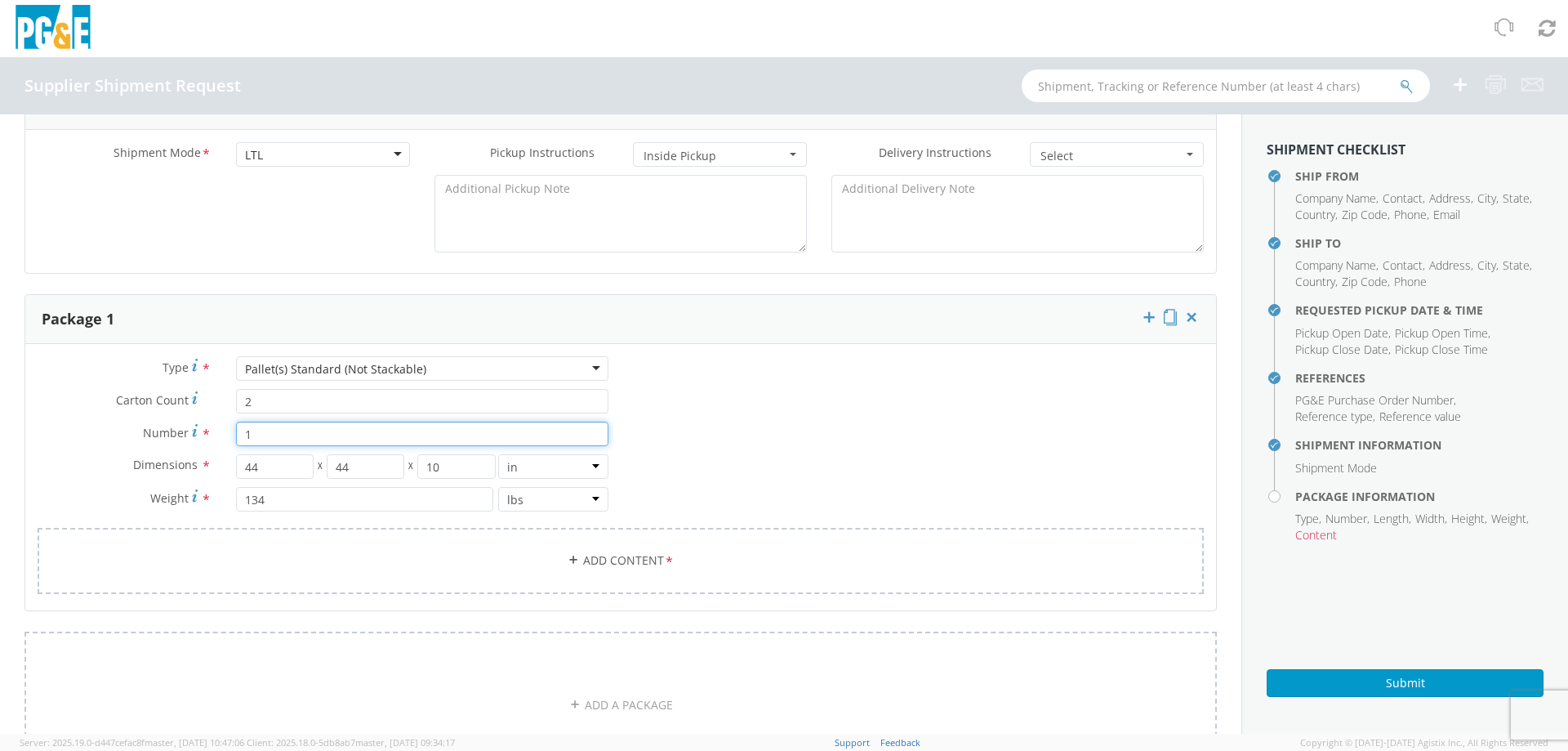
click at [274, 432] on input "1" at bounding box center [422, 434] width 373 height 24
click at [259, 397] on input "2" at bounding box center [422, 401] width 373 height 24
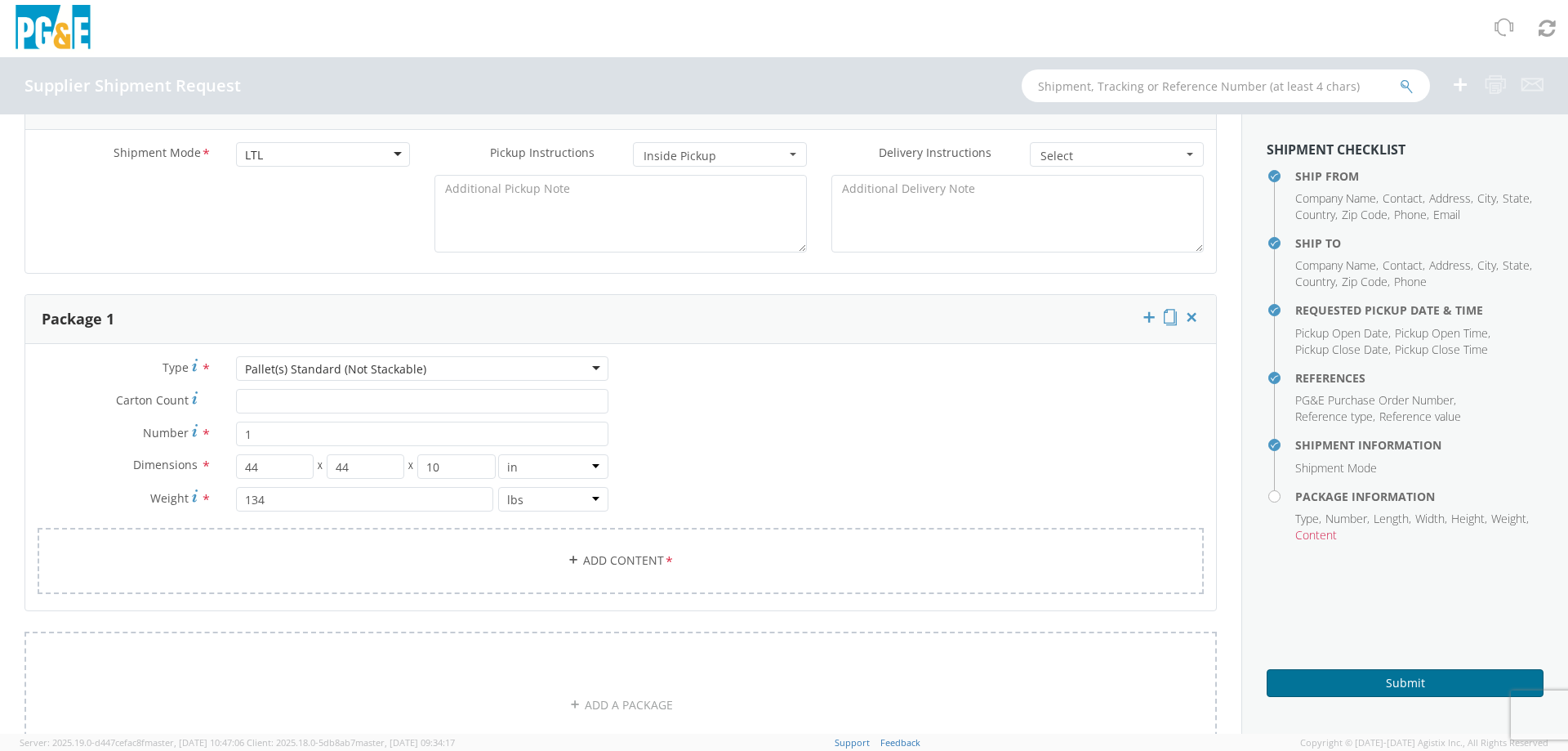
click at [1326, 688] on button "Submit" at bounding box center [1405, 683] width 277 height 28
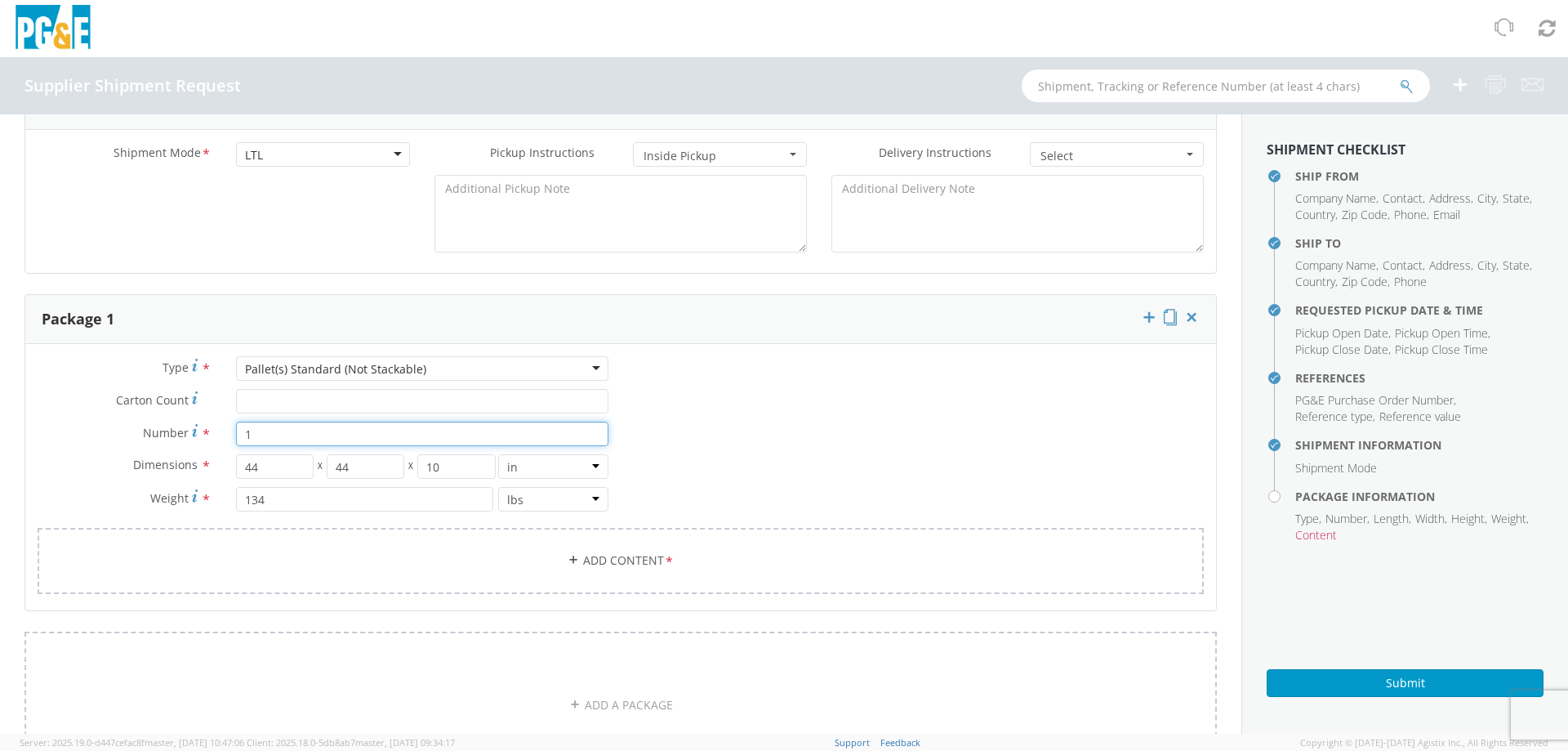
click at [262, 426] on input "1" at bounding box center [422, 434] width 373 height 24
type input "2"
click at [301, 404] on input "Carton Count *" at bounding box center [422, 401] width 373 height 24
click at [327, 375] on div "Pallet(s) Standard (Not Stackable)" at bounding box center [335, 369] width 182 height 17
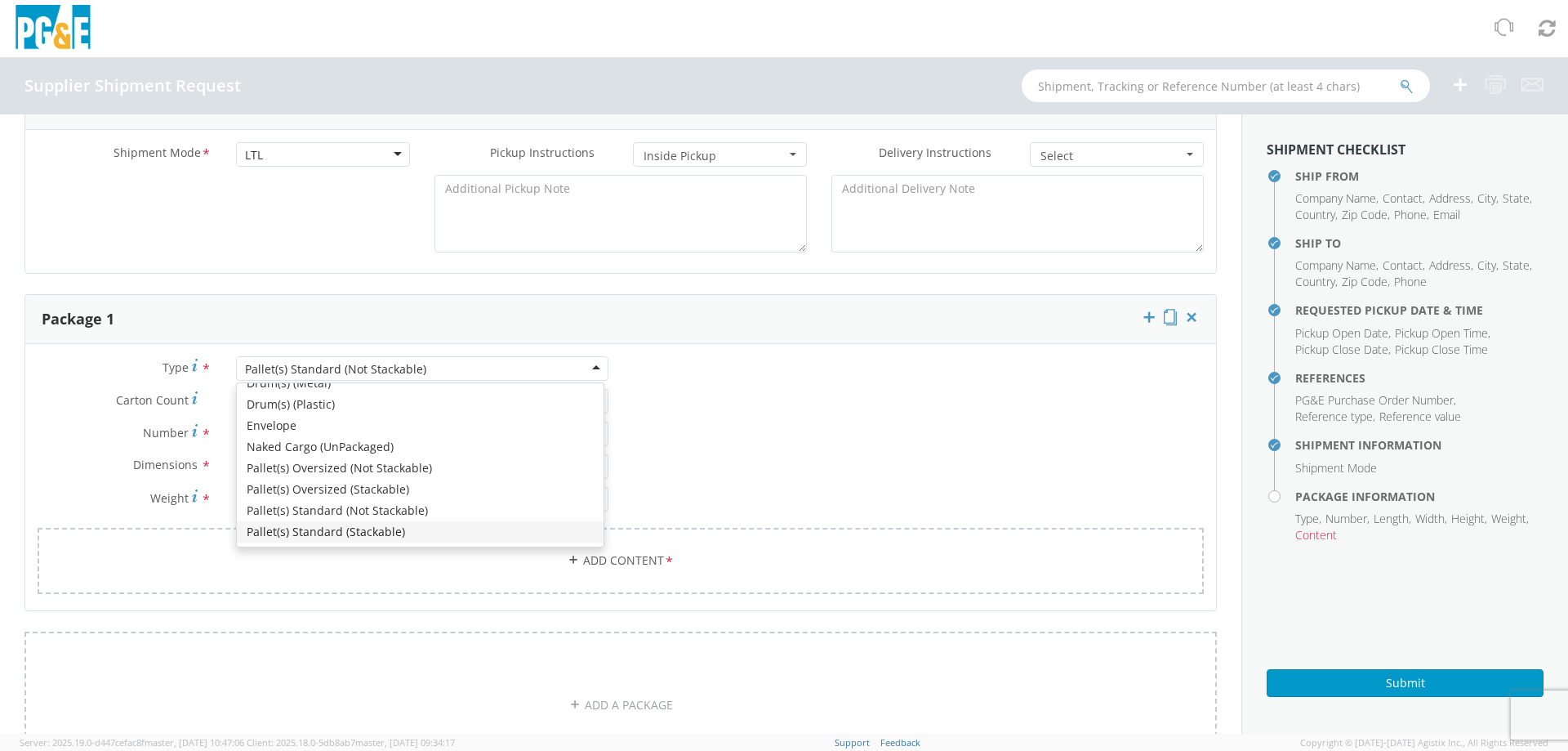
scroll to position [146, 0]
click at [336, 508] on div "Type * Pallet(s) Standard (Not Stackable) Pallet(s) Standard (Not Stackable) Bu…" at bounding box center [322, 442] width 595 height 171
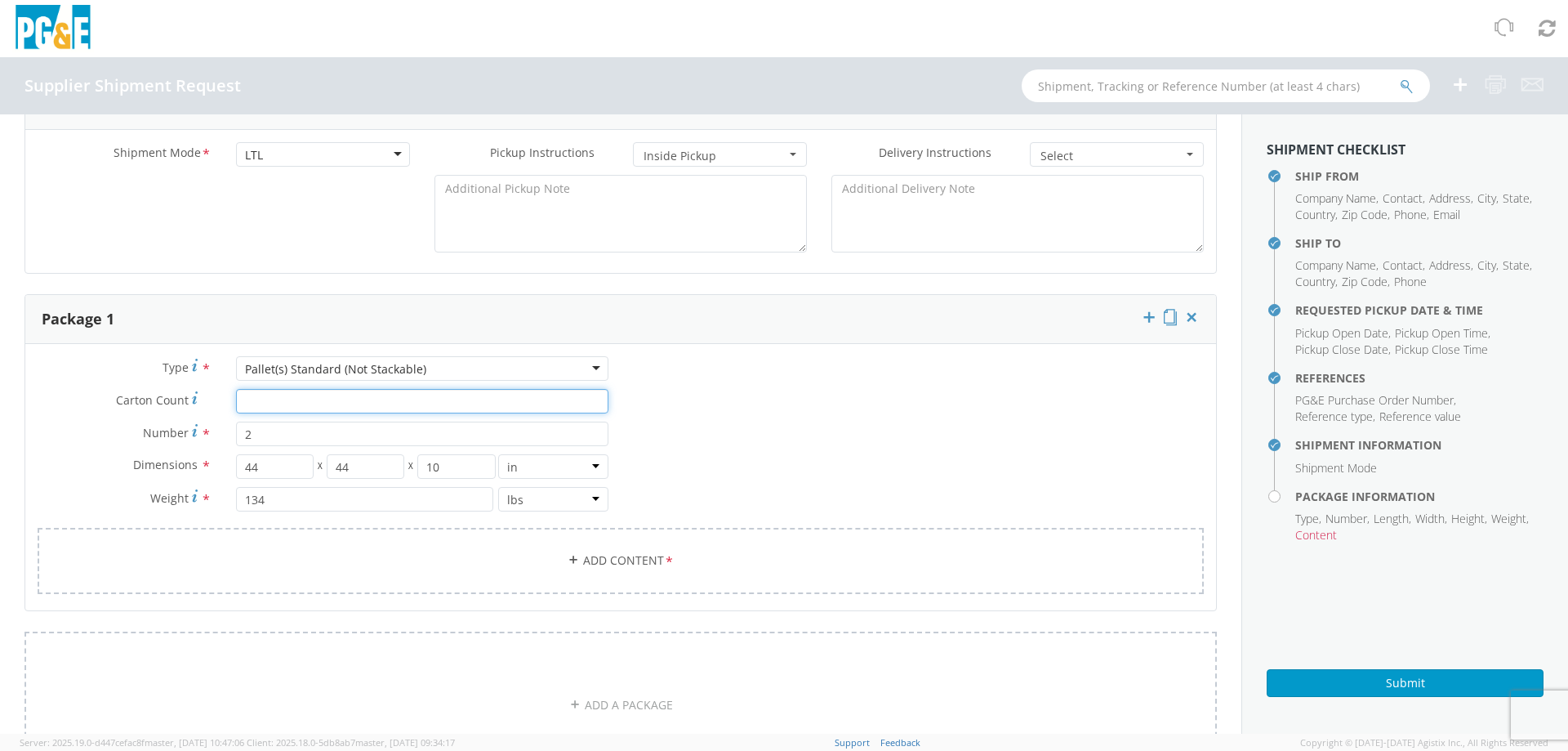
click at [297, 398] on input "Carton Count *" at bounding box center [422, 401] width 373 height 24
type input "2"
click at [288, 435] on input "2" at bounding box center [422, 434] width 373 height 24
type input "1"
click at [276, 465] on input "44" at bounding box center [275, 467] width 77 height 24
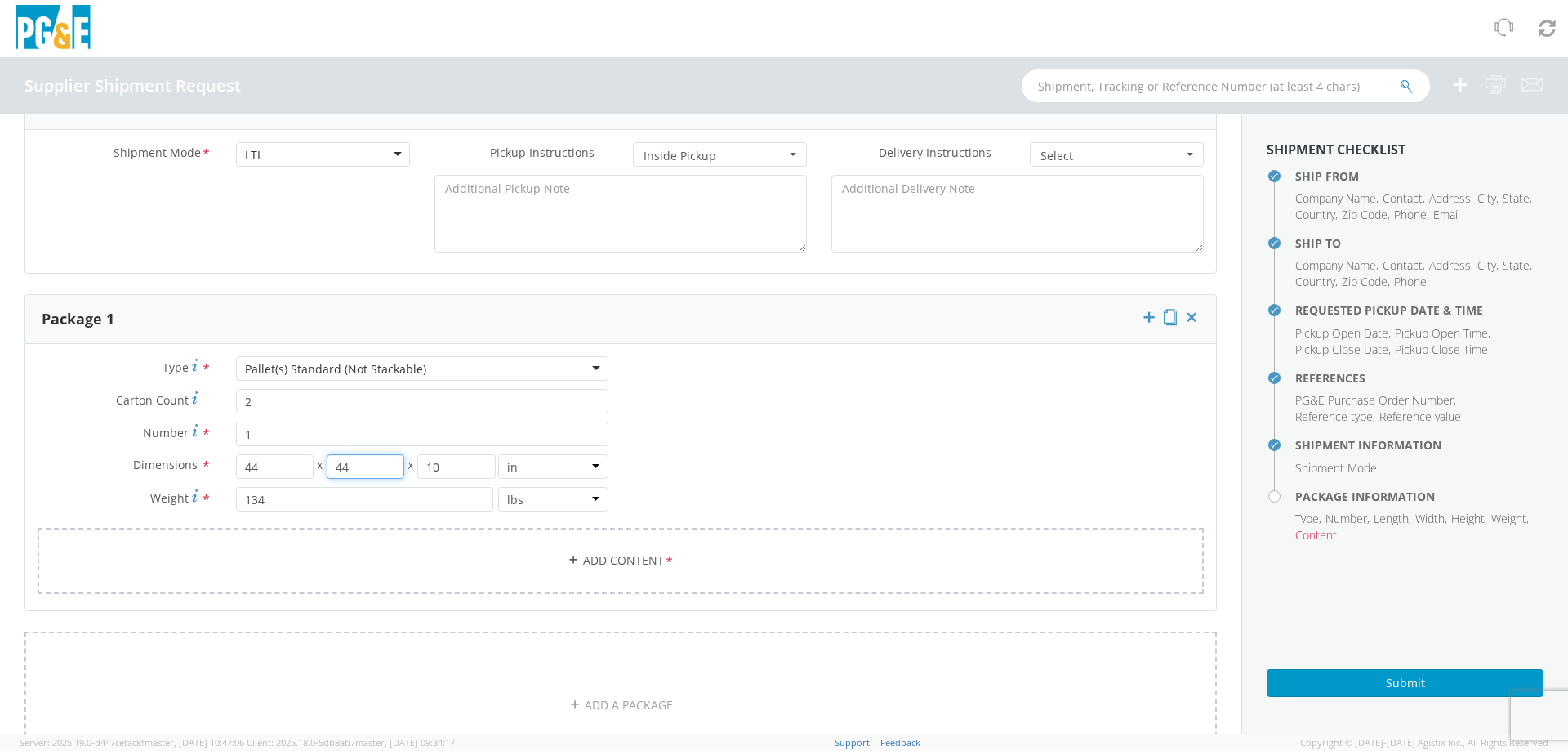
click at [366, 470] on input "44" at bounding box center [365, 467] width 77 height 24
click at [449, 463] on input "10" at bounding box center [455, 467] width 77 height 24
click at [370, 506] on input "134" at bounding box center [365, 499] width 257 height 24
click at [503, 503] on select "lbs kgs" at bounding box center [552, 499] width 110 height 24
click at [374, 501] on input "134" at bounding box center [365, 499] width 257 height 24
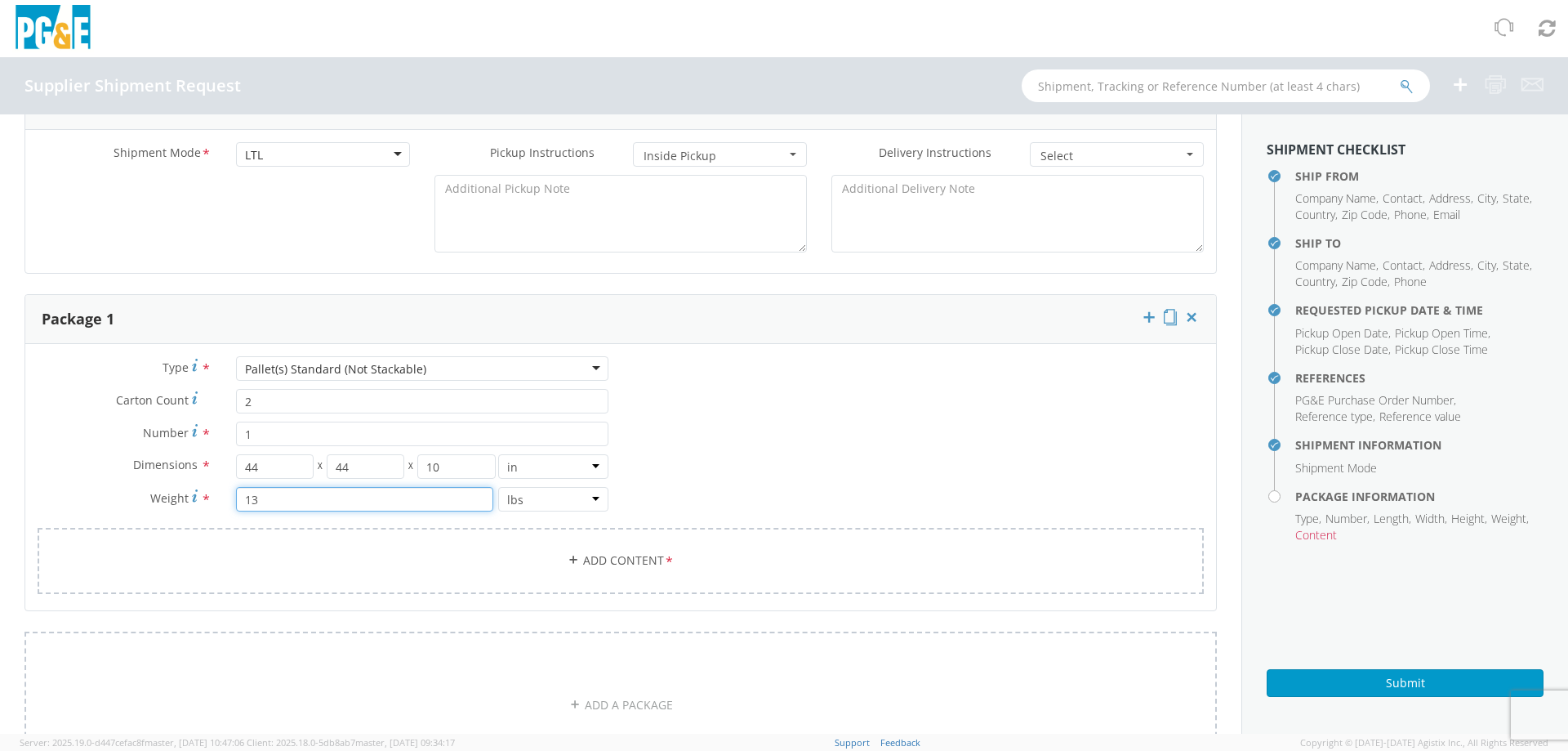
type input "1"
click at [699, 451] on div "Type * Pallet(s) Standard (Not Stackable) Pallet(s) Standard (Not Stackable) Bu…" at bounding box center [620, 485] width 1191 height 258
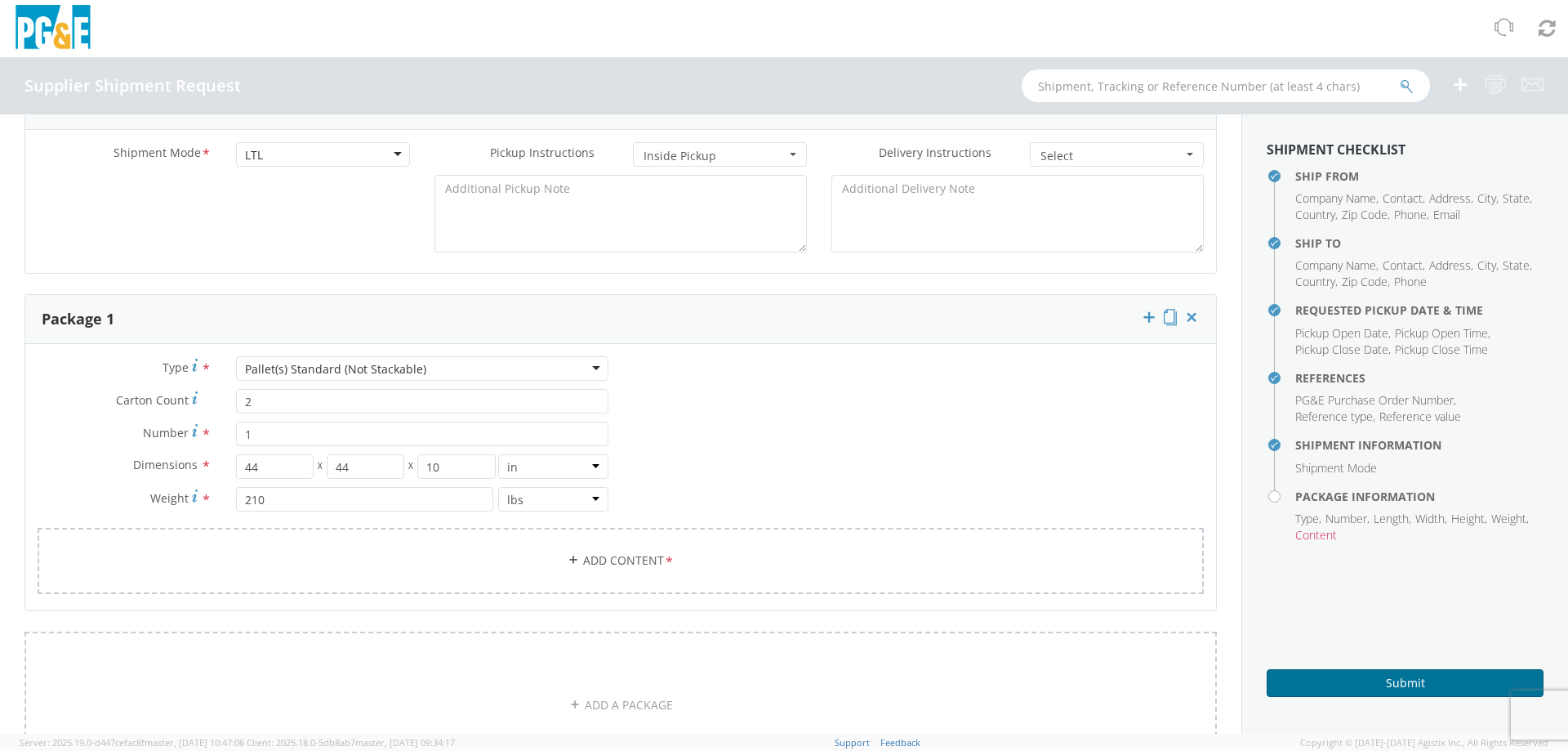
click at [1318, 679] on button "Submit" at bounding box center [1405, 683] width 277 height 28
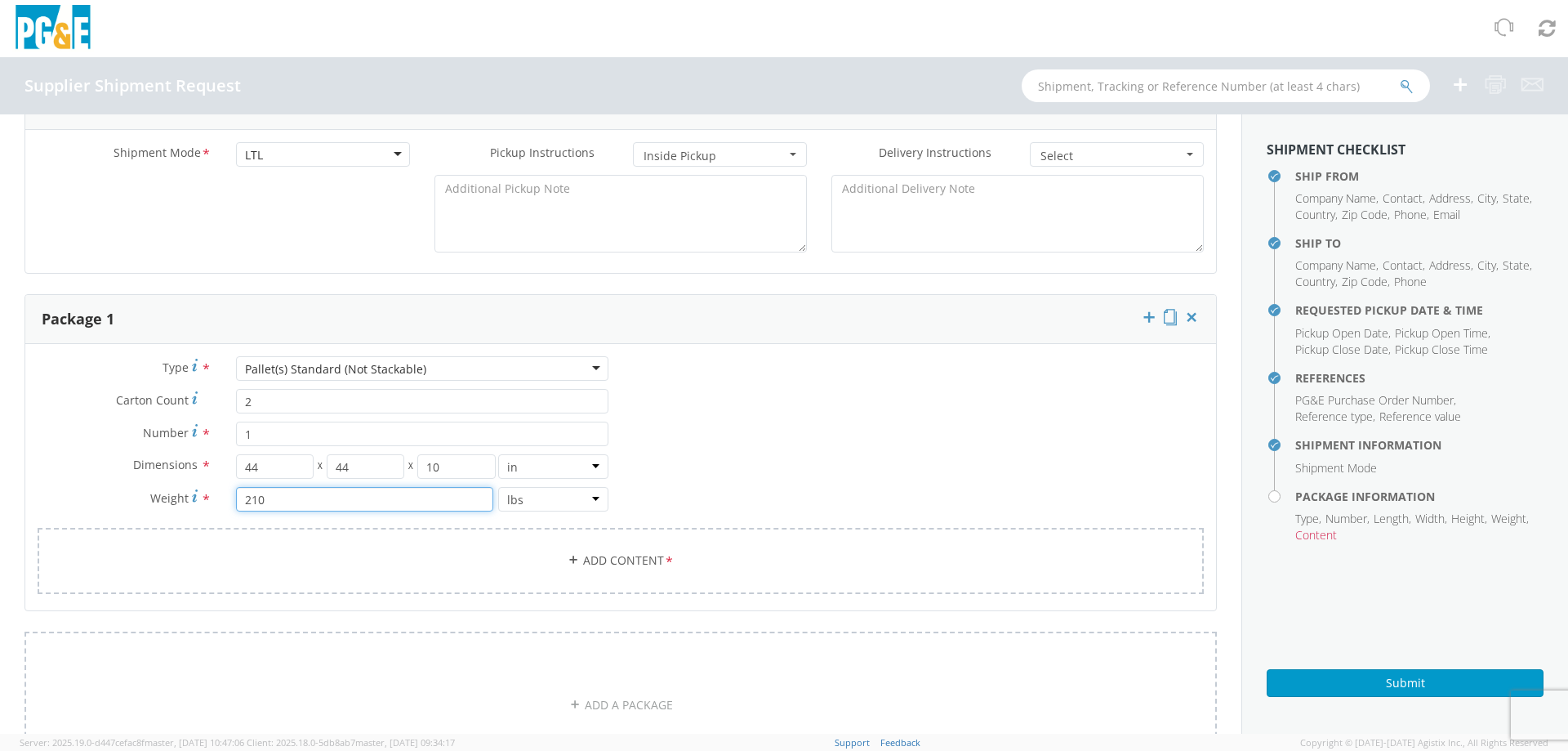
click at [279, 503] on input "210" at bounding box center [365, 499] width 257 height 24
drag, startPoint x: 251, startPoint y: 505, endPoint x: 213, endPoint y: 477, distance: 47.2
click at [182, 500] on div "Weight * 210 lbs kgs" at bounding box center [322, 499] width 595 height 24
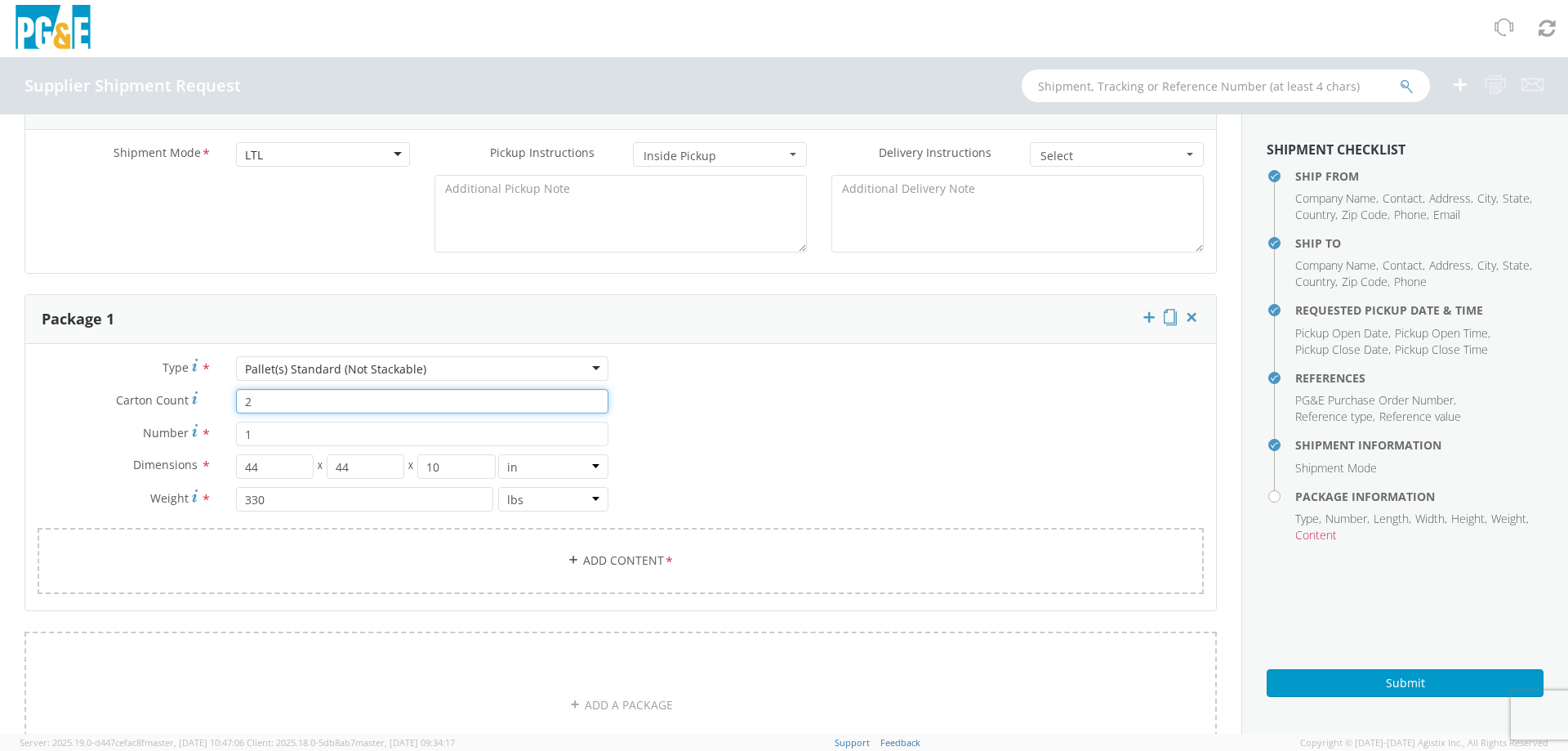
click at [329, 399] on input "2" at bounding box center [422, 401] width 373 height 24
click at [330, 430] on input "1" at bounding box center [422, 434] width 373 height 24
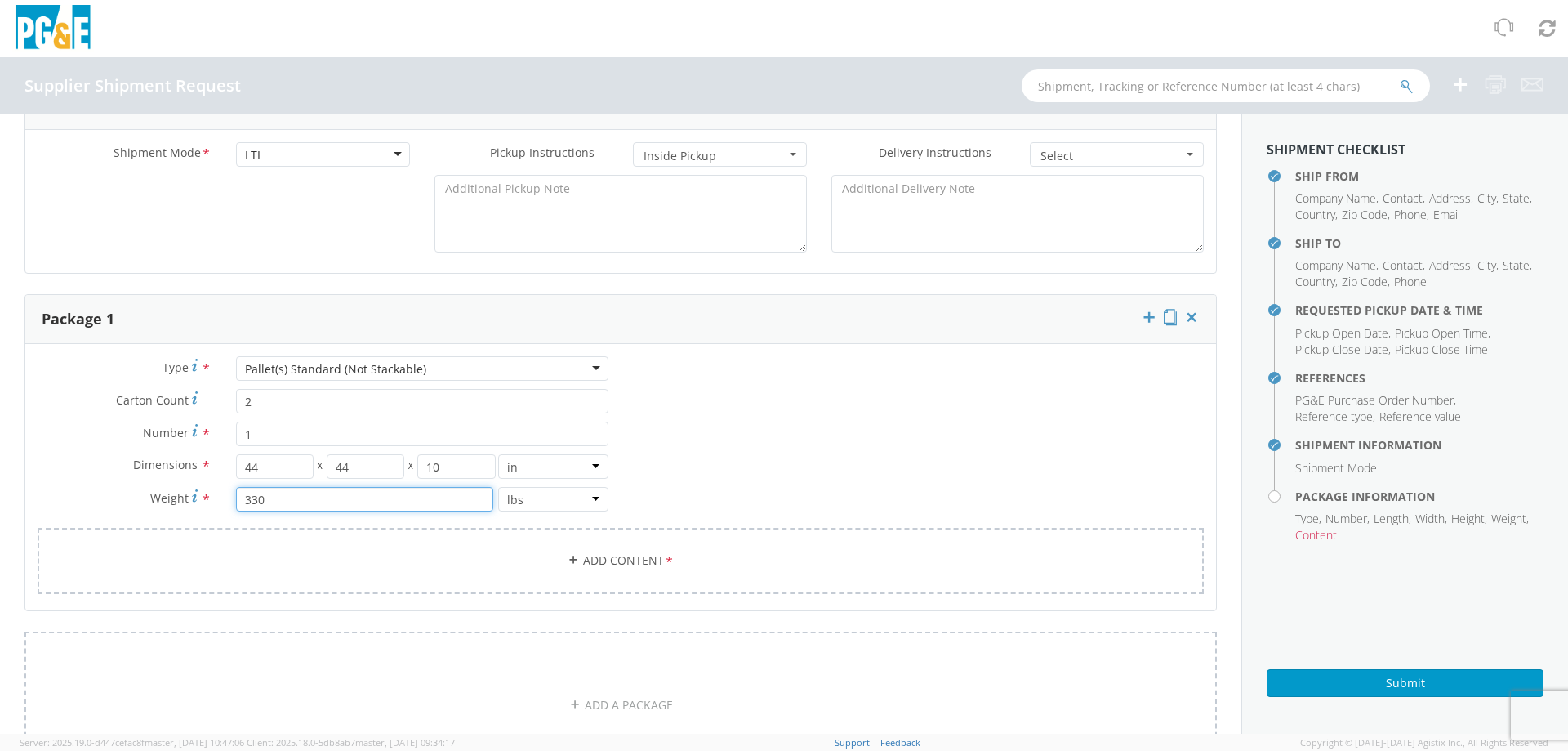
click at [287, 502] on input "330" at bounding box center [365, 499] width 257 height 24
drag, startPoint x: 282, startPoint y: 503, endPoint x: 143, endPoint y: 501, distance: 139.0
click at [143, 501] on div "Weight * 330 lbs kgs" at bounding box center [322, 499] width 595 height 24
type input "134"
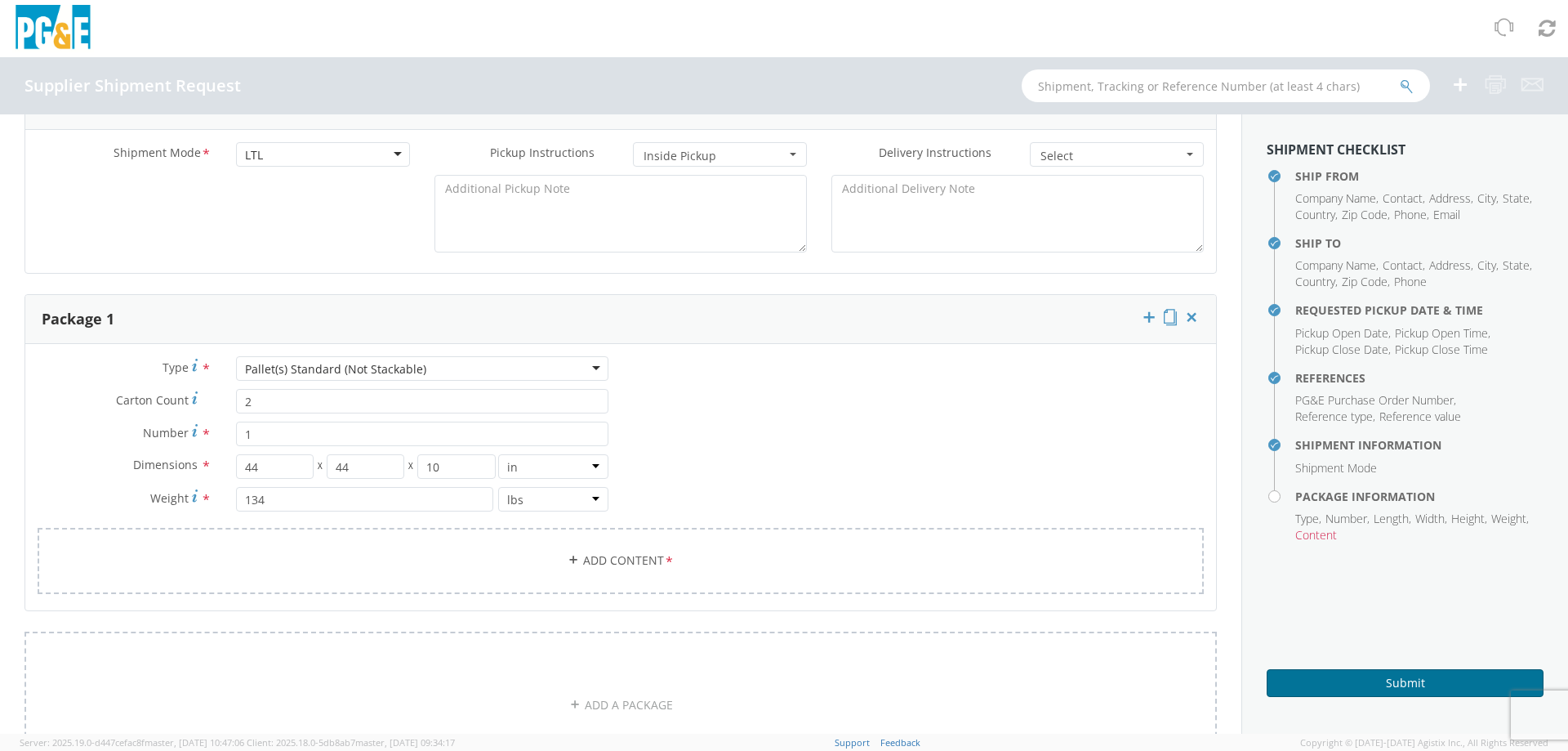
click at [1385, 679] on button "Submit" at bounding box center [1405, 683] width 277 height 28
click at [591, 567] on link "Add Content *" at bounding box center [620, 561] width 1166 height 66
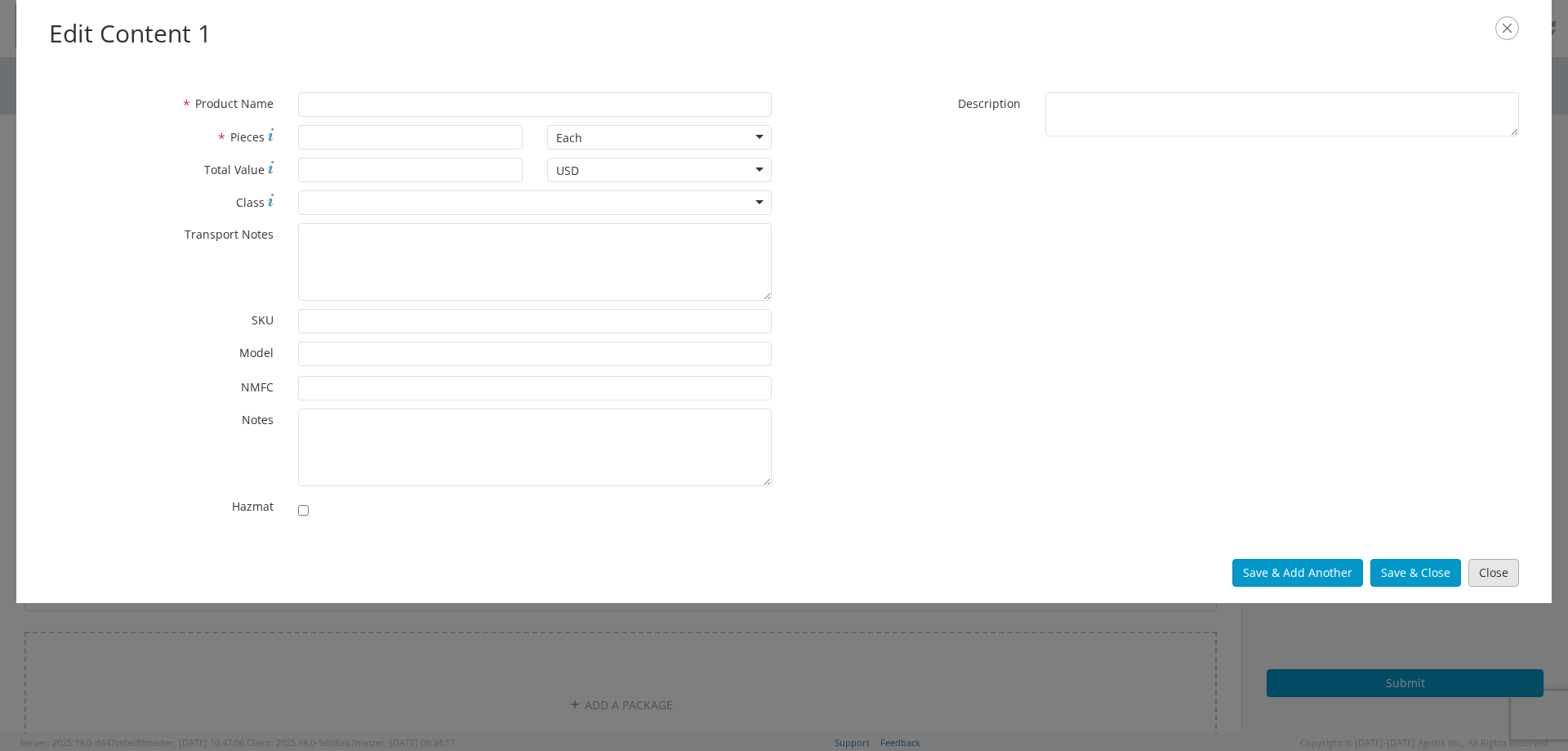
click at [1495, 573] on button "Close" at bounding box center [1493, 573] width 50 height 28
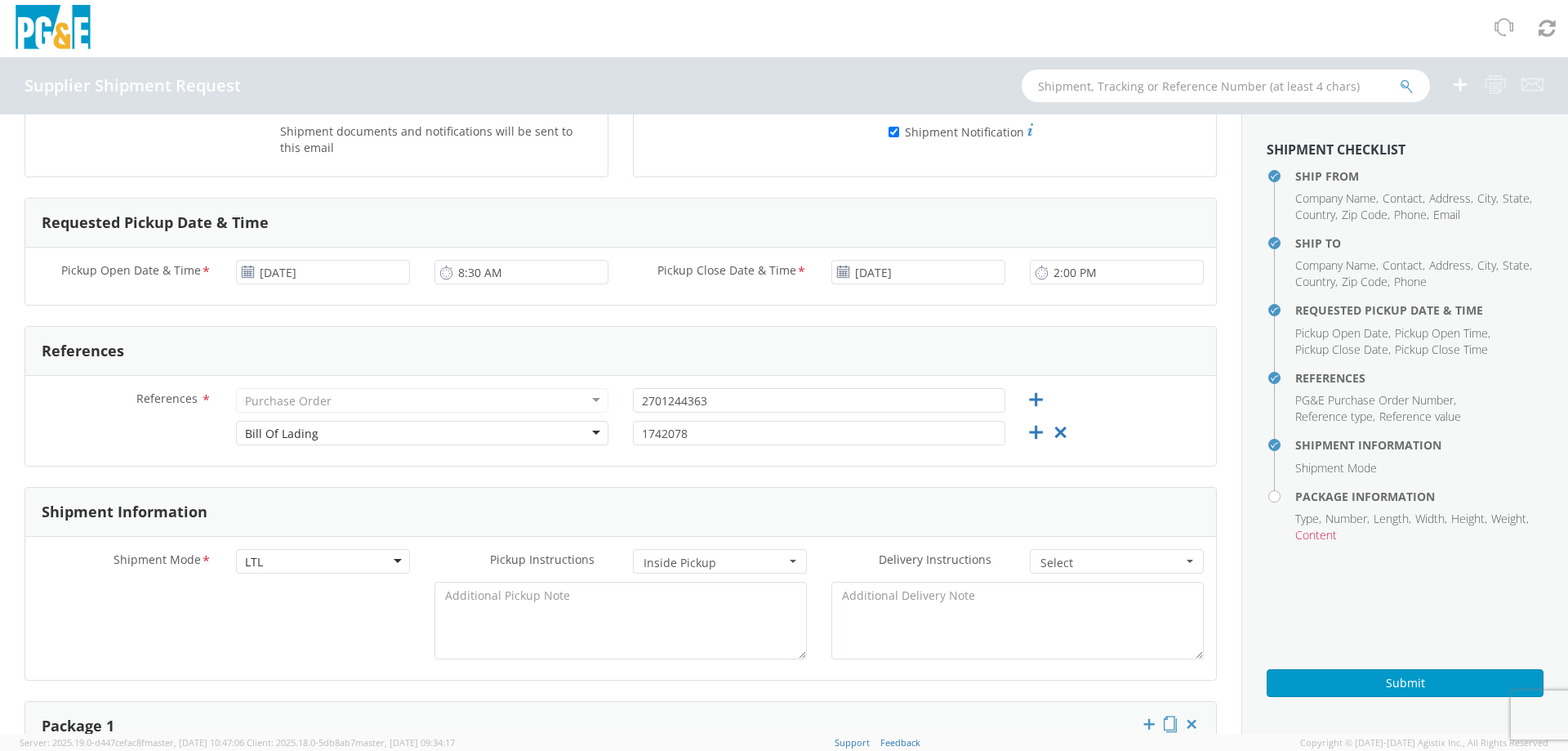
scroll to position [682, 0]
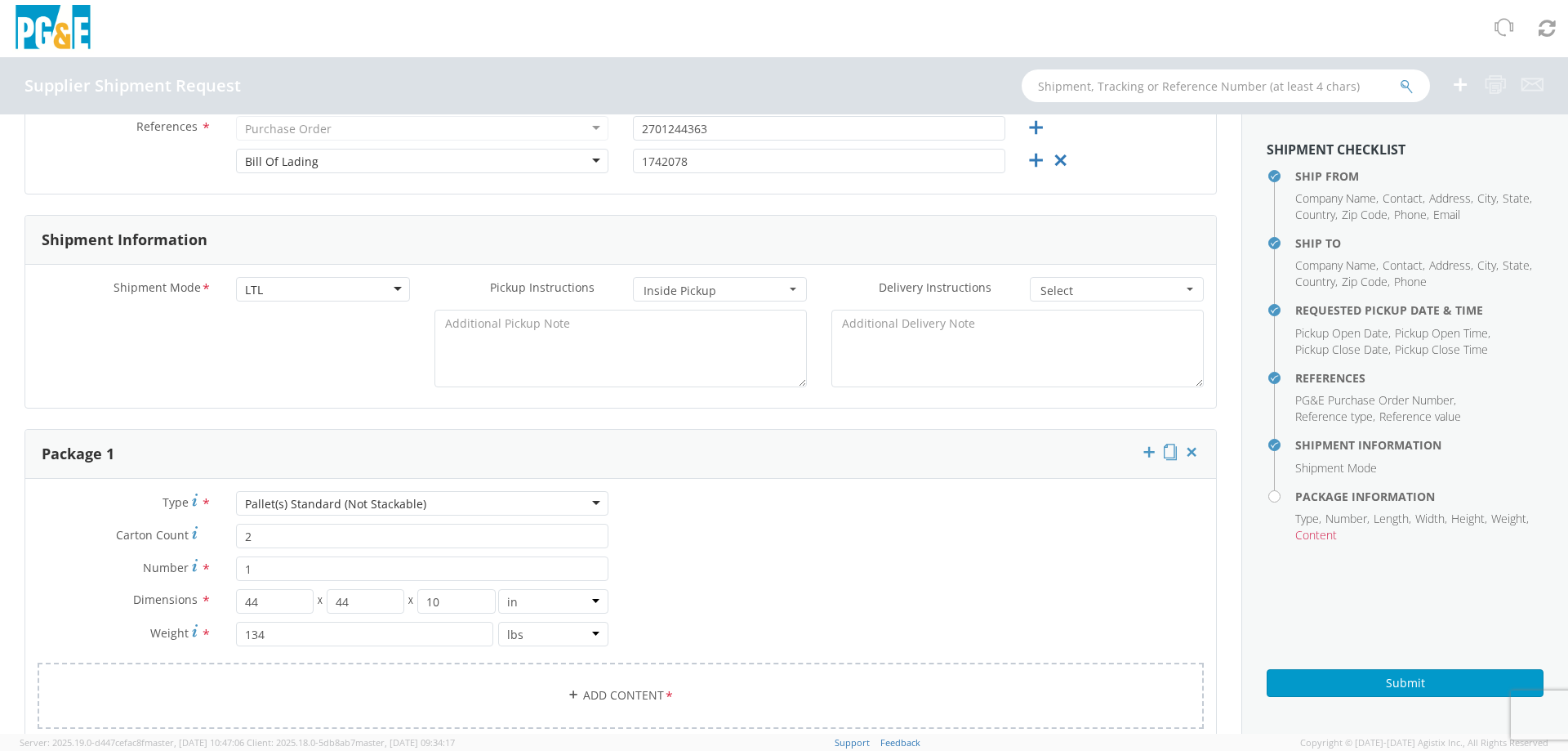
click at [352, 293] on div "LTL" at bounding box center [323, 289] width 174 height 24
click at [308, 320] on div "Shipment Mode * LTL LTL LTL Small Package TL Pickup Instructions * Inside Picku…" at bounding box center [620, 336] width 1191 height 143
click at [685, 292] on span "Inside Pickup" at bounding box center [715, 290] width 142 height 17
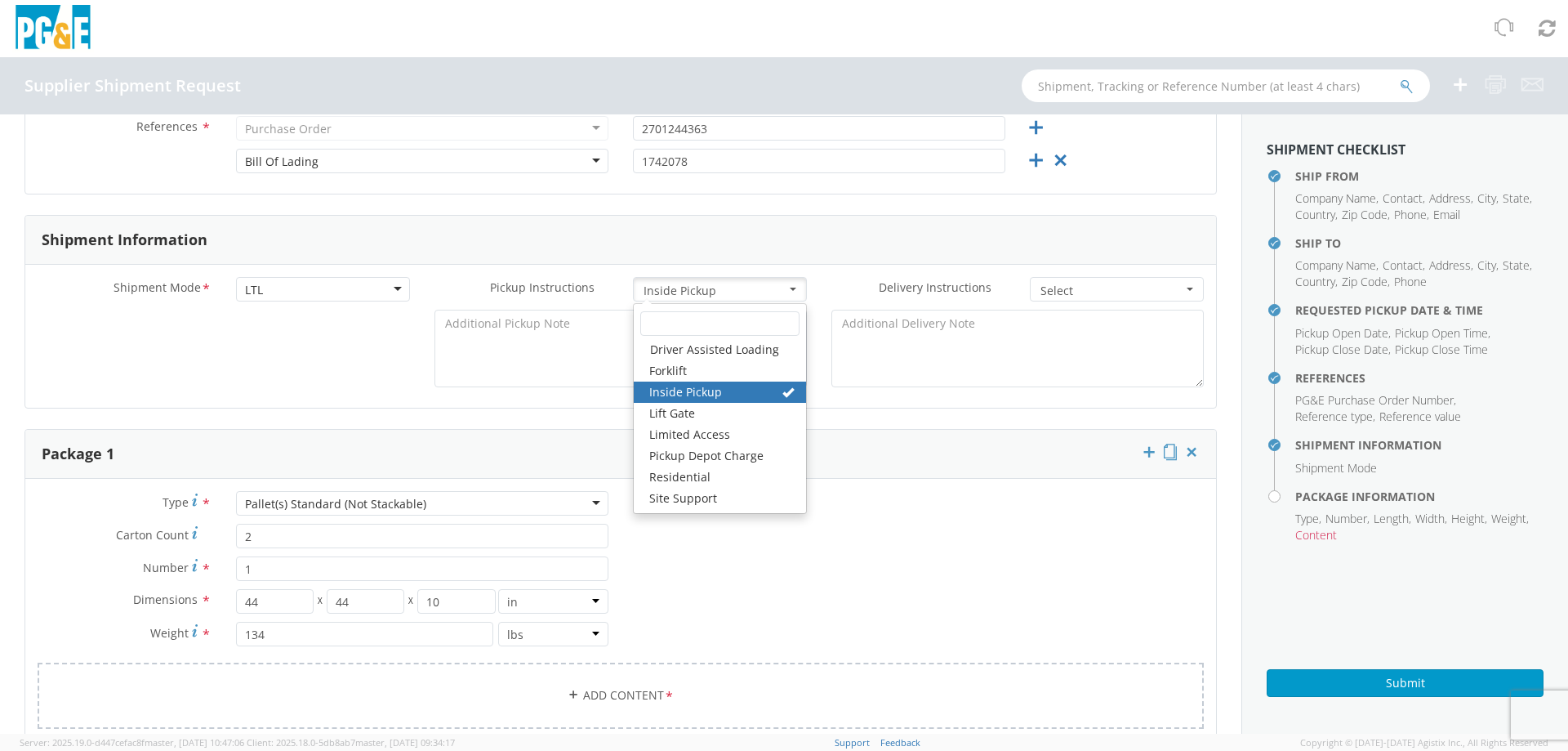
click at [688, 395] on link "Inside Pickup" at bounding box center [718, 392] width 173 height 21
click at [1082, 292] on span "Select" at bounding box center [1112, 290] width 142 height 17
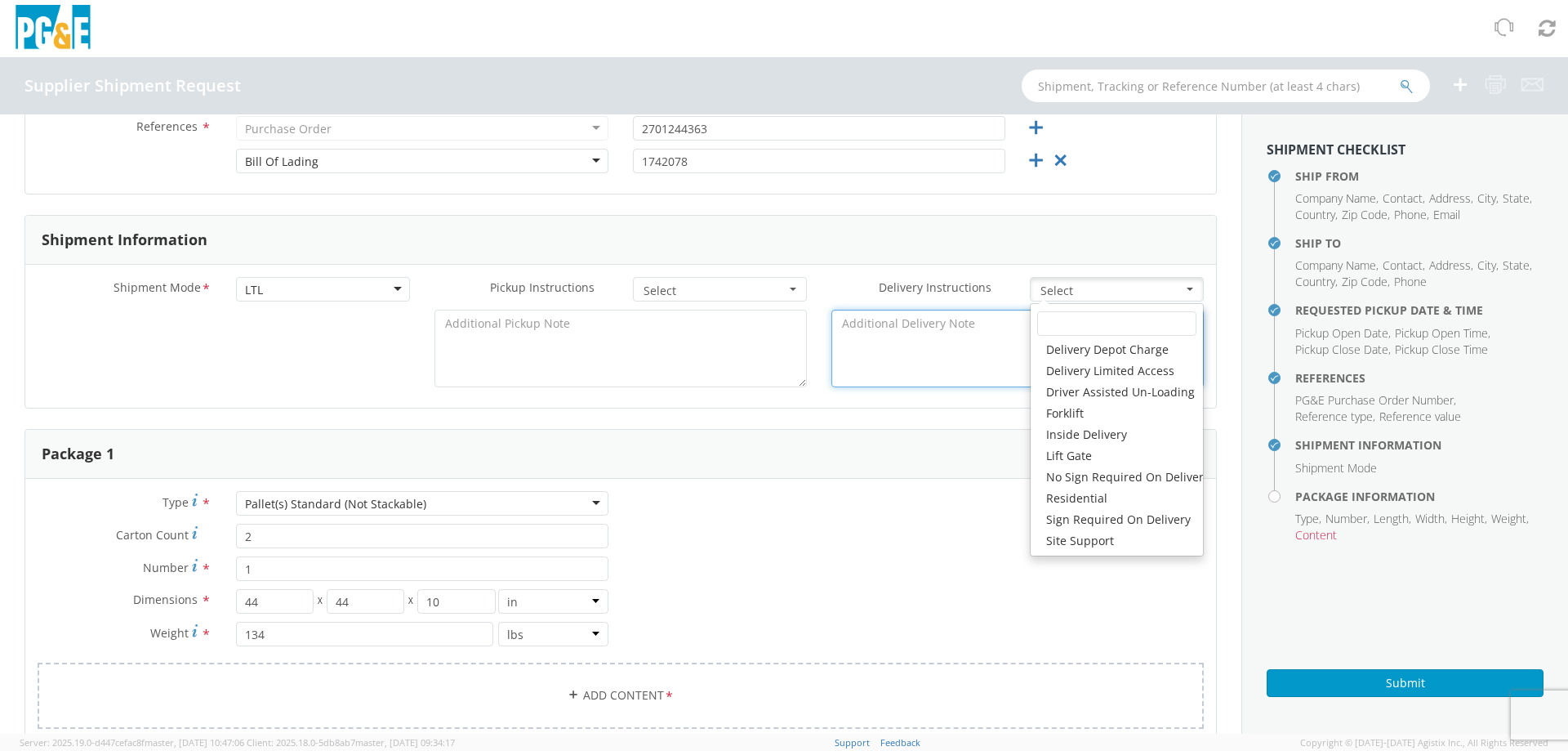
click at [932, 347] on textarea at bounding box center [1017, 348] width 373 height 77
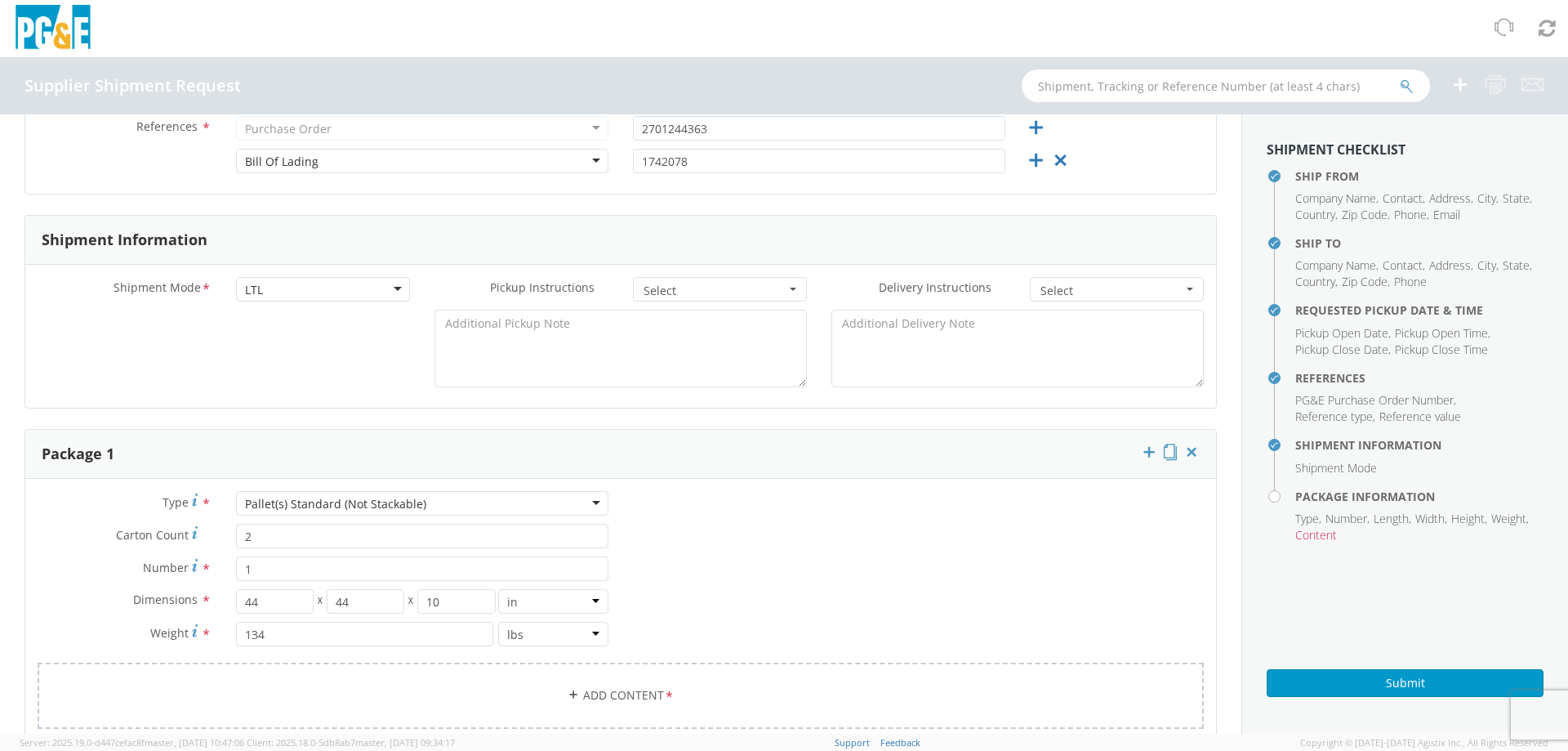
click at [1326, 535] on span "Content" at bounding box center [1316, 535] width 42 height 16
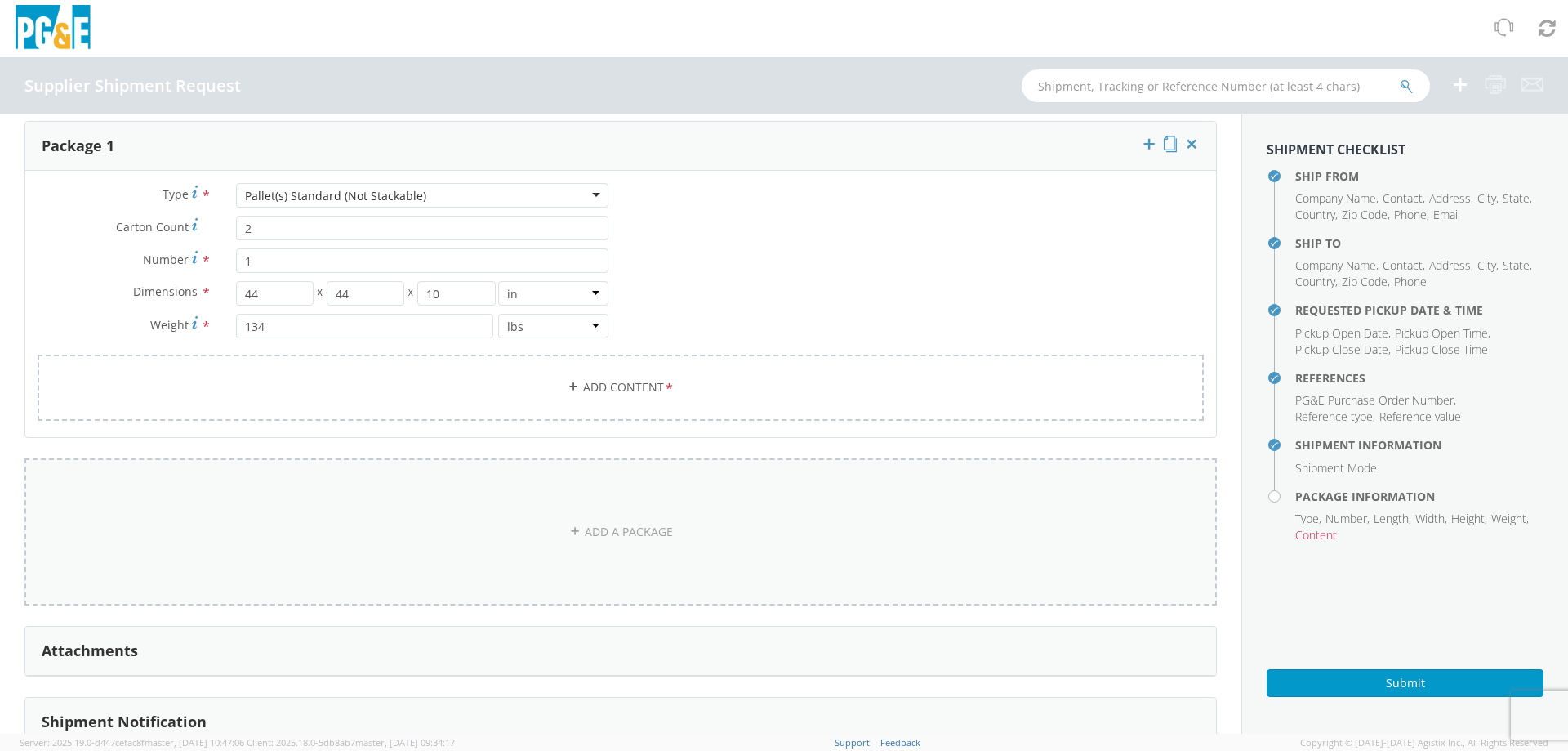
scroll to position [955, 0]
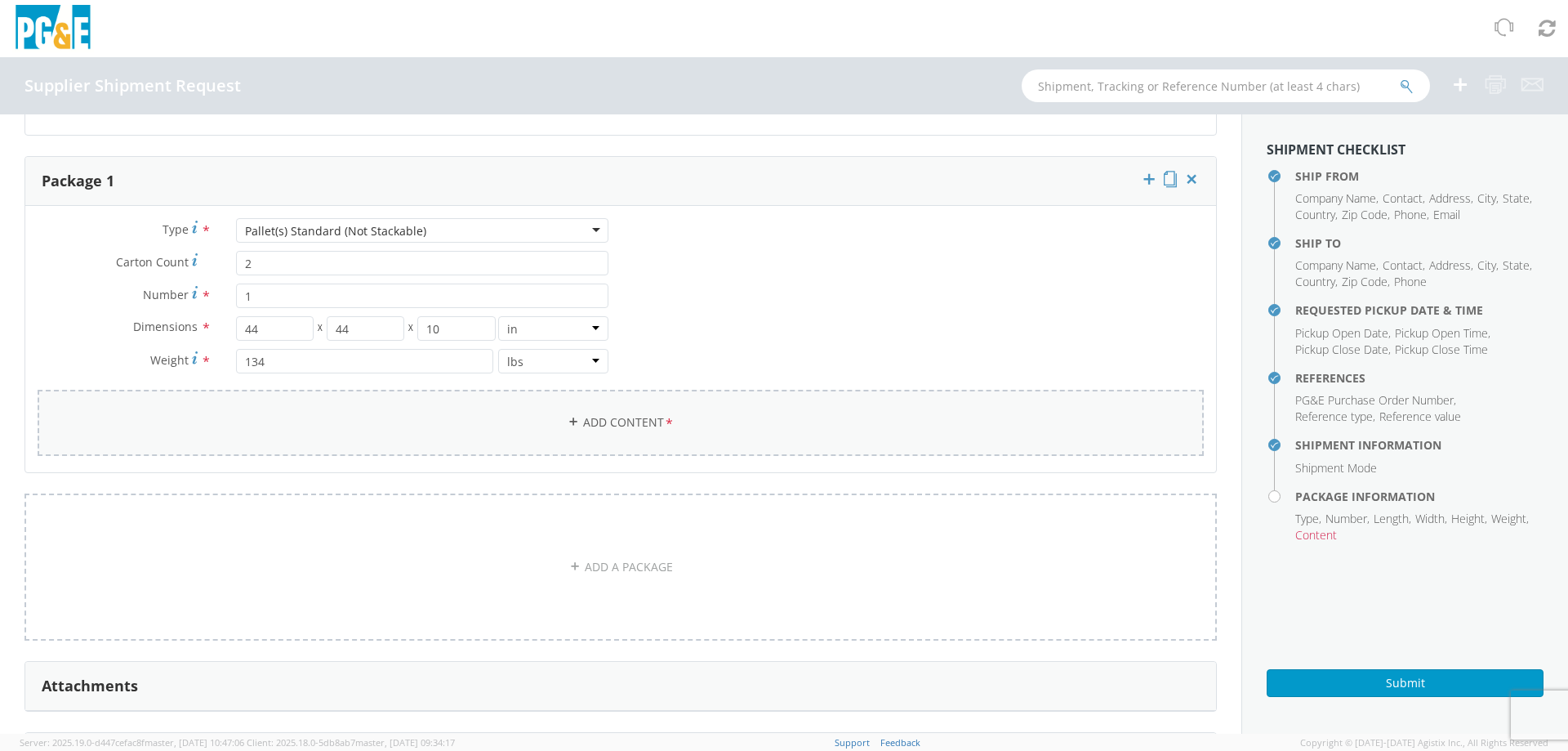
click at [568, 424] on icon at bounding box center [572, 421] width 11 height 11
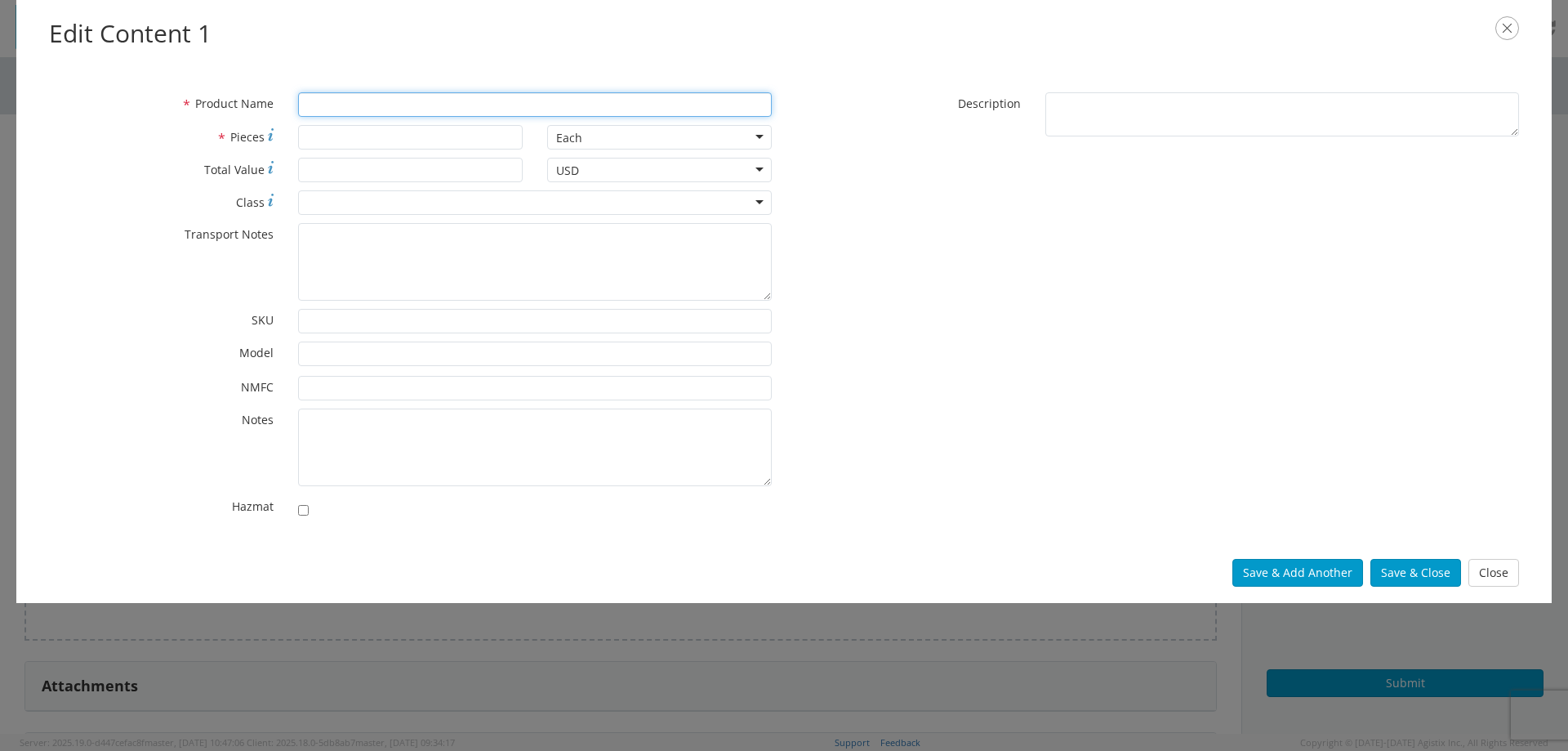
click at [334, 104] on input "* Product Name" at bounding box center [534, 104] width 473 height 24
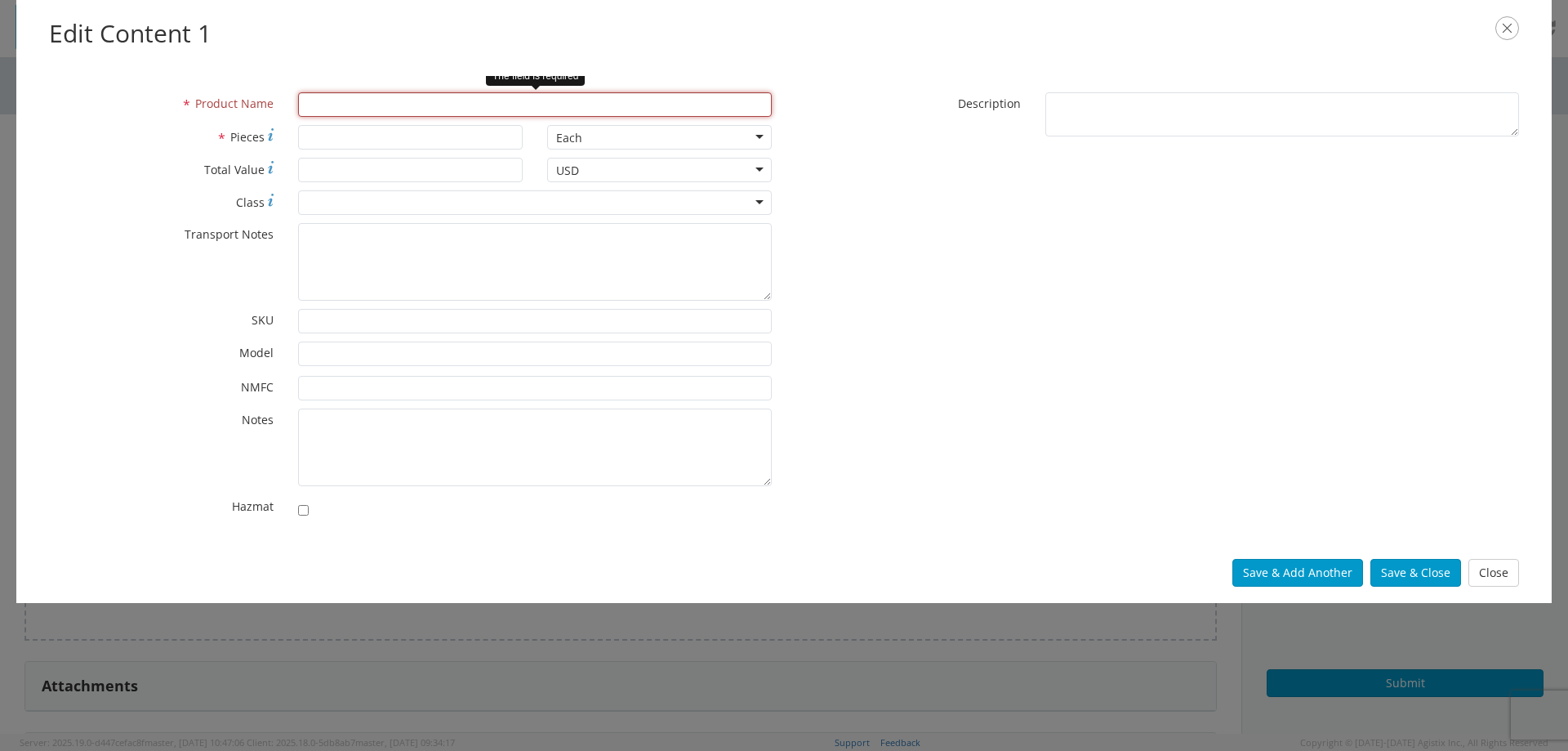
click at [374, 102] on input "* Product Name" at bounding box center [534, 104] width 473 height 24
paste input "GUARD MANHOLE 42"WIDE X 42.5"D WAMG-42/WABC-1026 42"H (DRAW)"
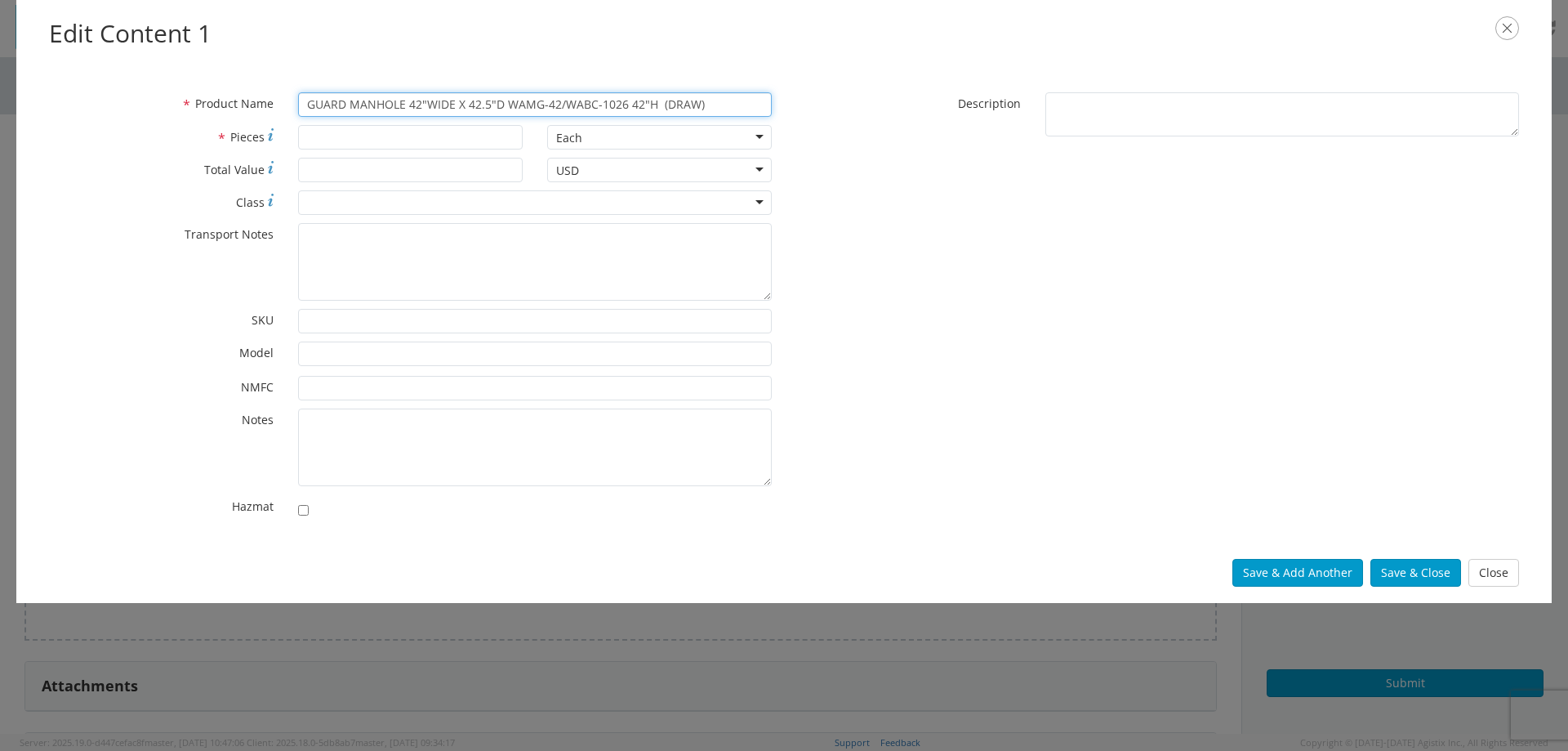
type input "GUARD MANHOLE 42"WIDE X 42.5"D WAMG-42/WABC-1026 42"H (DRAW)"
click at [361, 144] on input "* Pieces" at bounding box center [410, 137] width 224 height 24
type input "2"
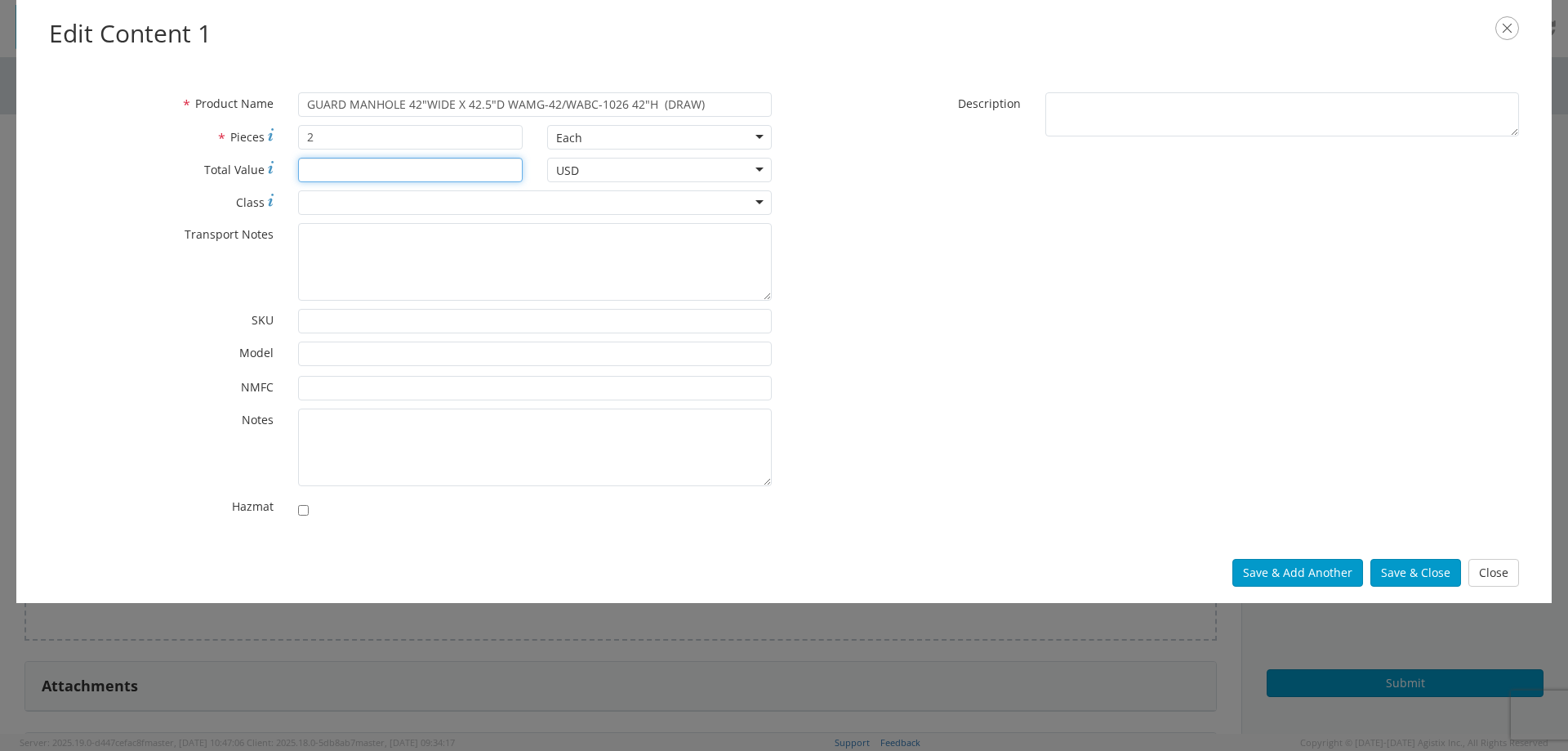
click at [418, 176] on input "* Total Value" at bounding box center [410, 169] width 224 height 24
click at [367, 173] on input "* Total Value" at bounding box center [410, 169] width 224 height 24
paste input "650.20"
type input "650.20"
click at [353, 208] on div at bounding box center [534, 203] width 473 height 24
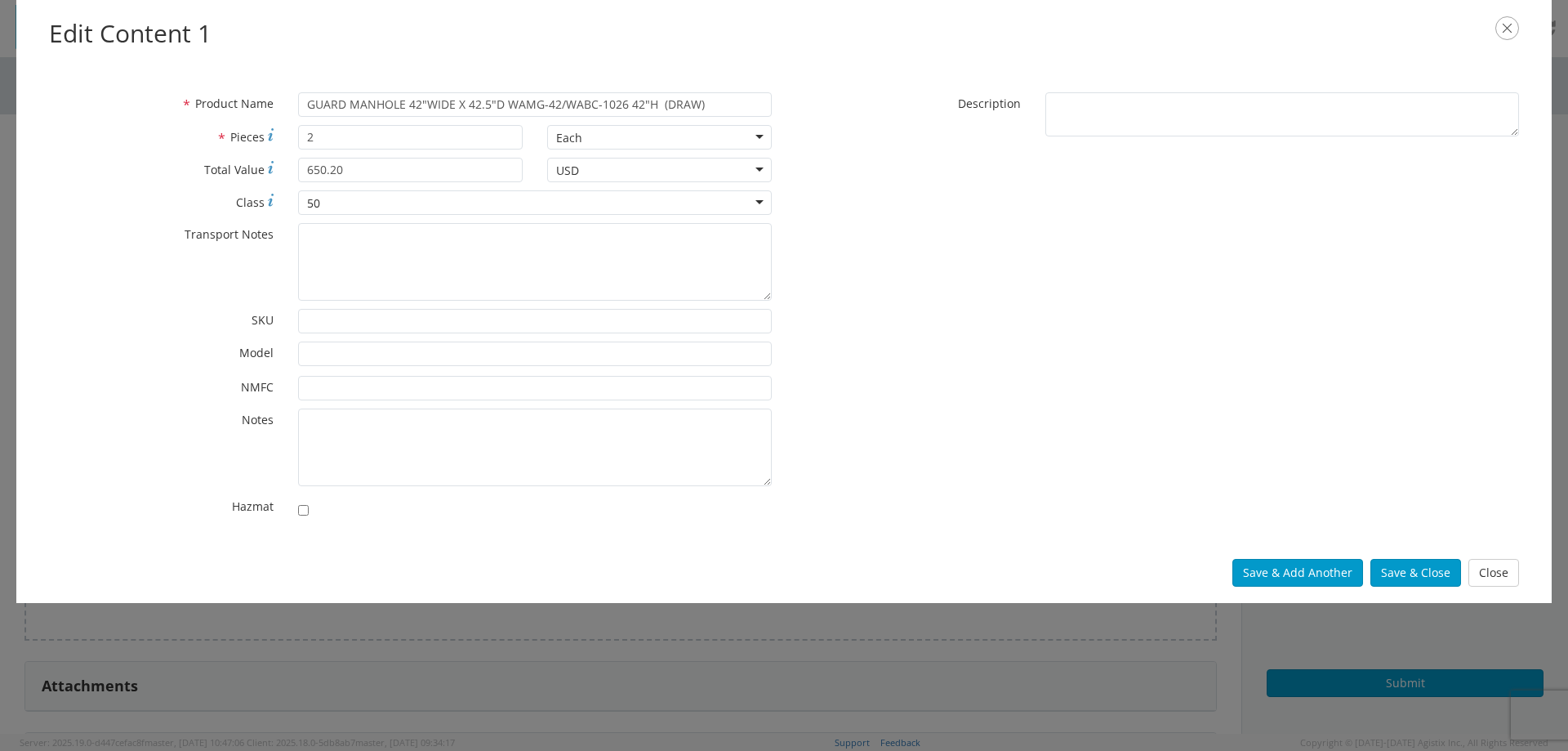
click at [408, 201] on div "50" at bounding box center [534, 203] width 473 height 24
drag, startPoint x: 371, startPoint y: 251, endPoint x: 364, endPoint y: 244, distance: 9.9
click at [371, 251] on textarea "* Transport Notes" at bounding box center [534, 262] width 473 height 77
paste textarea "NMFC # LxWxH MANHOLE GUARDS - STEEL - IRON OR STEEL GUARDS, MANHOLE, KD FLAT"
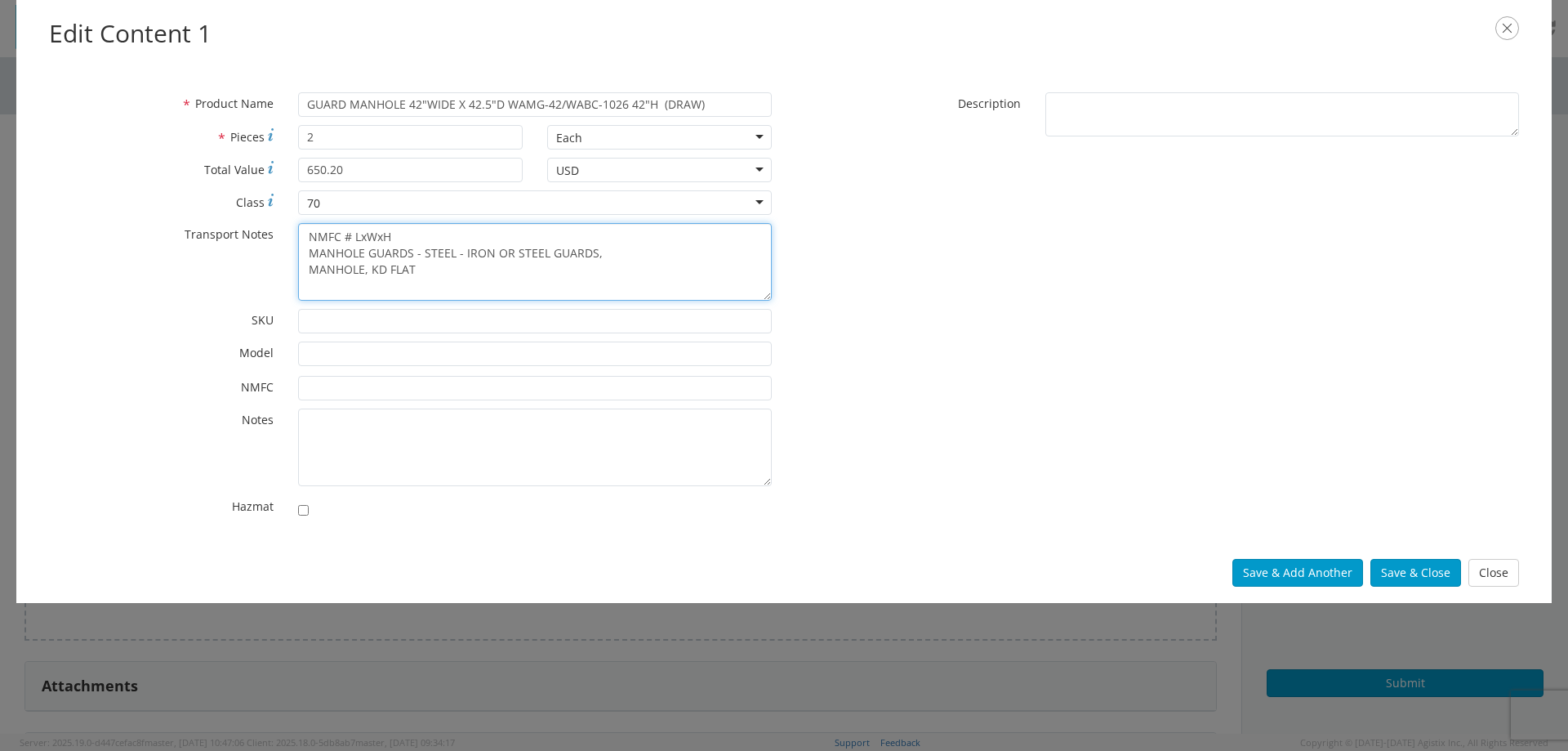
drag, startPoint x: 399, startPoint y: 238, endPoint x: 323, endPoint y: 236, distance: 76.0
click at [323, 236] on textarea "NMFC # LxWxH MANHOLE GUARDS - STEEL - IRON OR STEEL GUARDS, MANHOLE, KD FLAT" at bounding box center [534, 262] width 473 height 77
click at [306, 256] on textarea "MANHOLE GUARDS - STEEL - IRON OR STEEL GUARDS, MANHOLE, KD FLAT" at bounding box center [534, 262] width 473 height 77
type textarea "MANHOLE GUARDS - STEEL - IRON OR STEEL GUARDS, MANHOLE, KD FLAT"
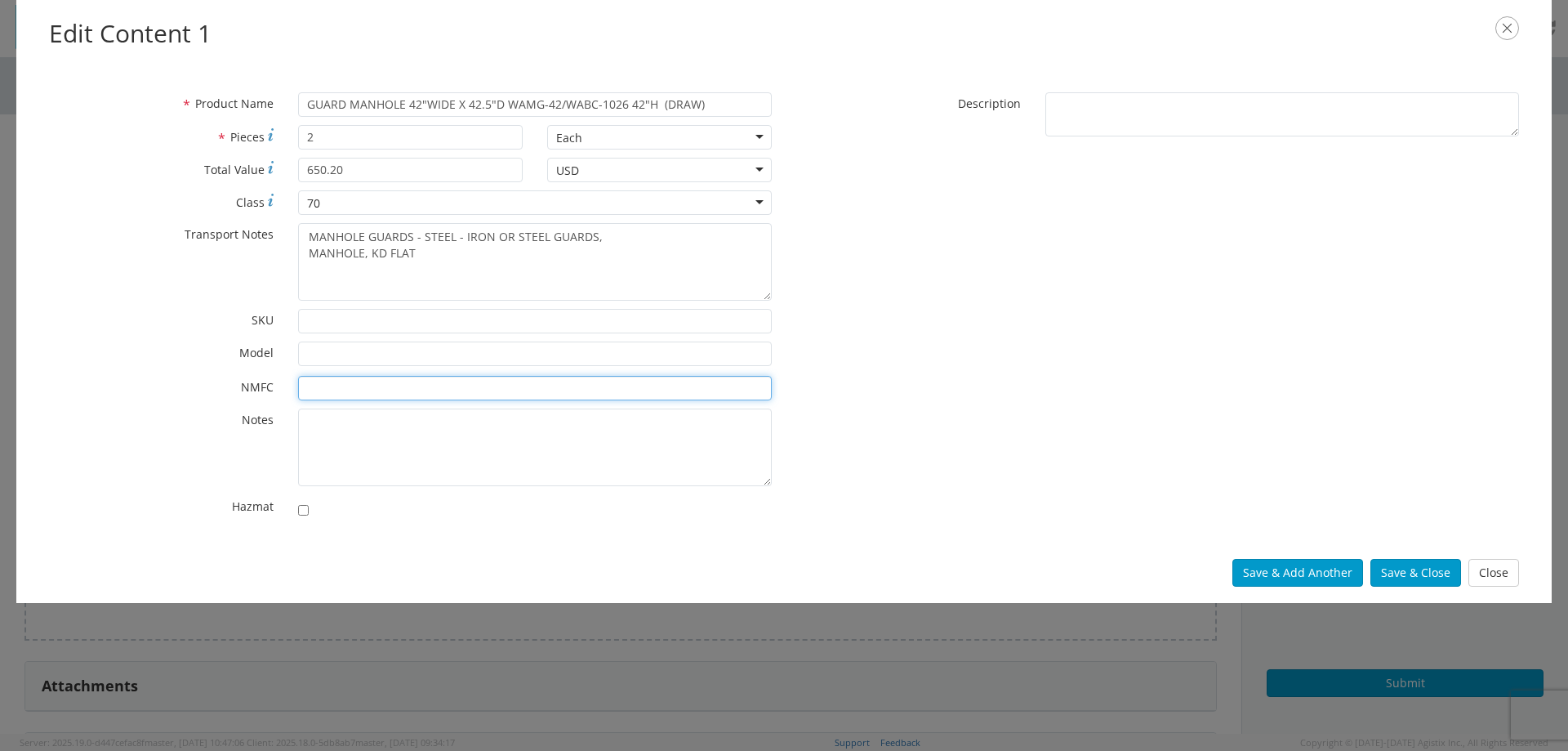
click at [305, 389] on input "* NMFC" at bounding box center [534, 388] width 473 height 24
type input "105480"
click at [1418, 570] on button "Save & Close" at bounding box center [1415, 573] width 90 height 28
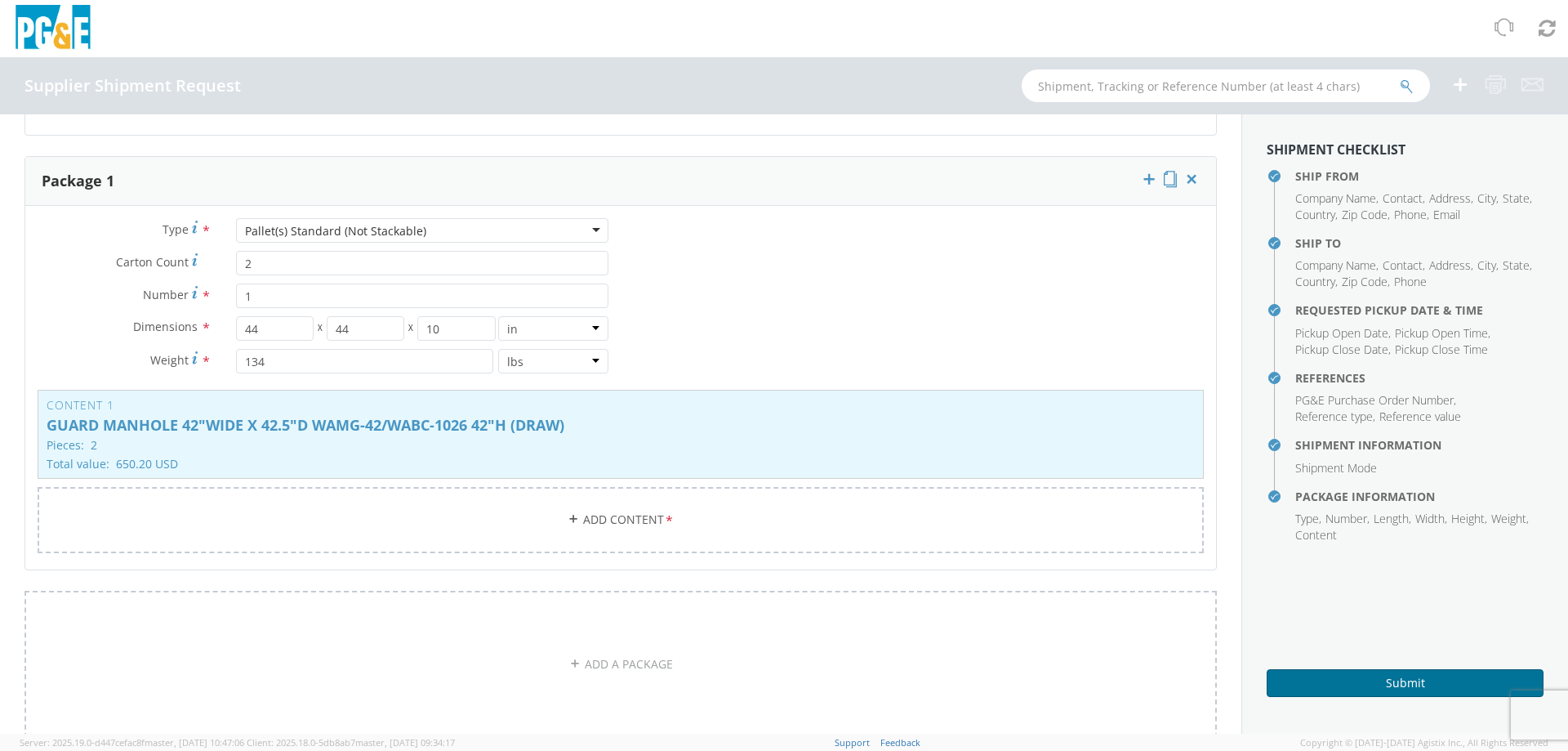
click at [1395, 676] on button "Submit" at bounding box center [1405, 683] width 277 height 28
